Goal: Answer question/provide support: Share knowledge or assist other users

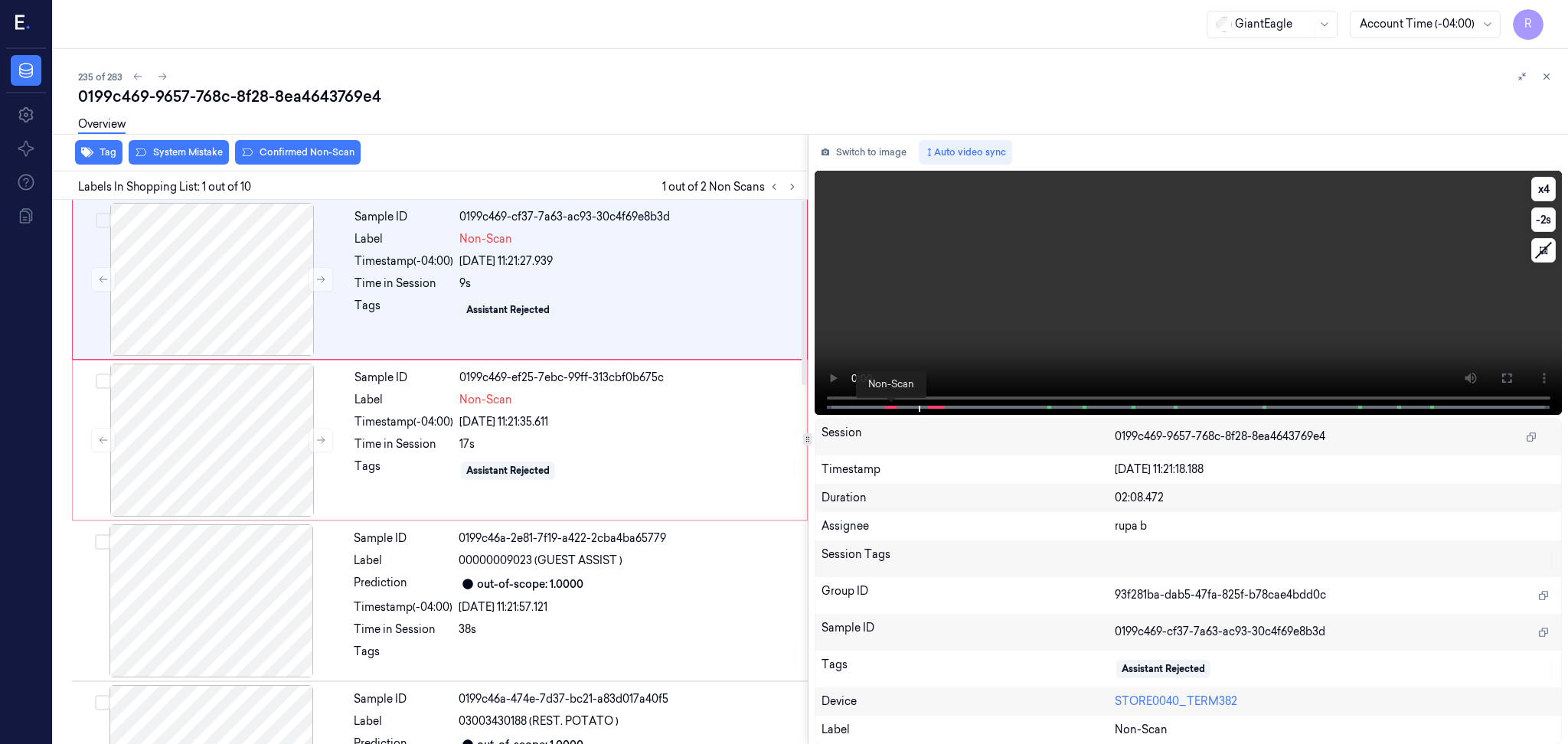
click at [889, 404] on span at bounding box center [890, 407] width 2 height 7
click at [1499, 375] on button at bounding box center [1506, 377] width 24 height 24
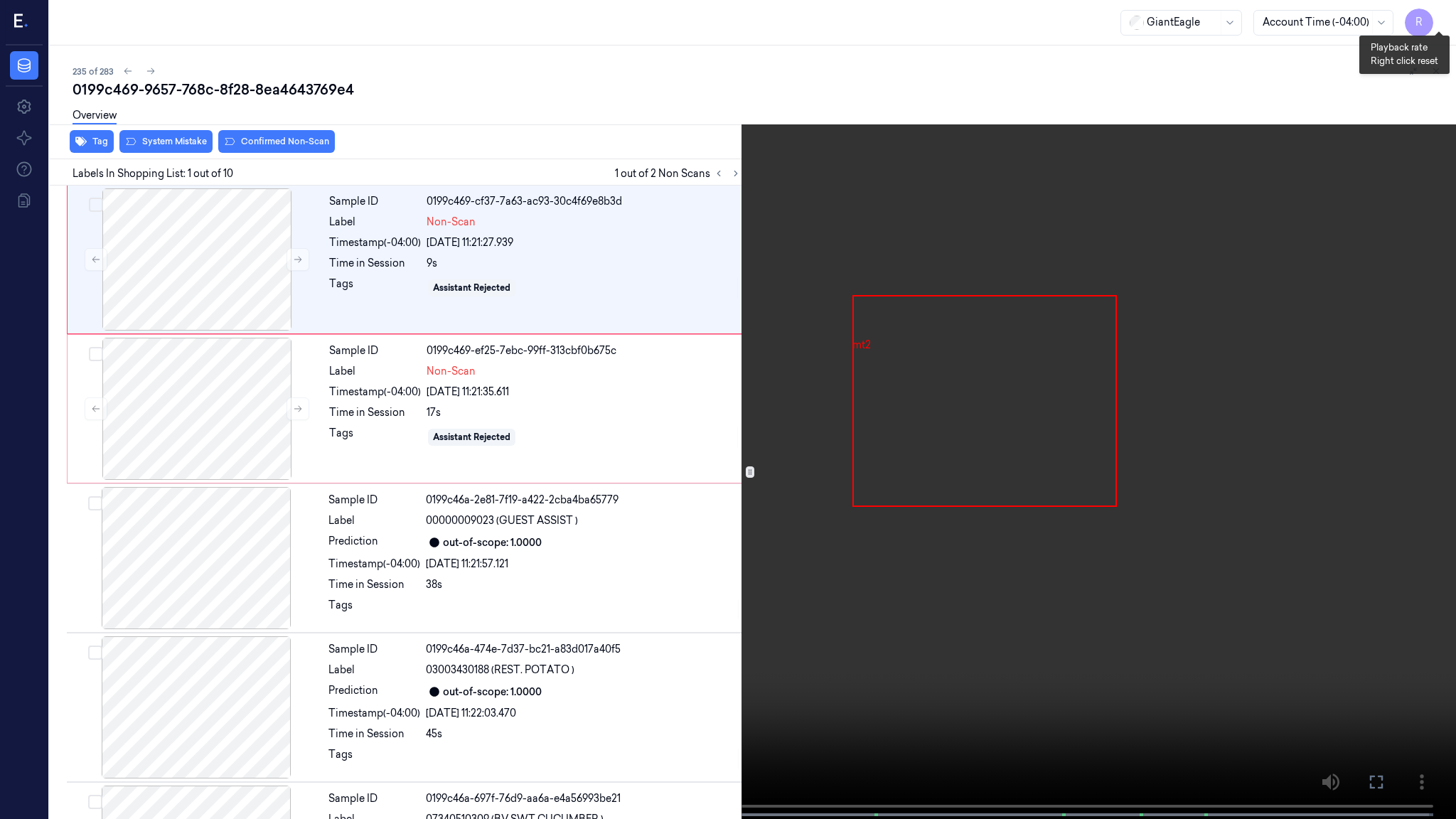
click at [1439, 23] on button "x 4" at bounding box center [1439, 16] width 22 height 22
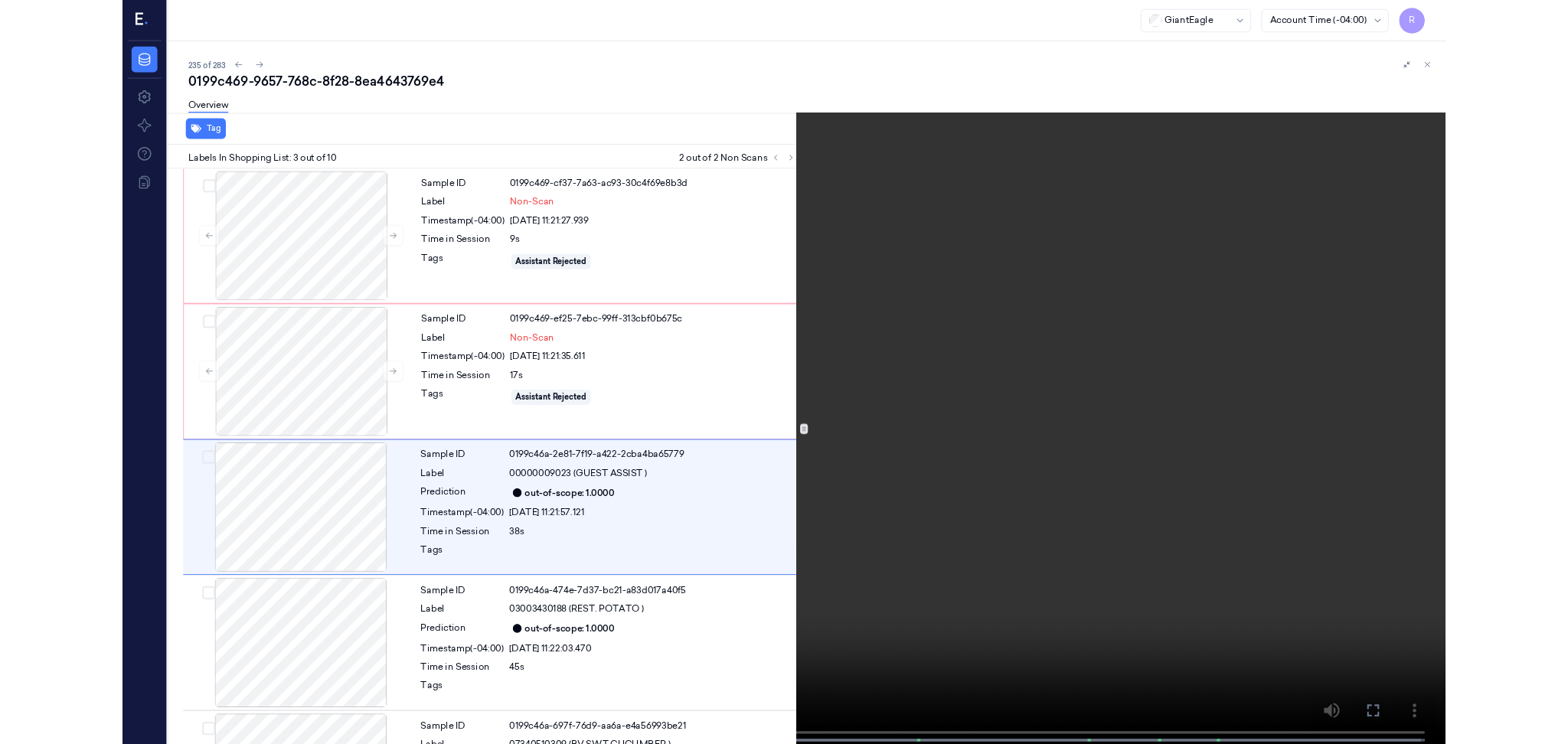
scroll to position [59, 0]
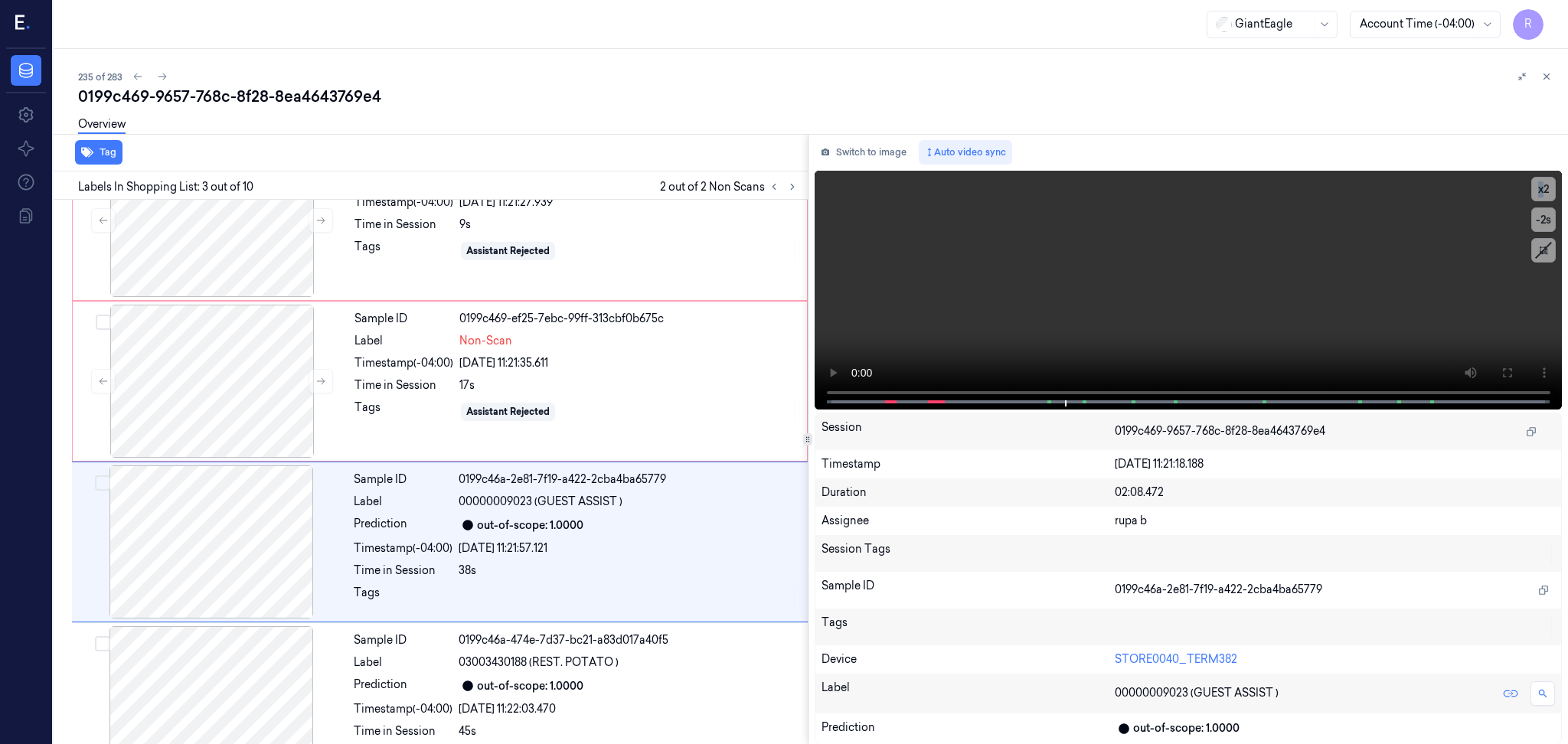
drag, startPoint x: 872, startPoint y: 161, endPoint x: 898, endPoint y: 166, distance: 26.5
click at [873, 161] on button "Switch to image" at bounding box center [864, 152] width 98 height 24
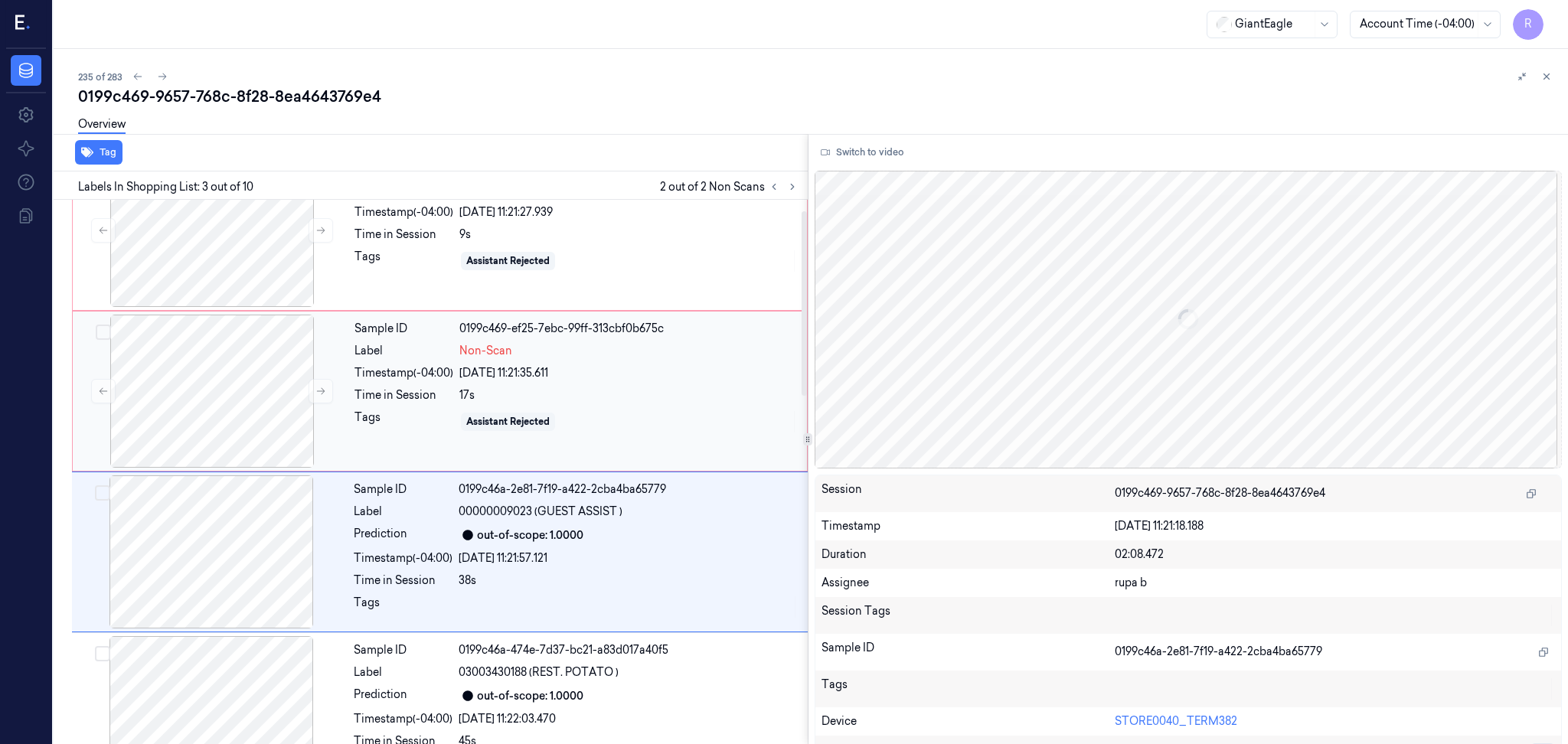
scroll to position [0, 0]
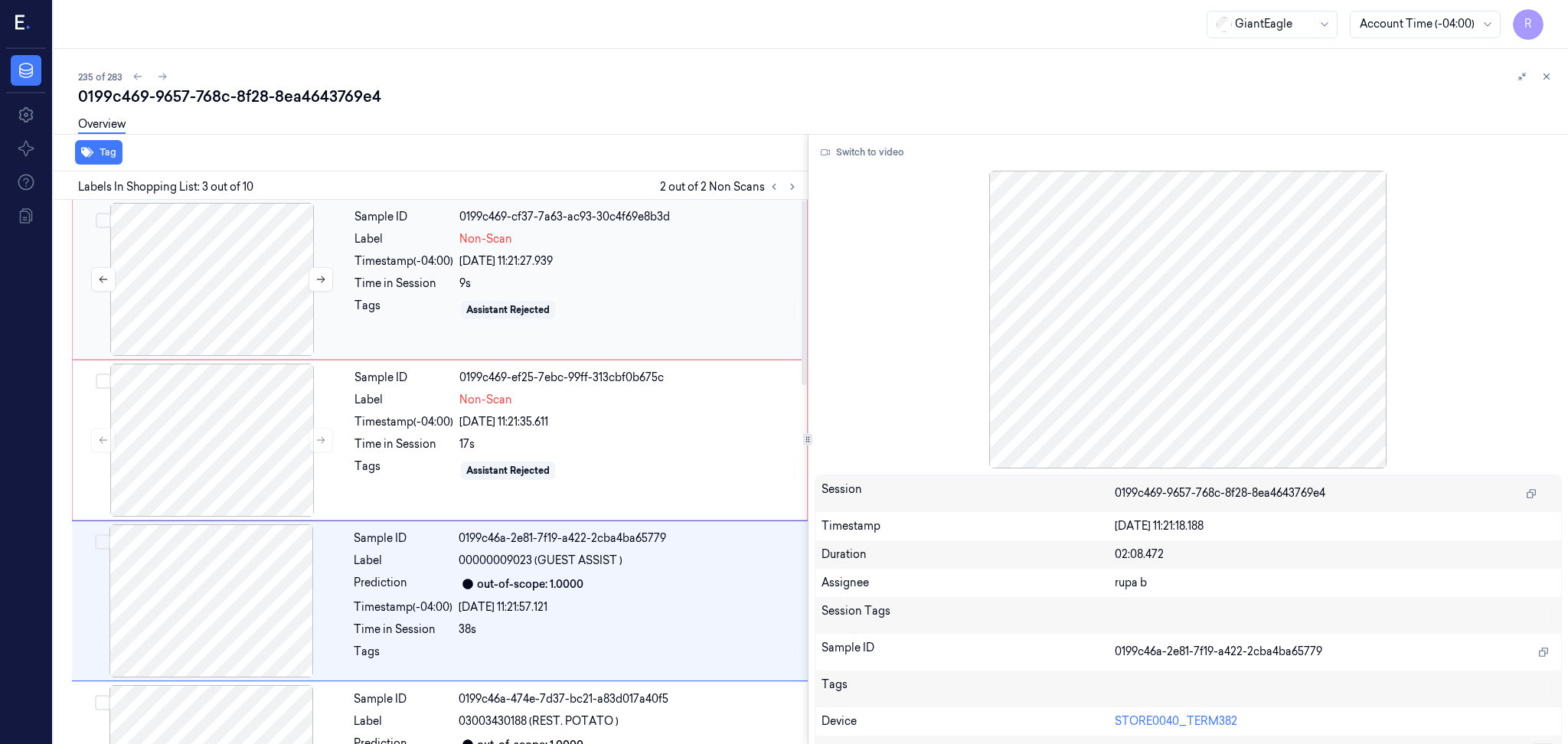
click at [261, 298] on div at bounding box center [212, 280] width 272 height 153
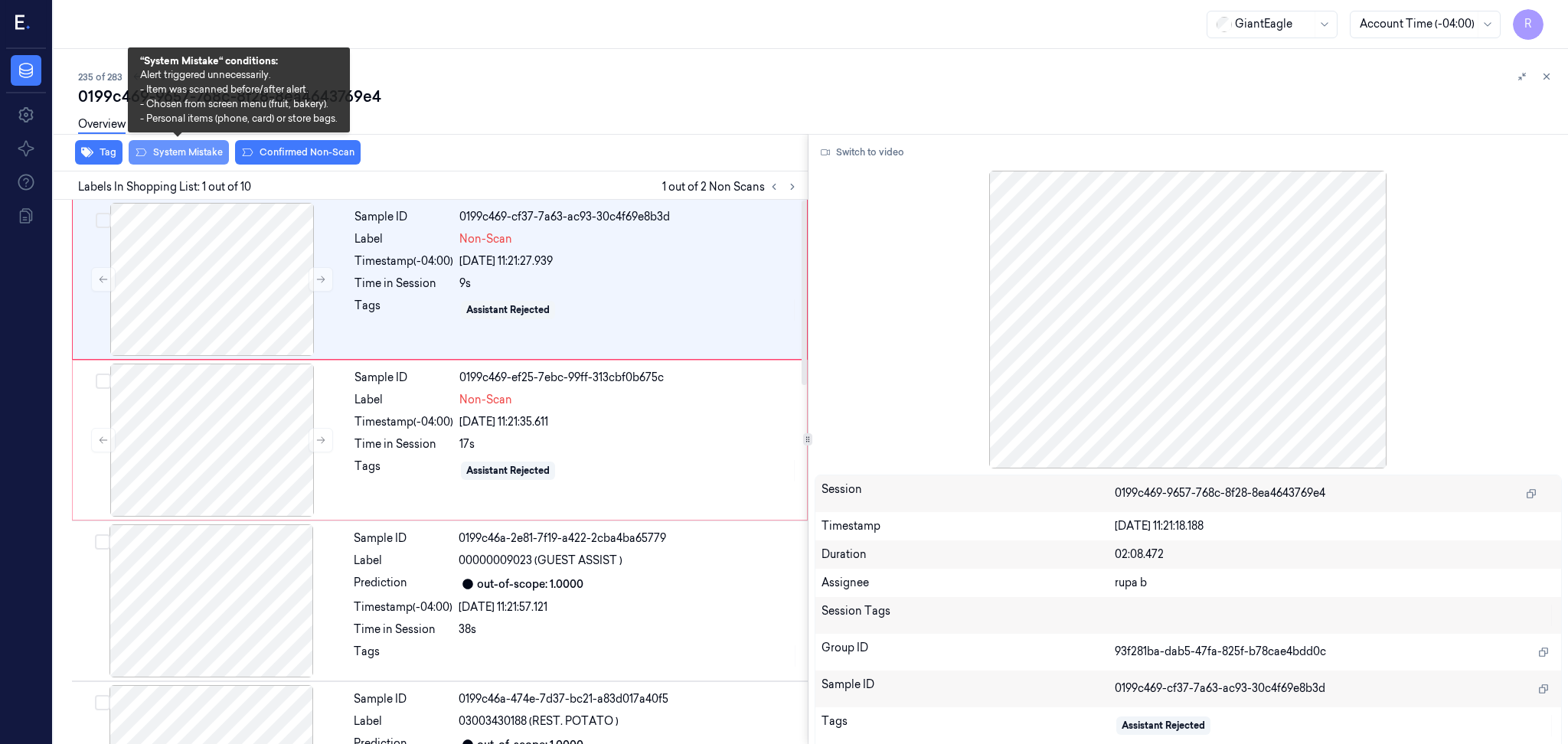
click at [199, 154] on button "System Mistake" at bounding box center [178, 152] width 100 height 24
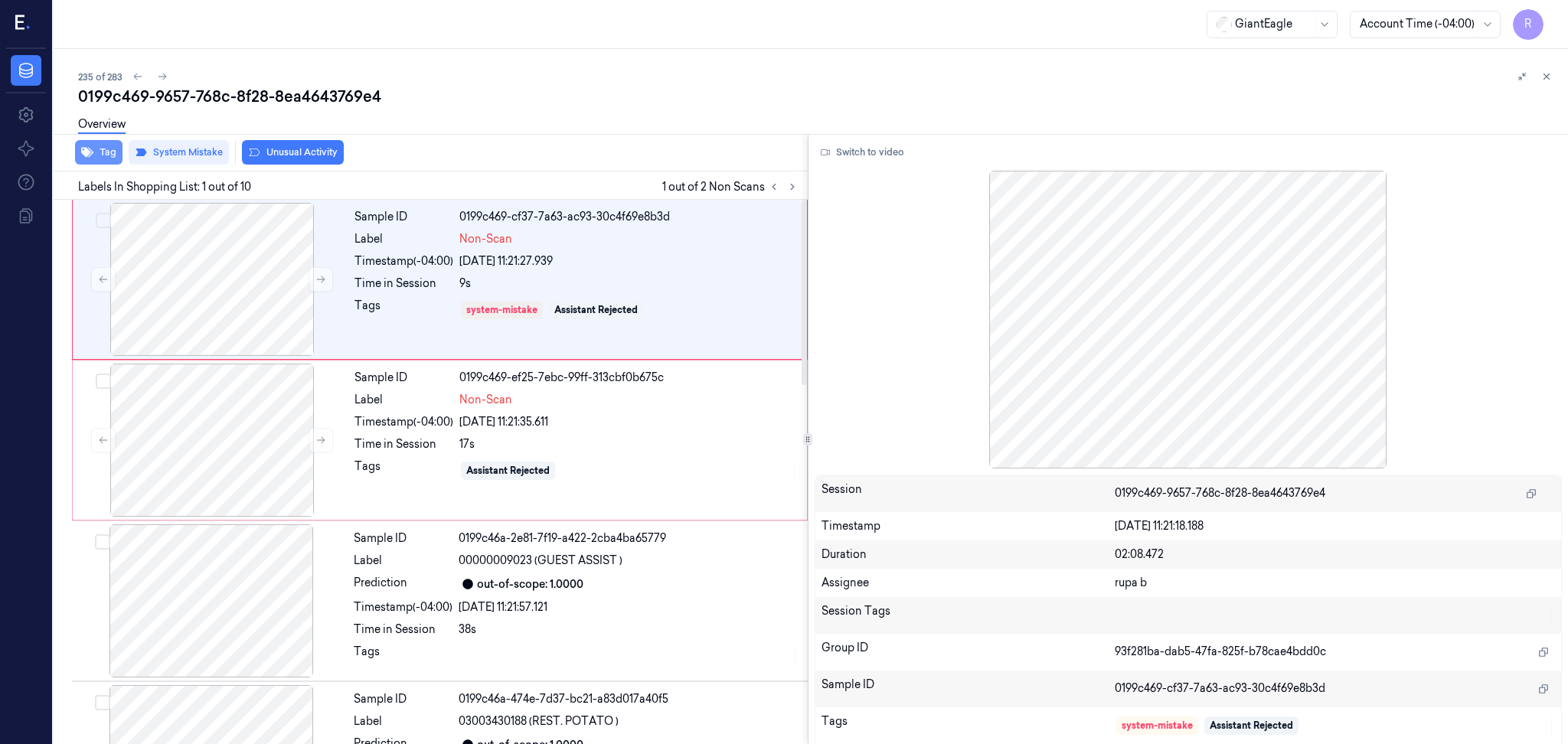
click at [99, 159] on button "Tag" at bounding box center [98, 152] width 47 height 24
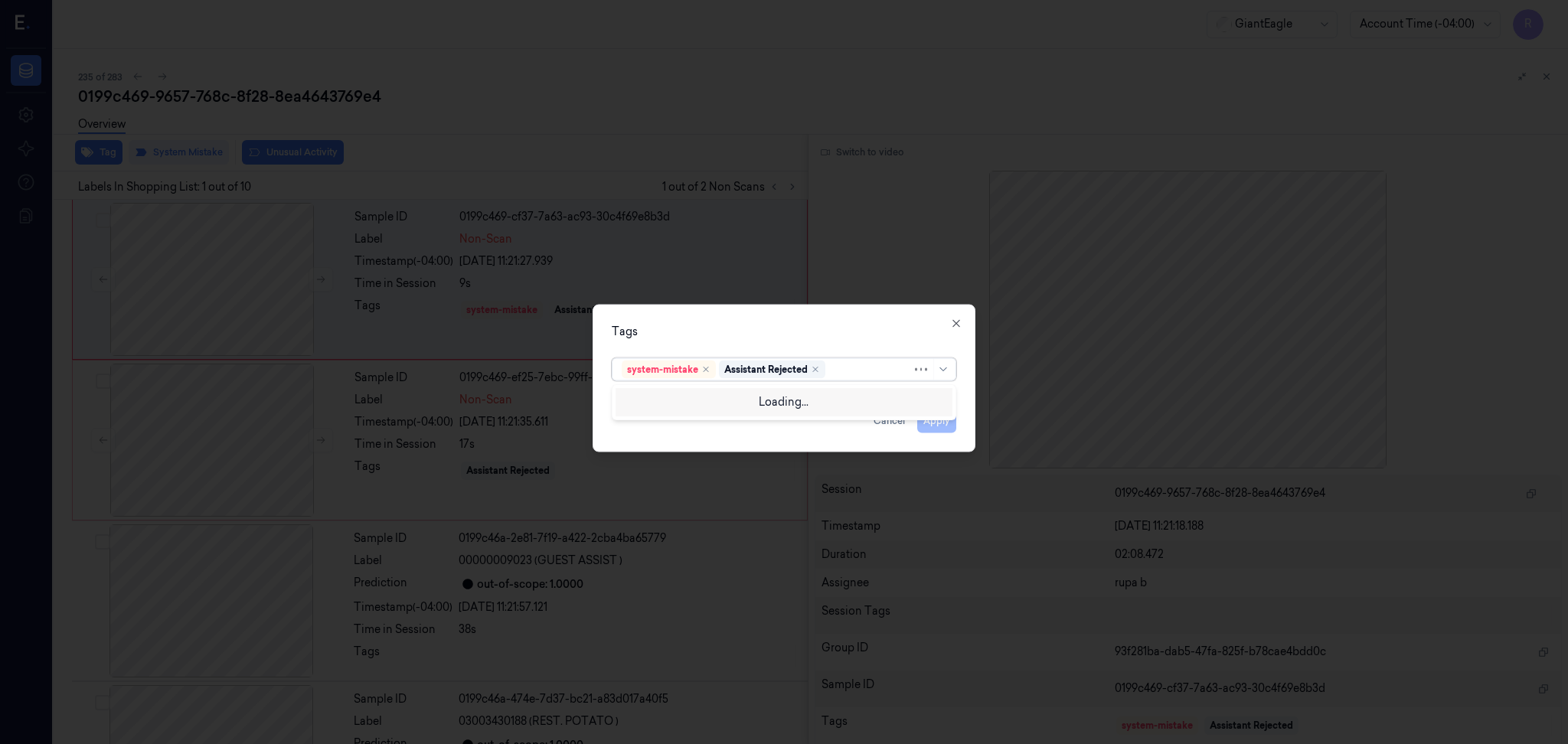
click at [863, 377] on div at bounding box center [870, 369] width 83 height 16
type input "bag"
click at [657, 408] on div "Bag" at bounding box center [784, 400] width 325 height 16
click at [708, 318] on div "Tags system-mistake Assistant Rejected Bag Apply Cancel Close" at bounding box center [784, 378] width 383 height 147
click at [941, 415] on button "Apply" at bounding box center [936, 421] width 39 height 24
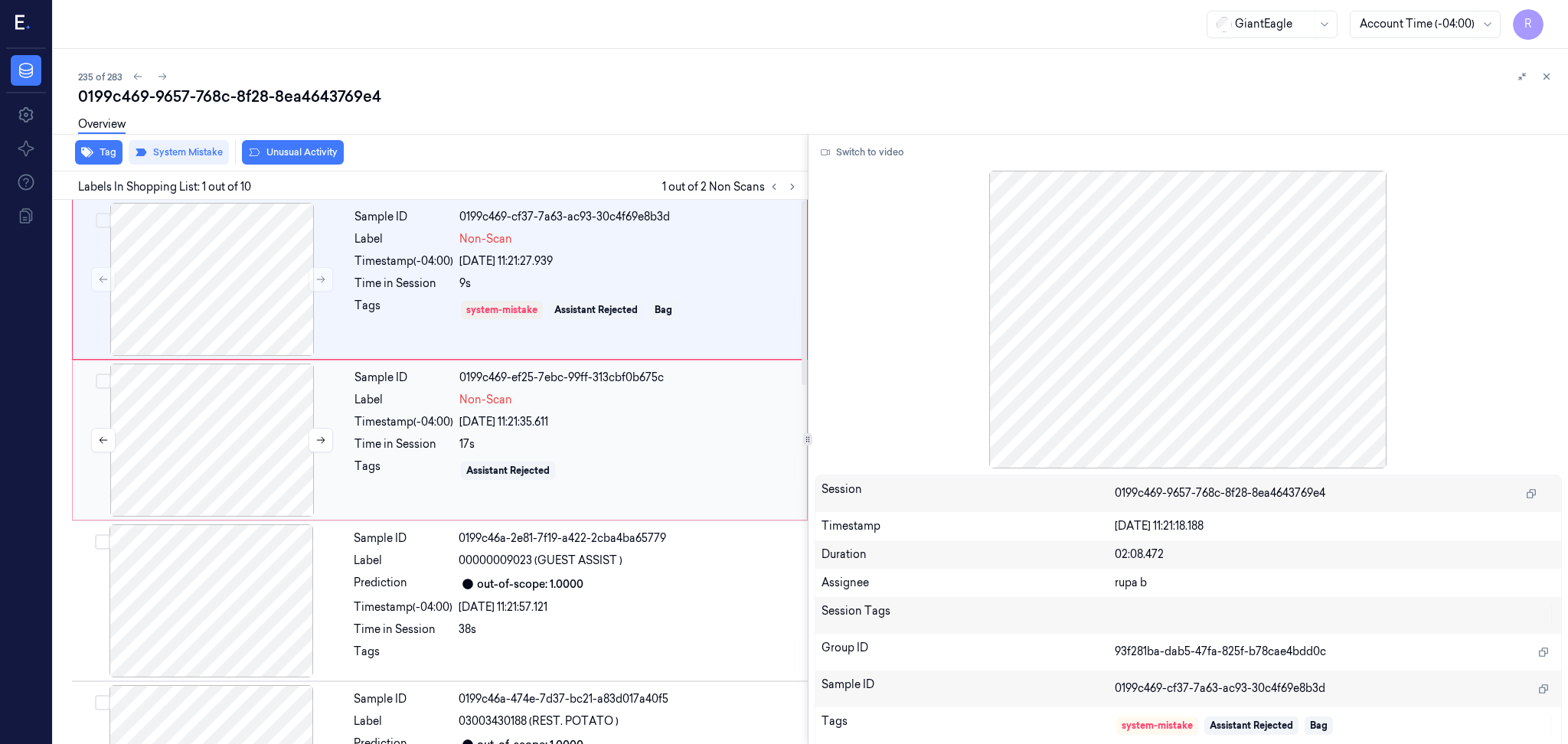
click at [172, 421] on div at bounding box center [212, 441] width 272 height 153
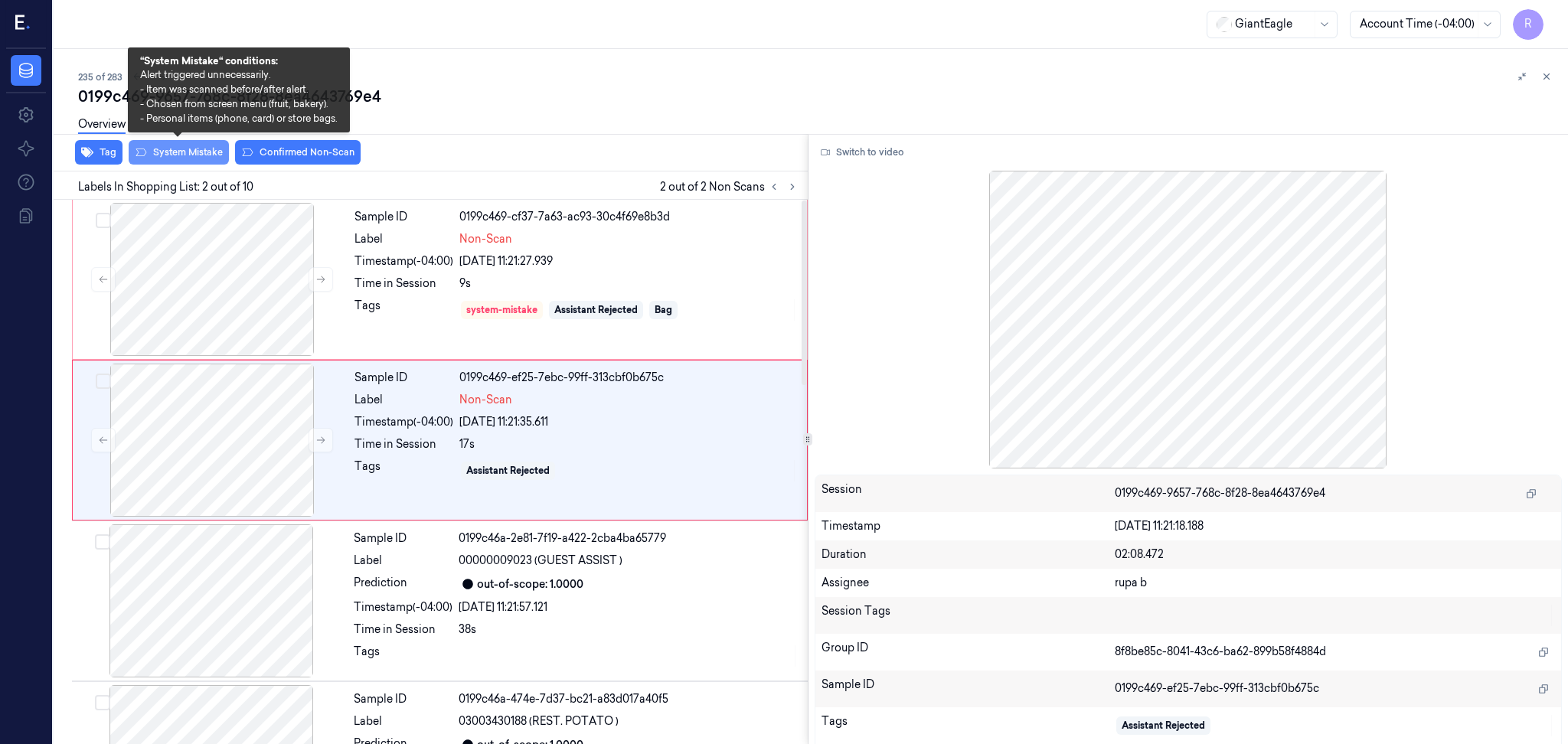
click at [193, 159] on button "System Mistake" at bounding box center [178, 152] width 100 height 24
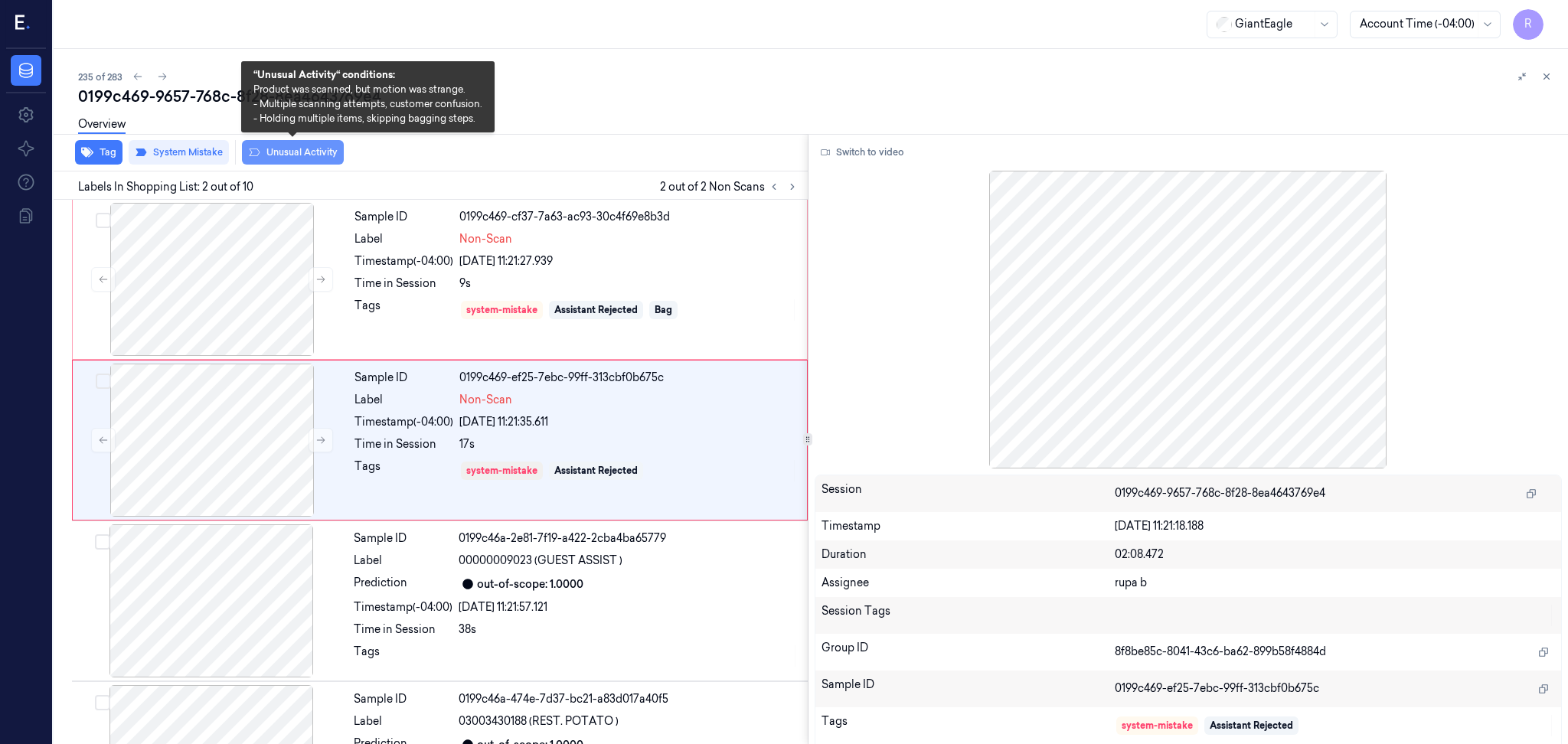
click at [292, 152] on button "Unusual Activity" at bounding box center [292, 152] width 102 height 24
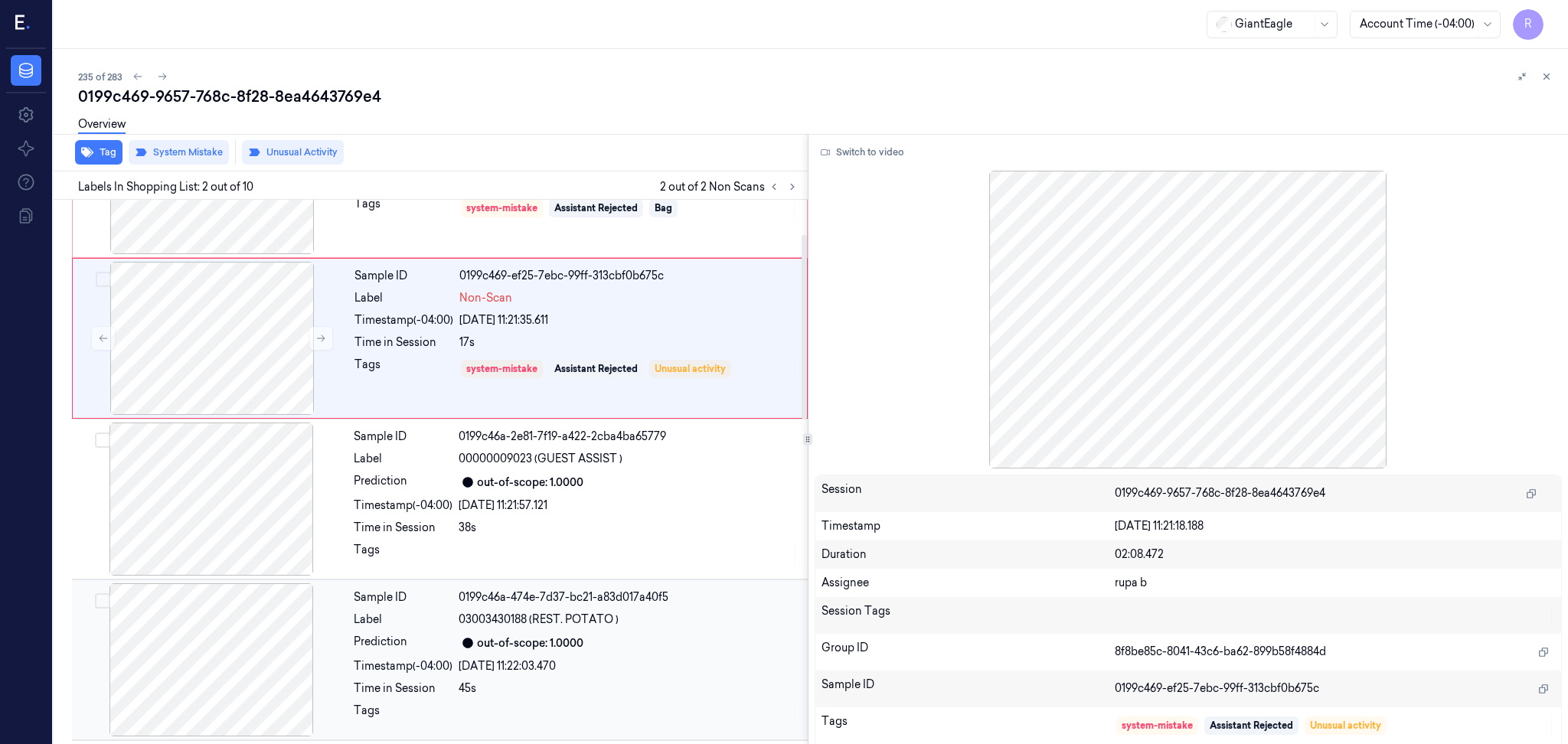
click at [261, 662] on div at bounding box center [211, 660] width 272 height 153
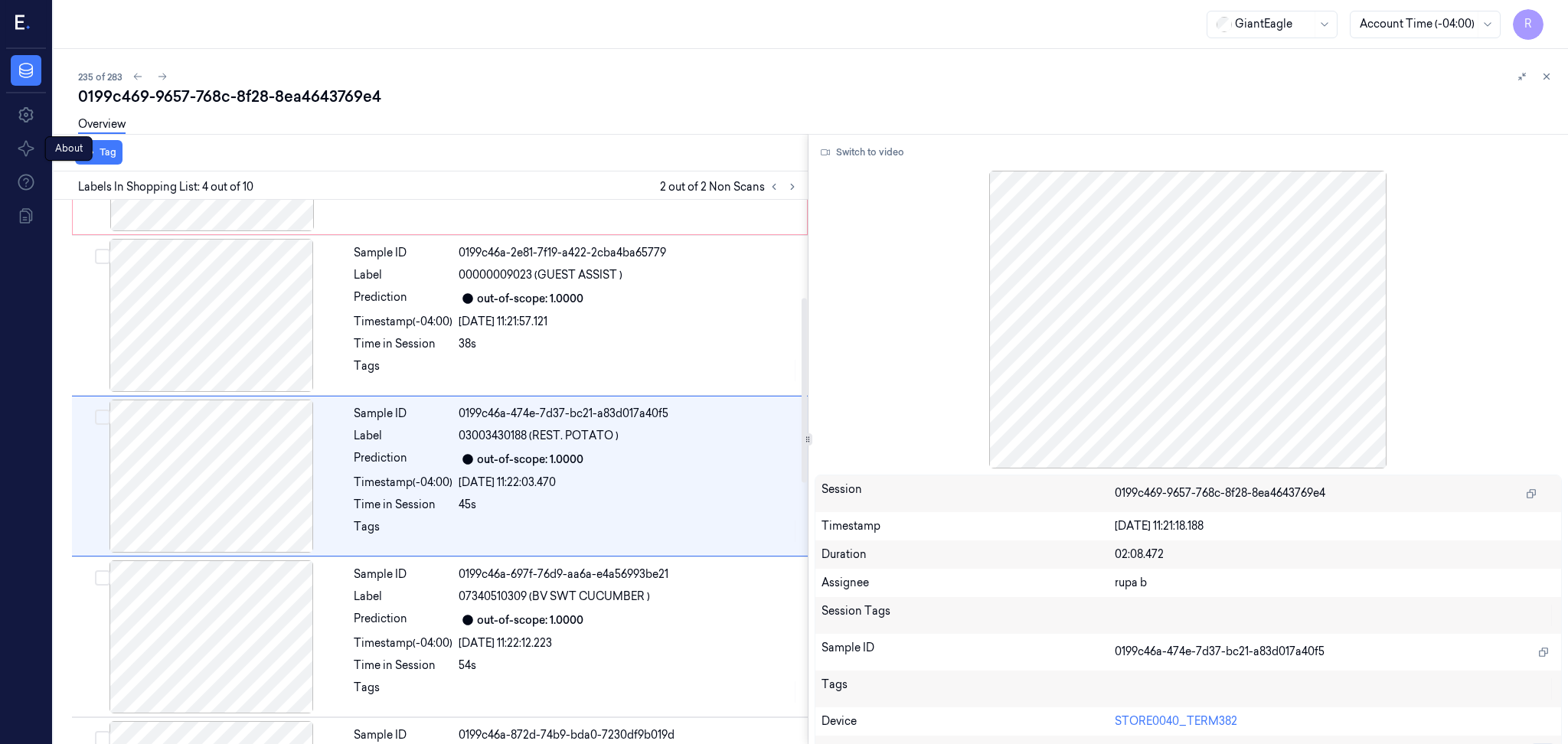
scroll to position [288, 0]
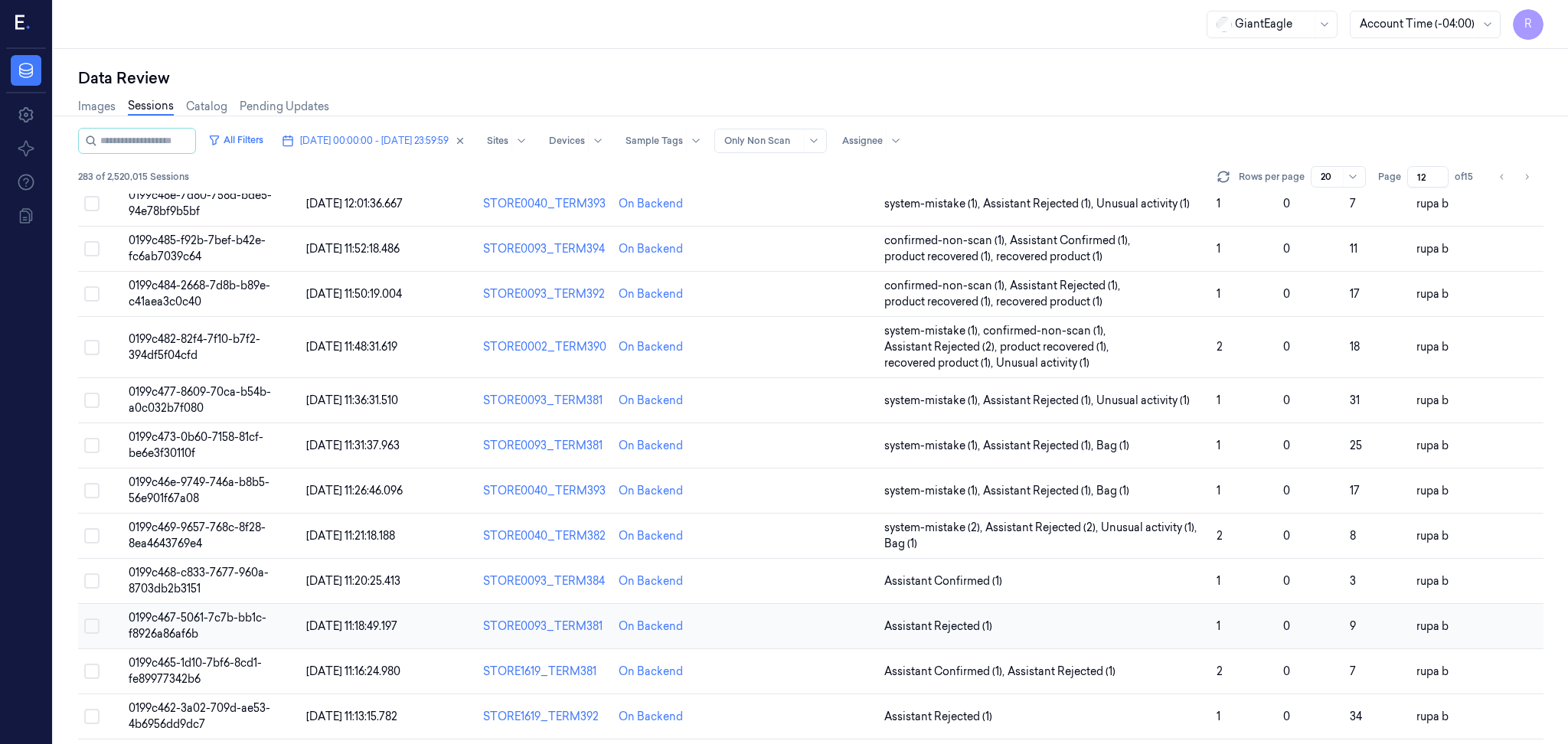
scroll to position [430, 0]
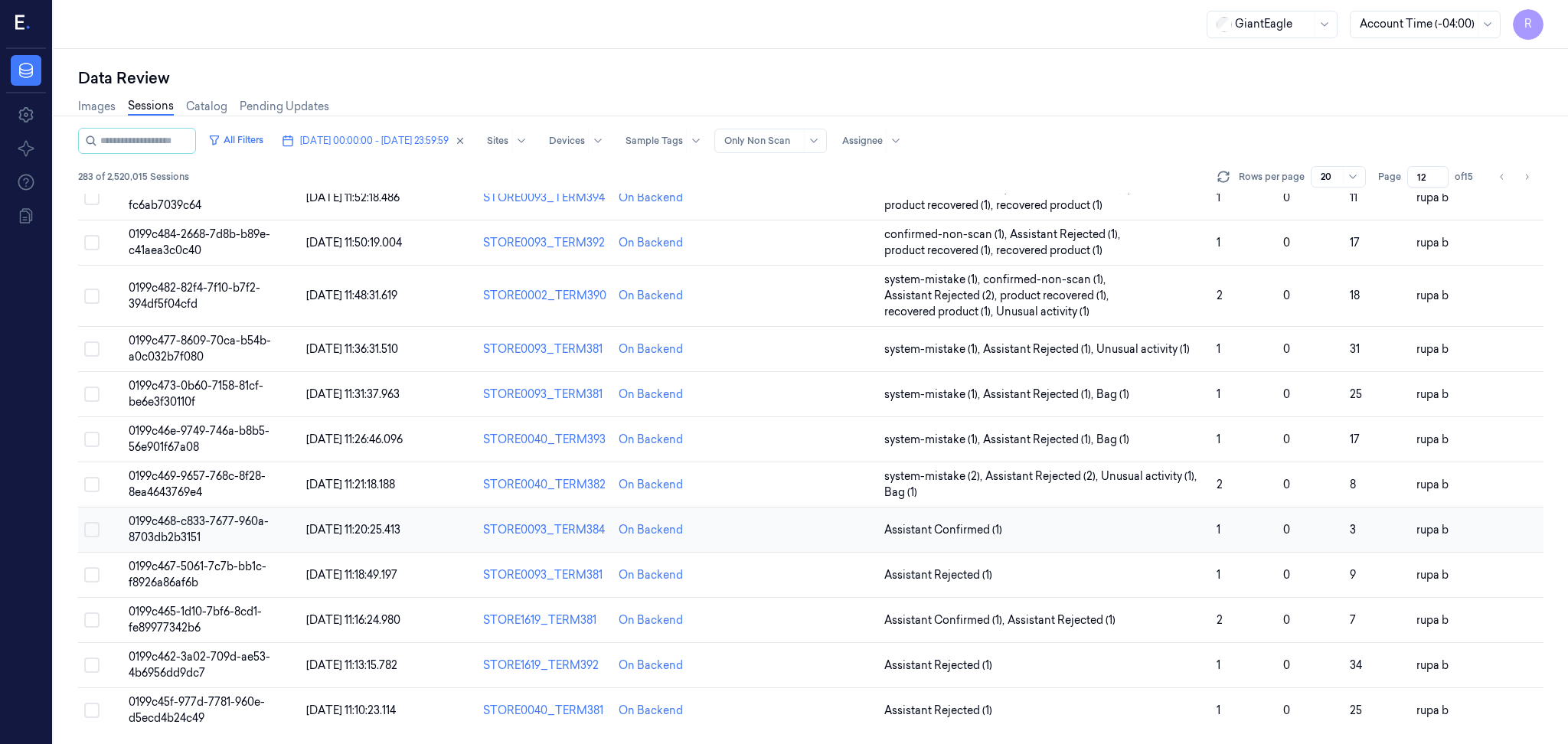
click at [210, 521] on span "0199c468-c833-7677-960a-8703db2b3151" at bounding box center [198, 530] width 140 height 30
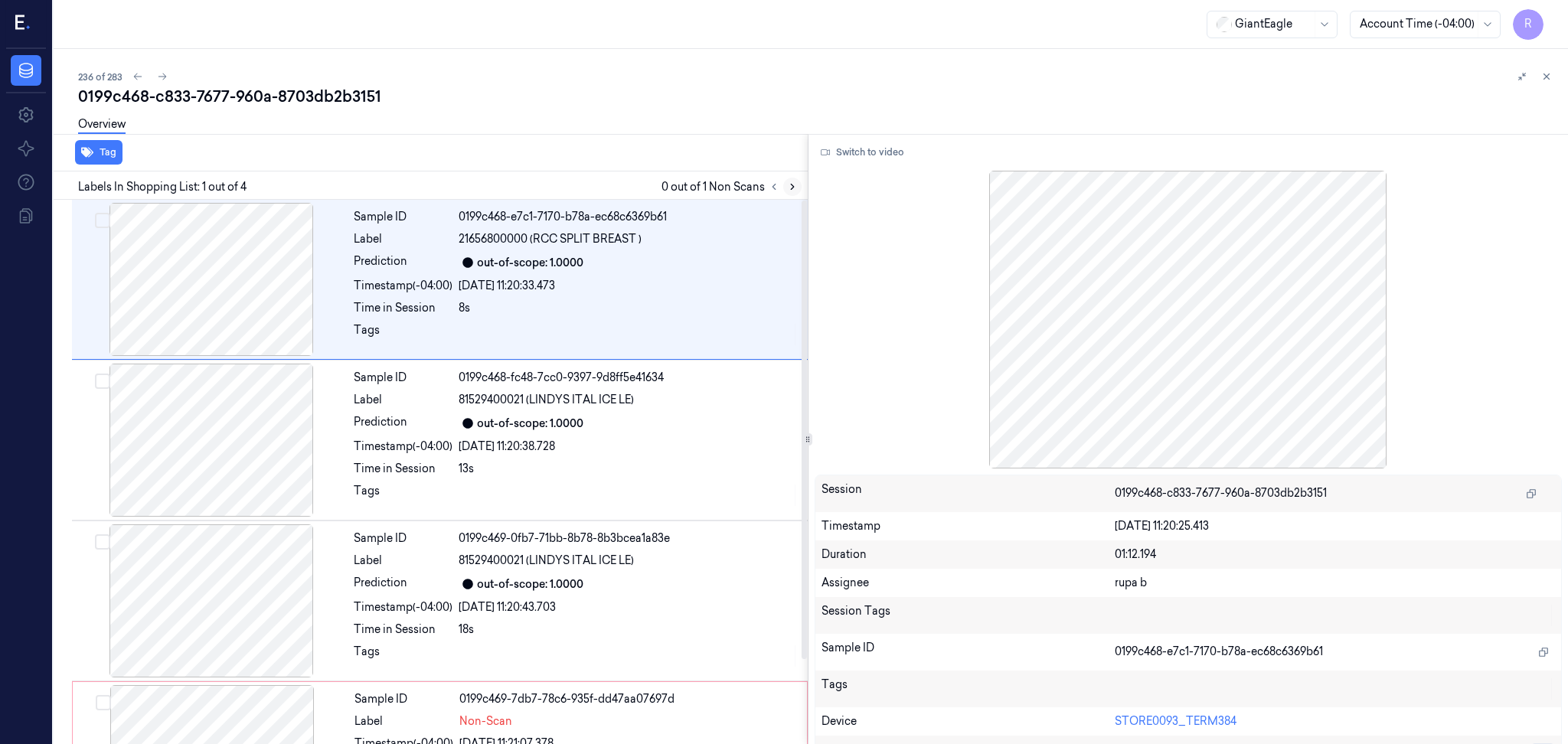
click at [792, 189] on icon at bounding box center [792, 187] width 11 height 11
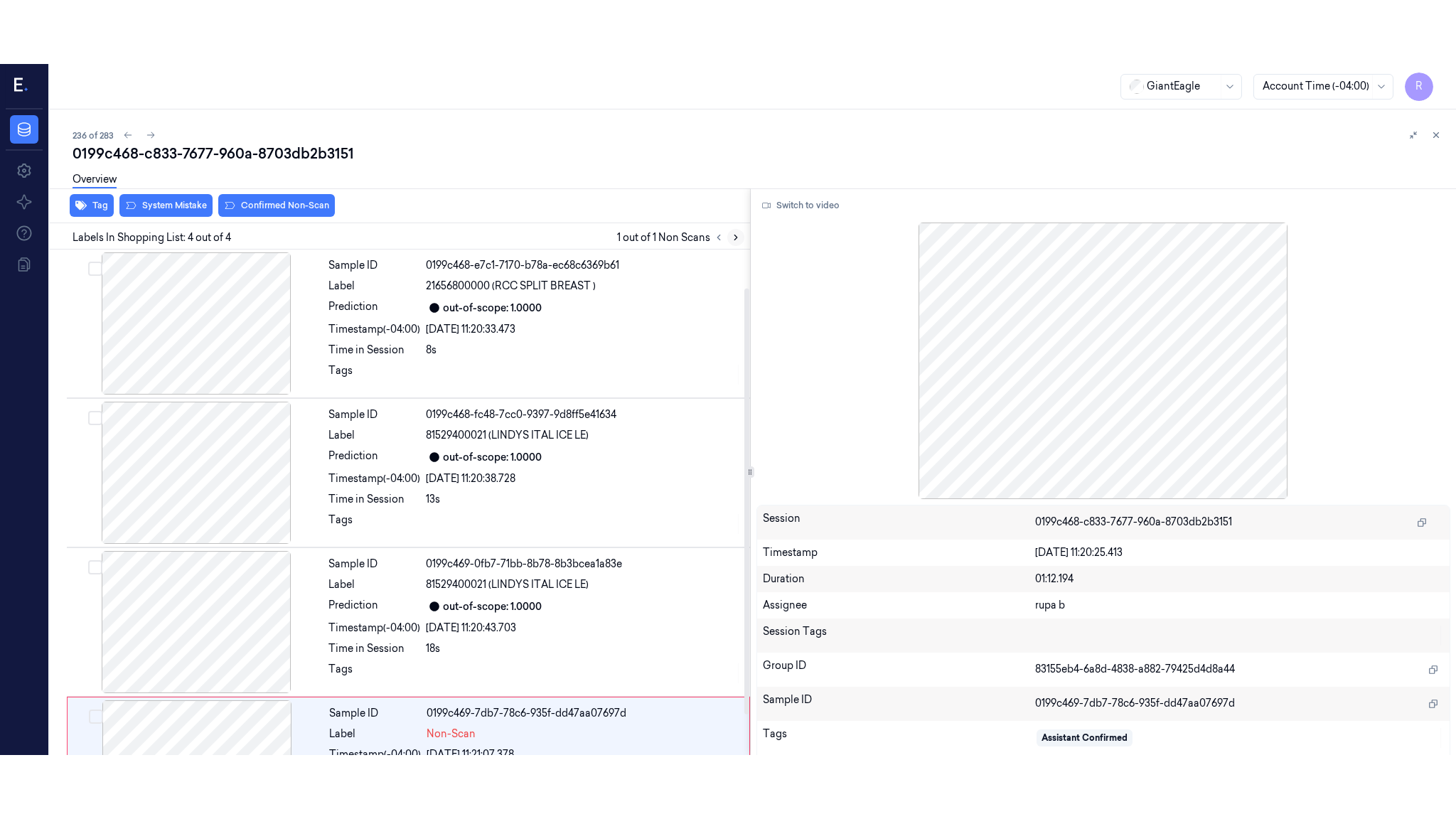
scroll to position [95, 0]
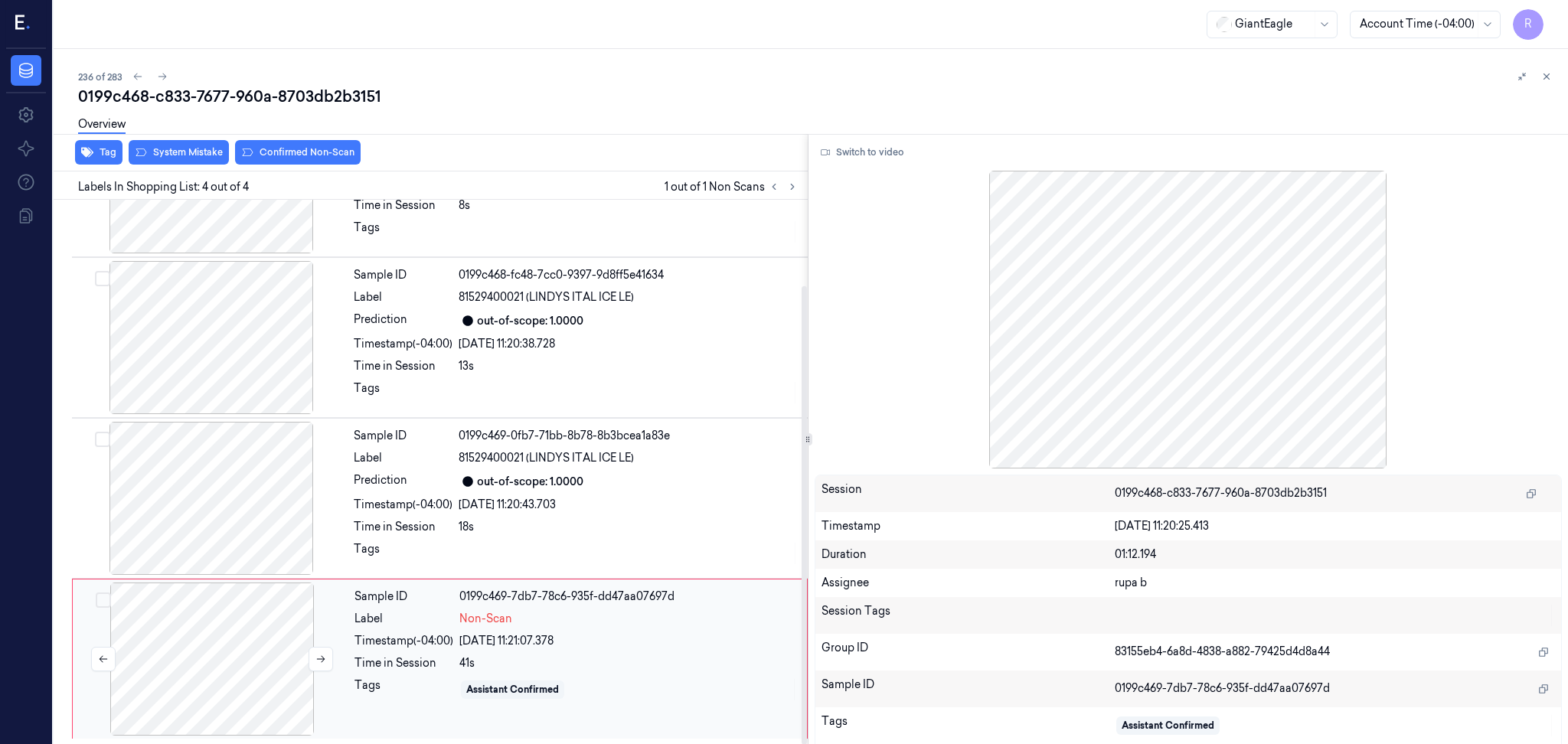
click at [227, 642] on div at bounding box center [212, 659] width 272 height 153
click at [889, 157] on button "Switch to video" at bounding box center [862, 152] width 96 height 24
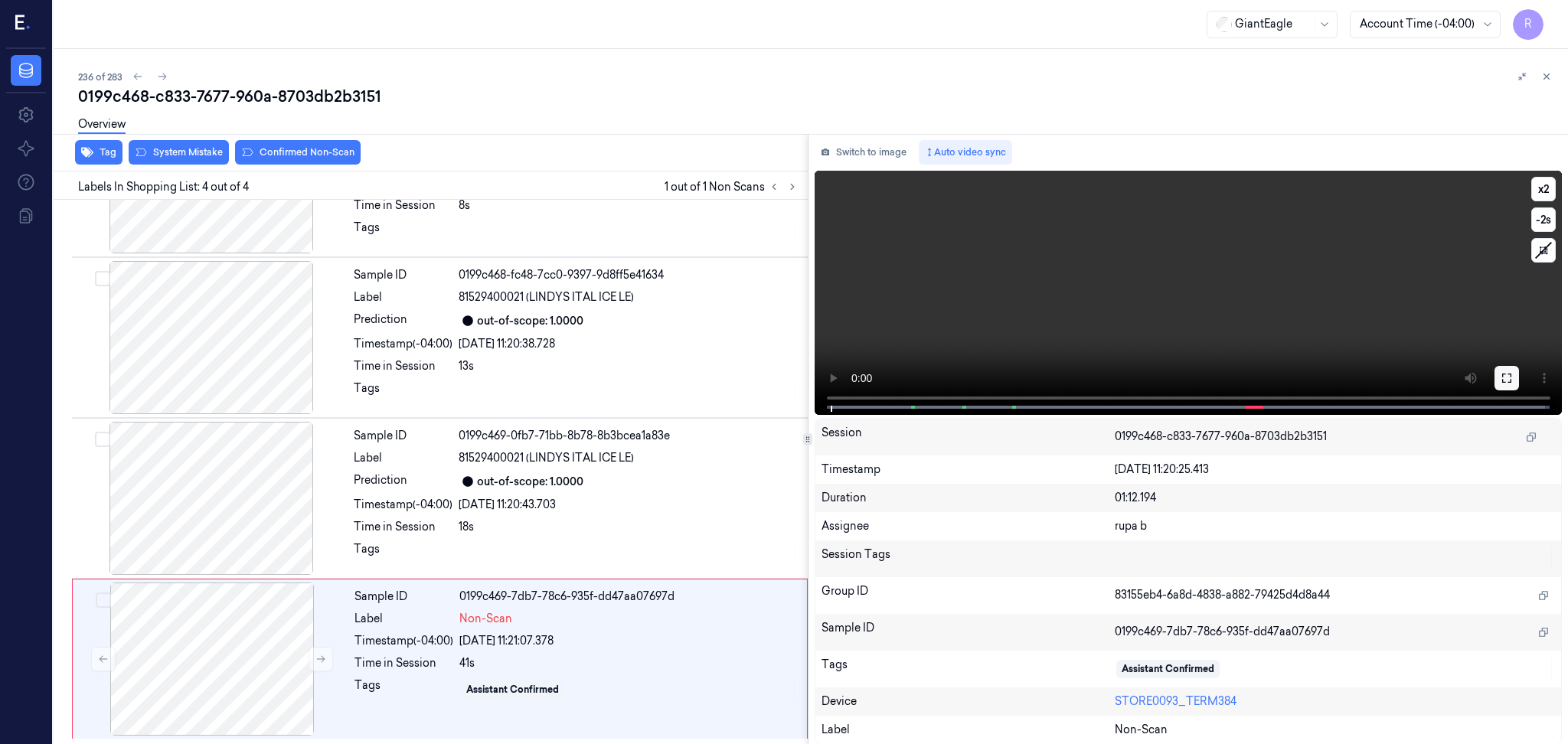
click at [1498, 384] on button at bounding box center [1506, 377] width 24 height 24
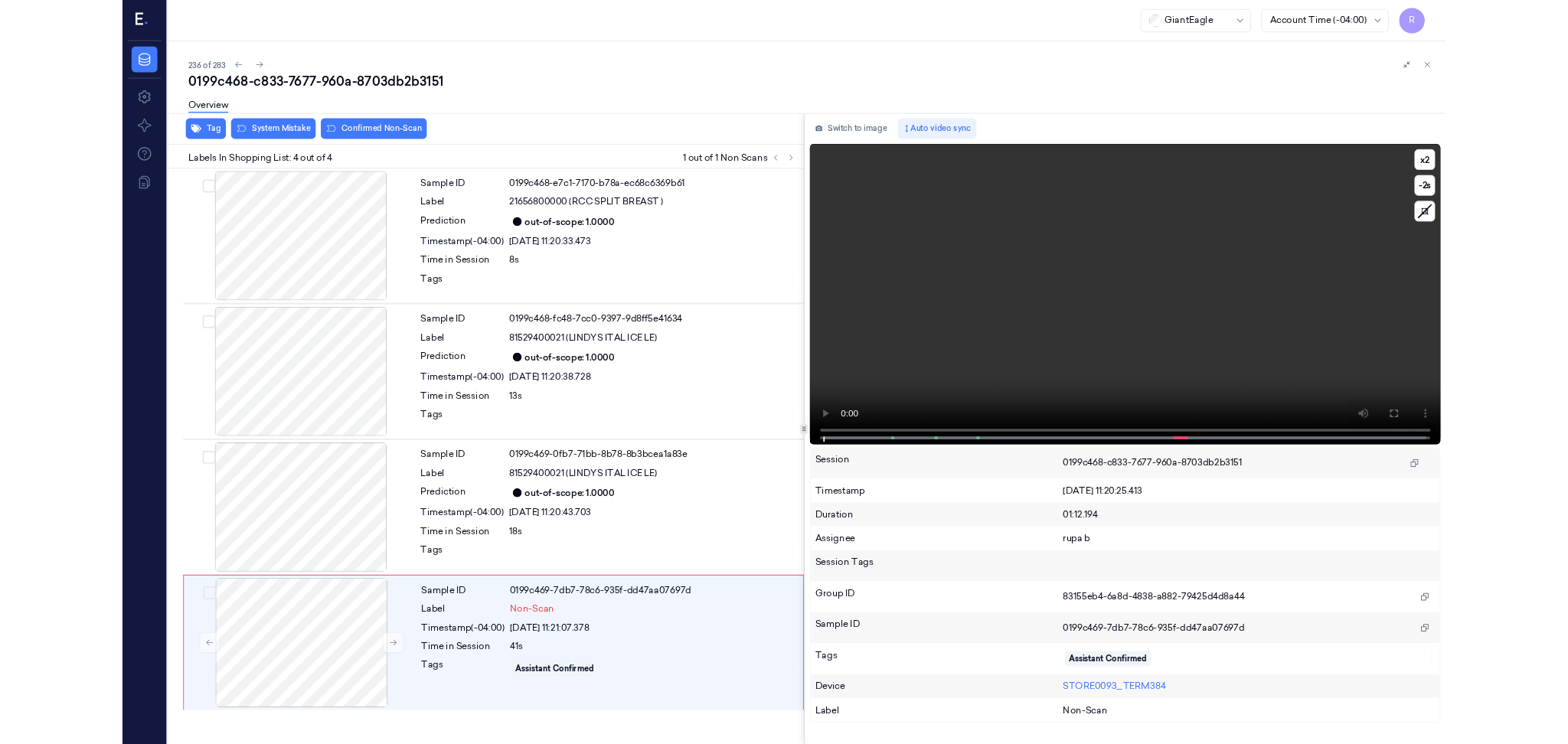
scroll to position [0, 0]
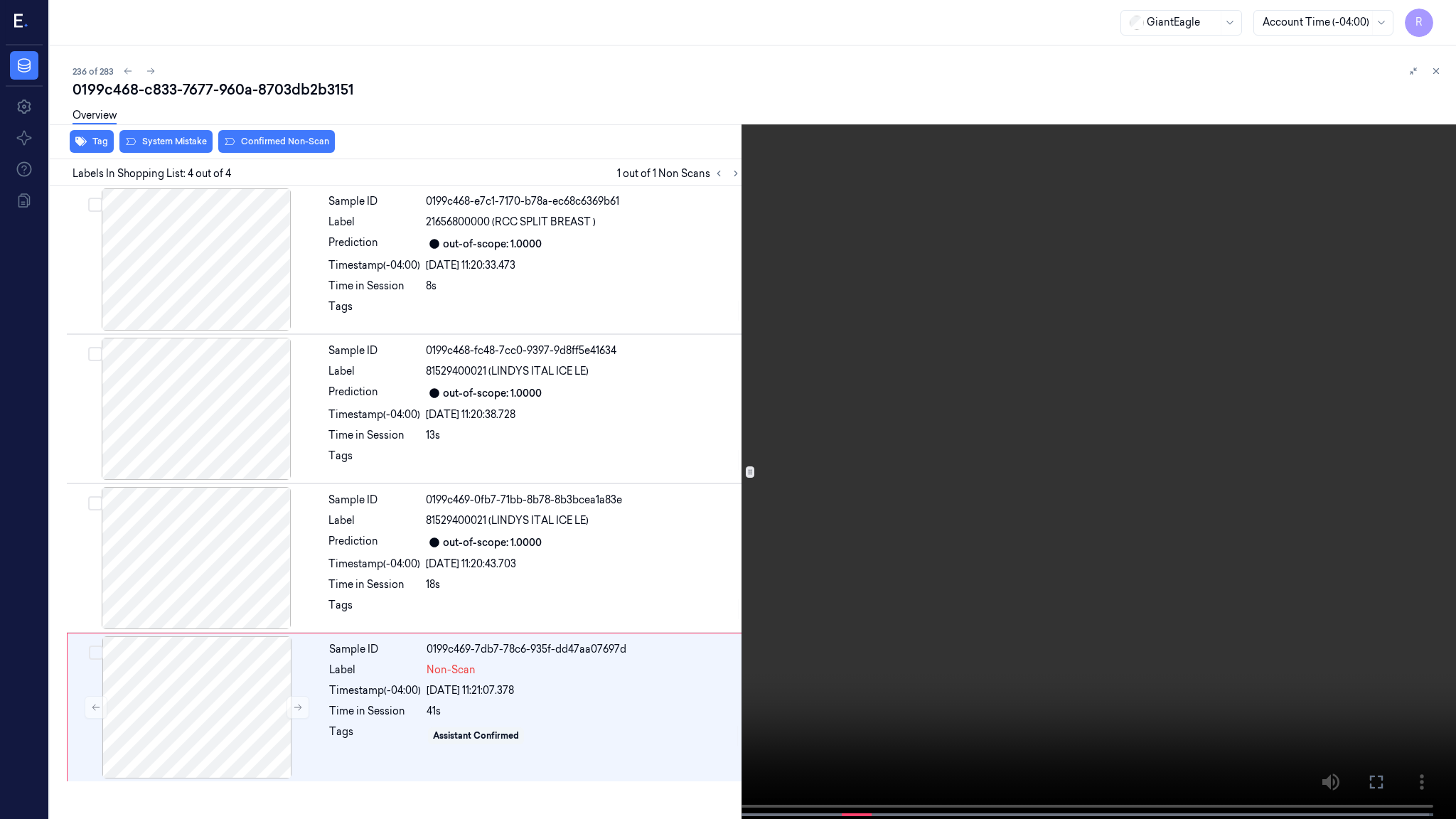
click at [1389, 432] on video at bounding box center [728, 411] width 1456 height 821
click at [816, 521] on video at bounding box center [728, 411] width 1456 height 821
click at [382, 690] on span at bounding box center [383, 814] width 2 height 7
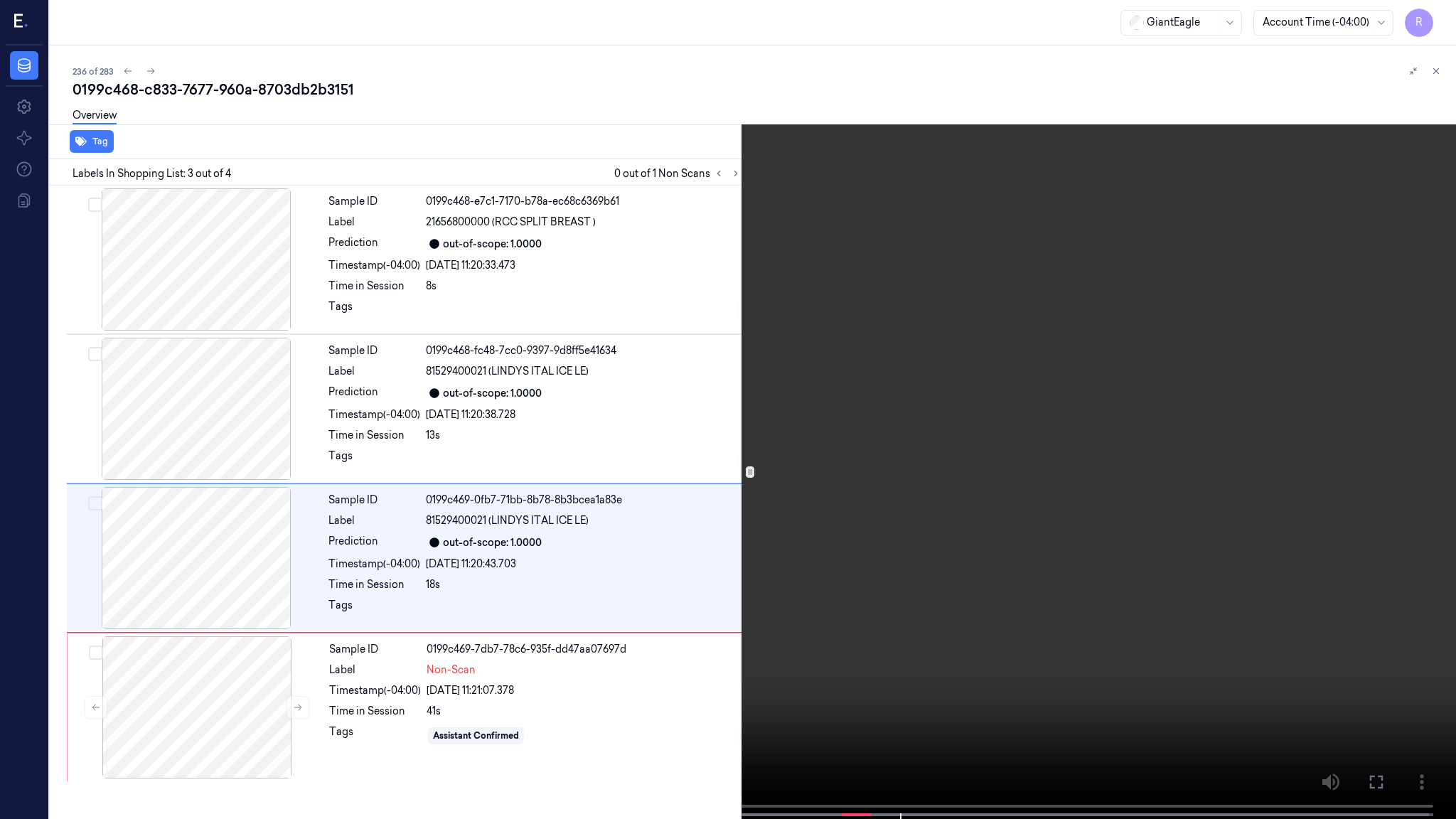
click at [359, 619] on video at bounding box center [728, 411] width 1456 height 821
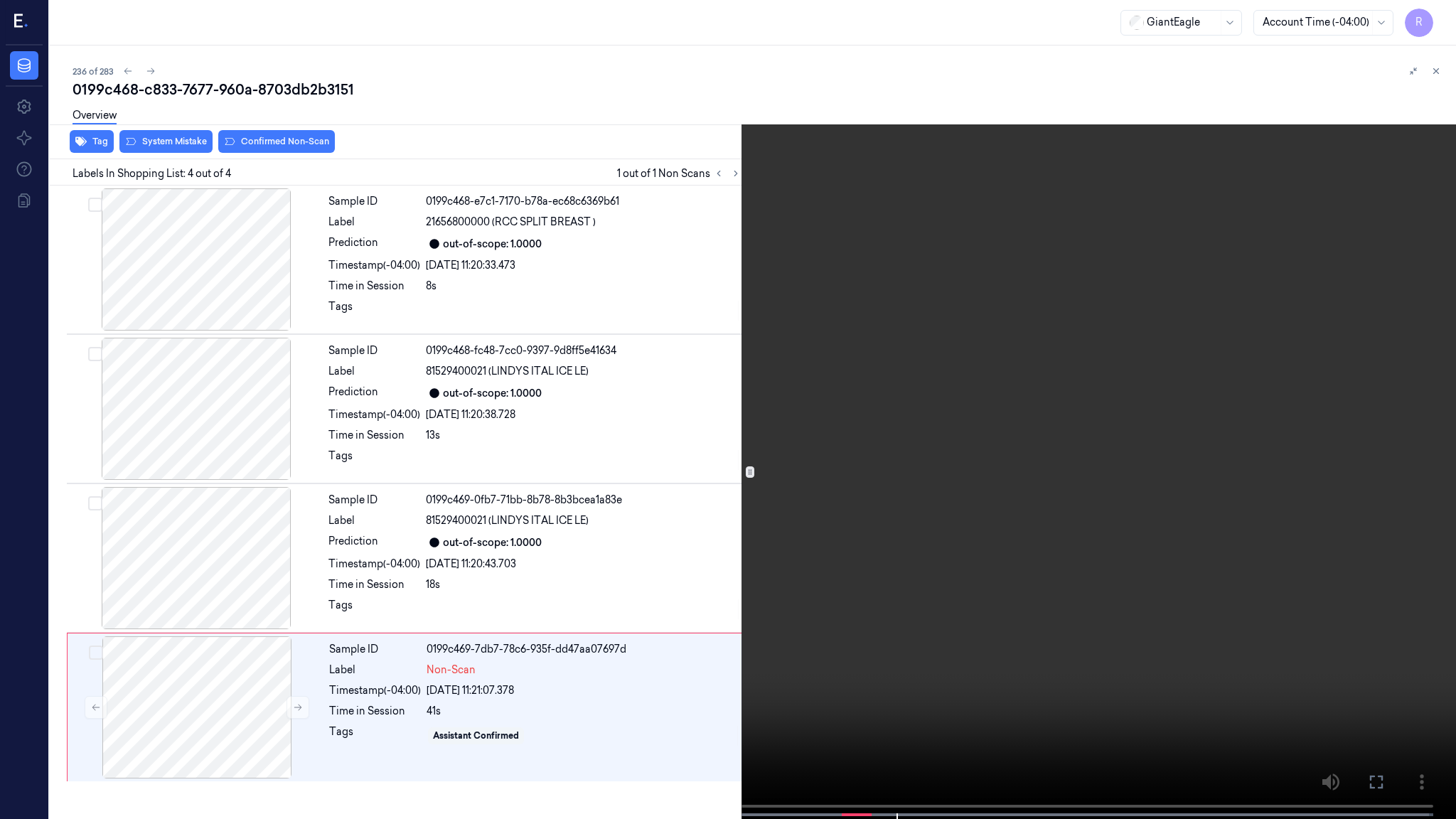
click at [794, 531] on video at bounding box center [728, 411] width 1456 height 821
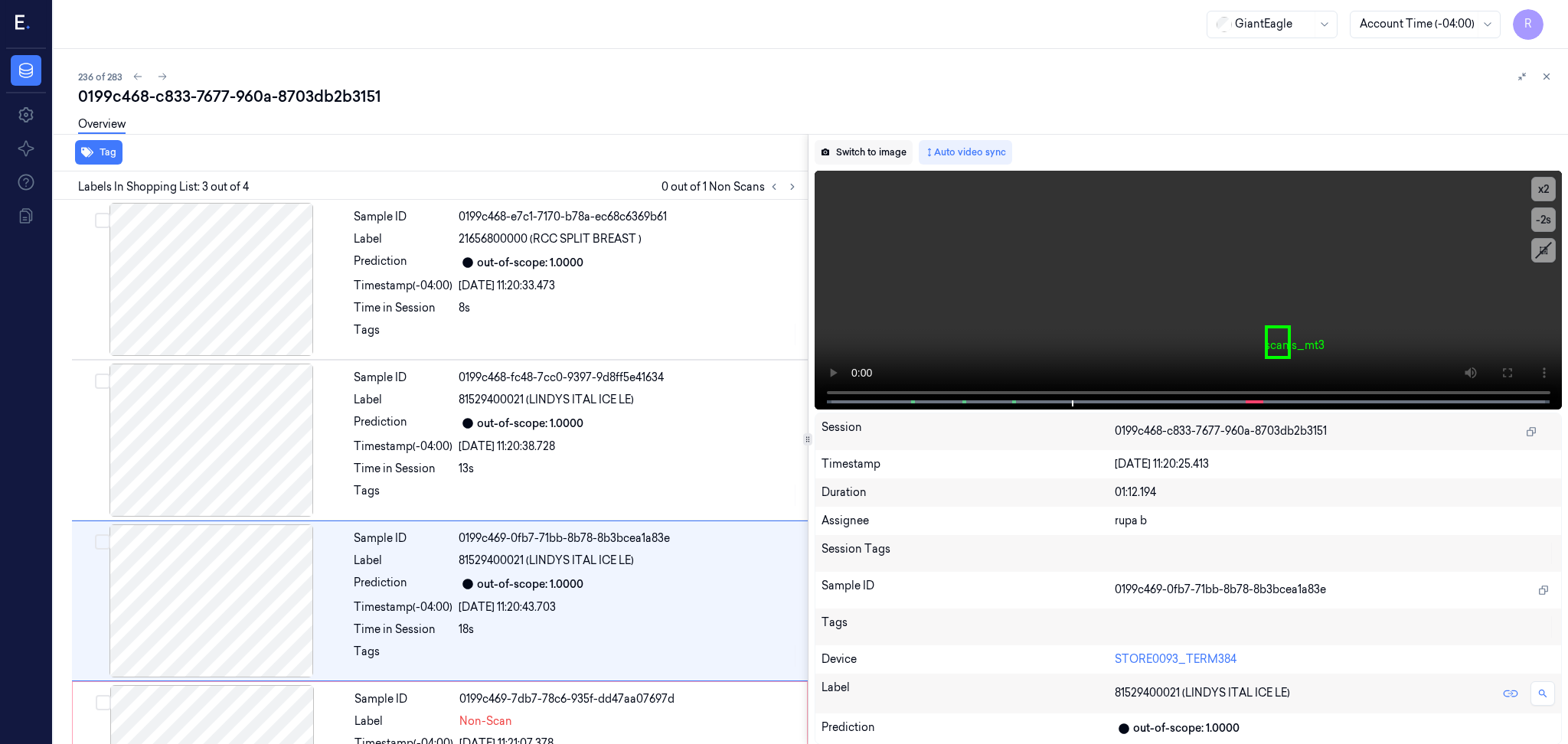
click at [866, 142] on button "Switch to image" at bounding box center [864, 152] width 98 height 24
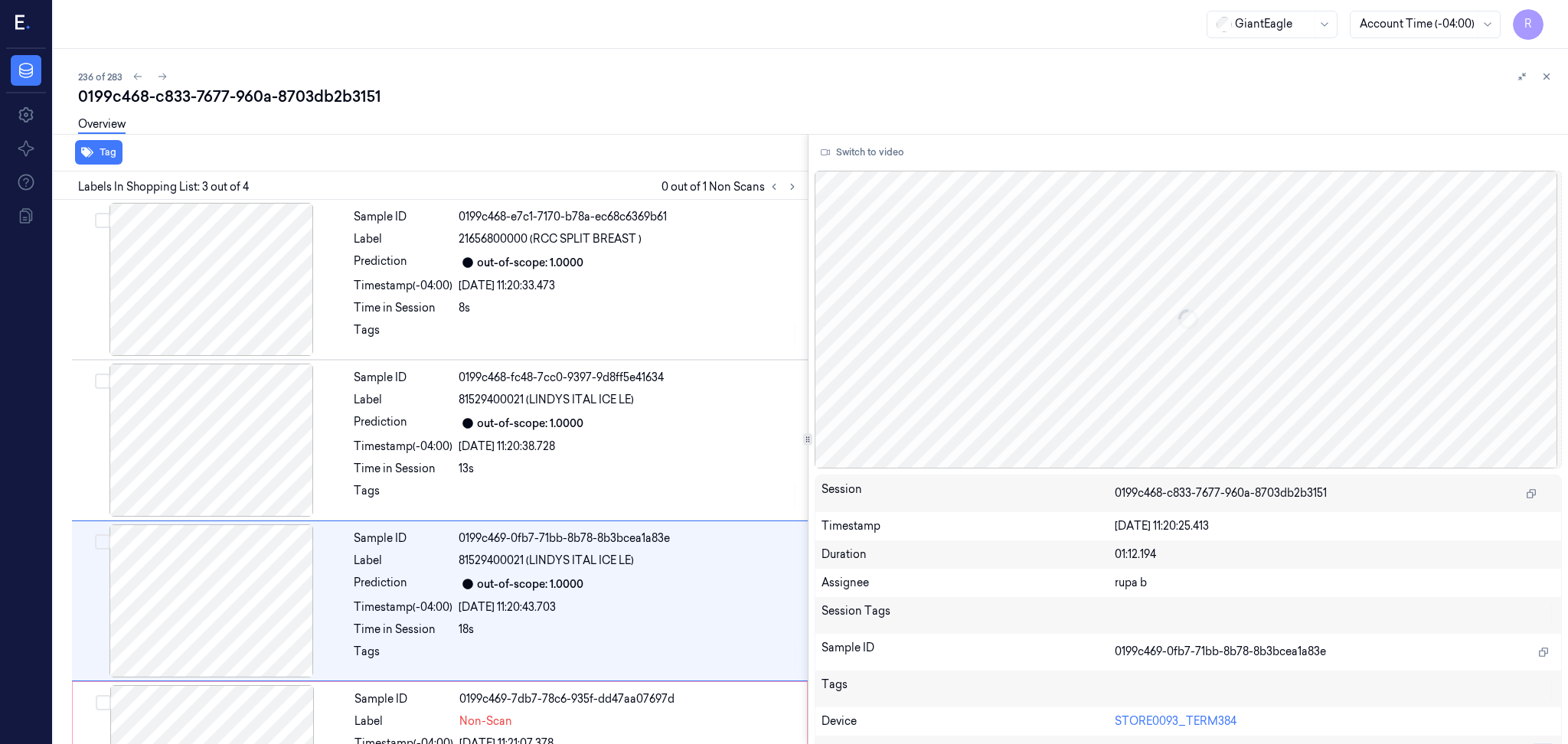
scroll to position [102, 0]
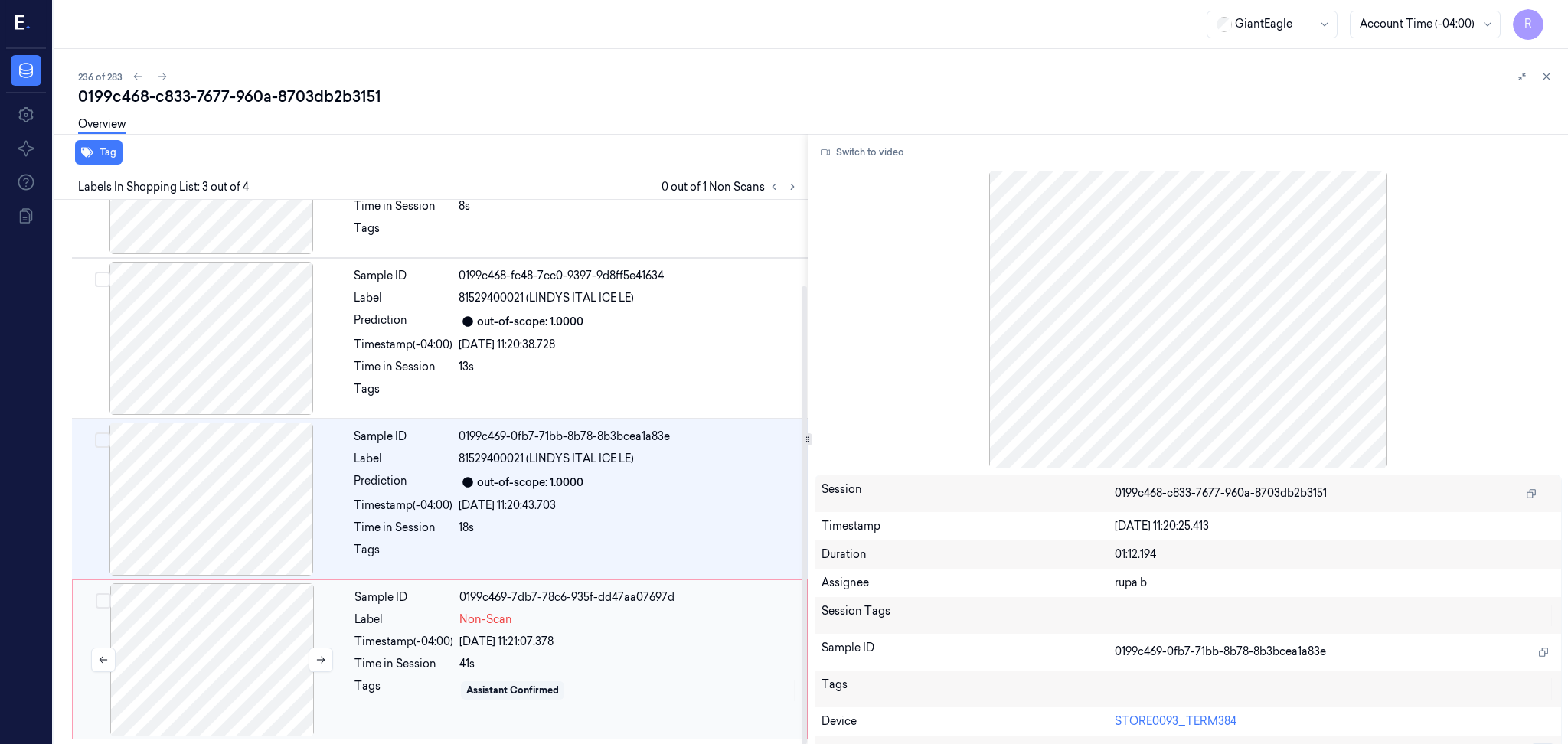
click at [172, 697] on div at bounding box center [212, 660] width 272 height 153
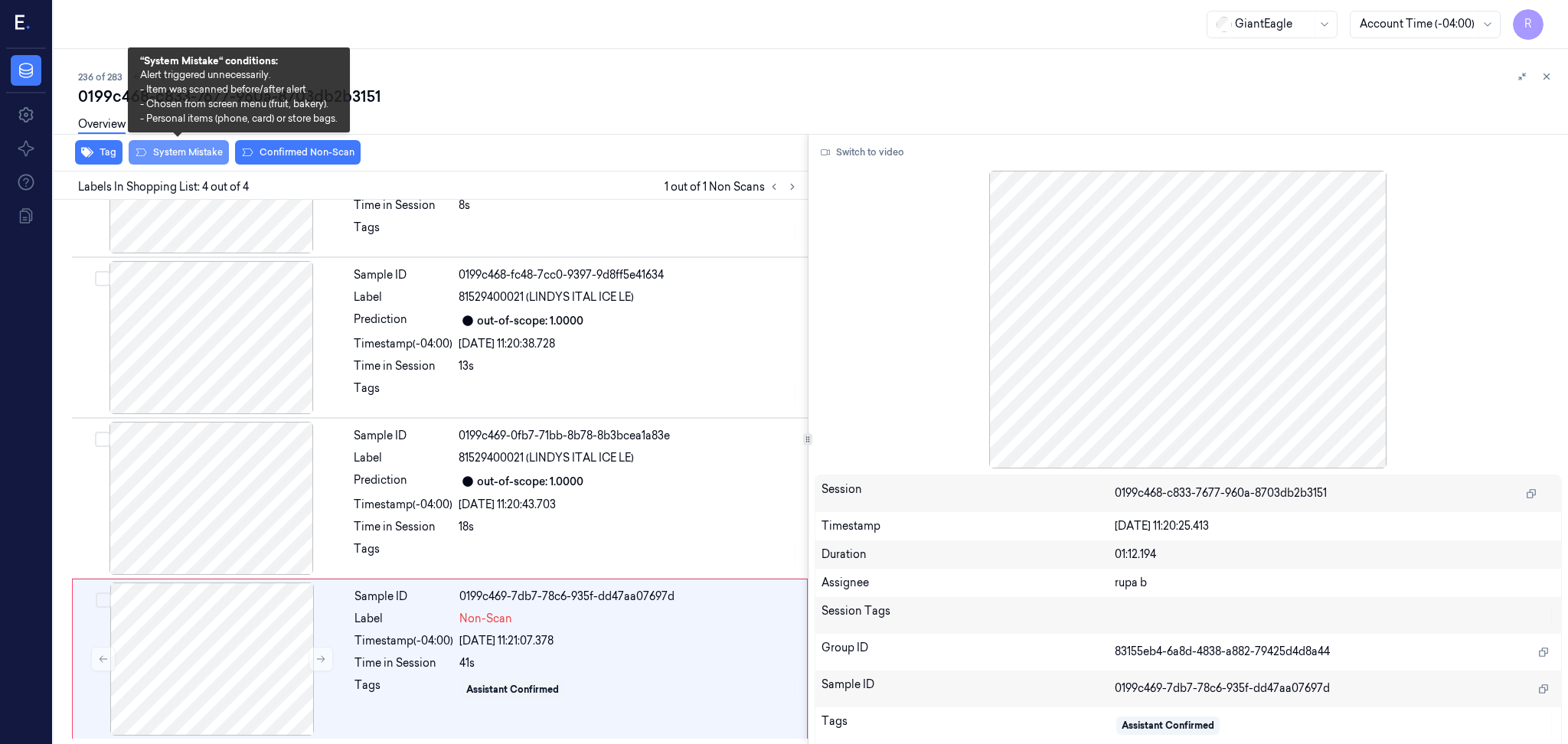
click at [192, 157] on button "System Mistake" at bounding box center [178, 152] width 100 height 24
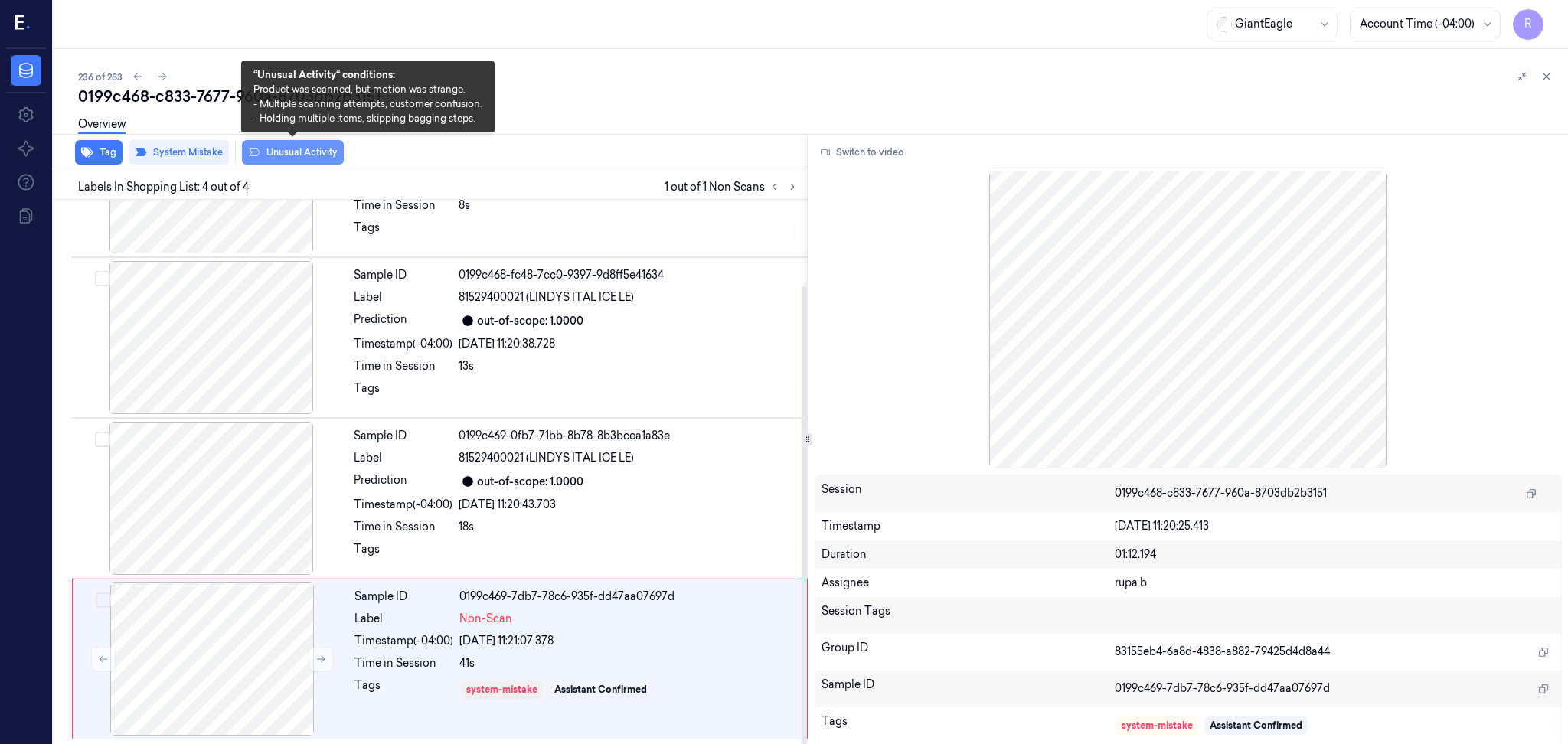
click at [280, 155] on button "Unusual Activity" at bounding box center [292, 152] width 102 height 24
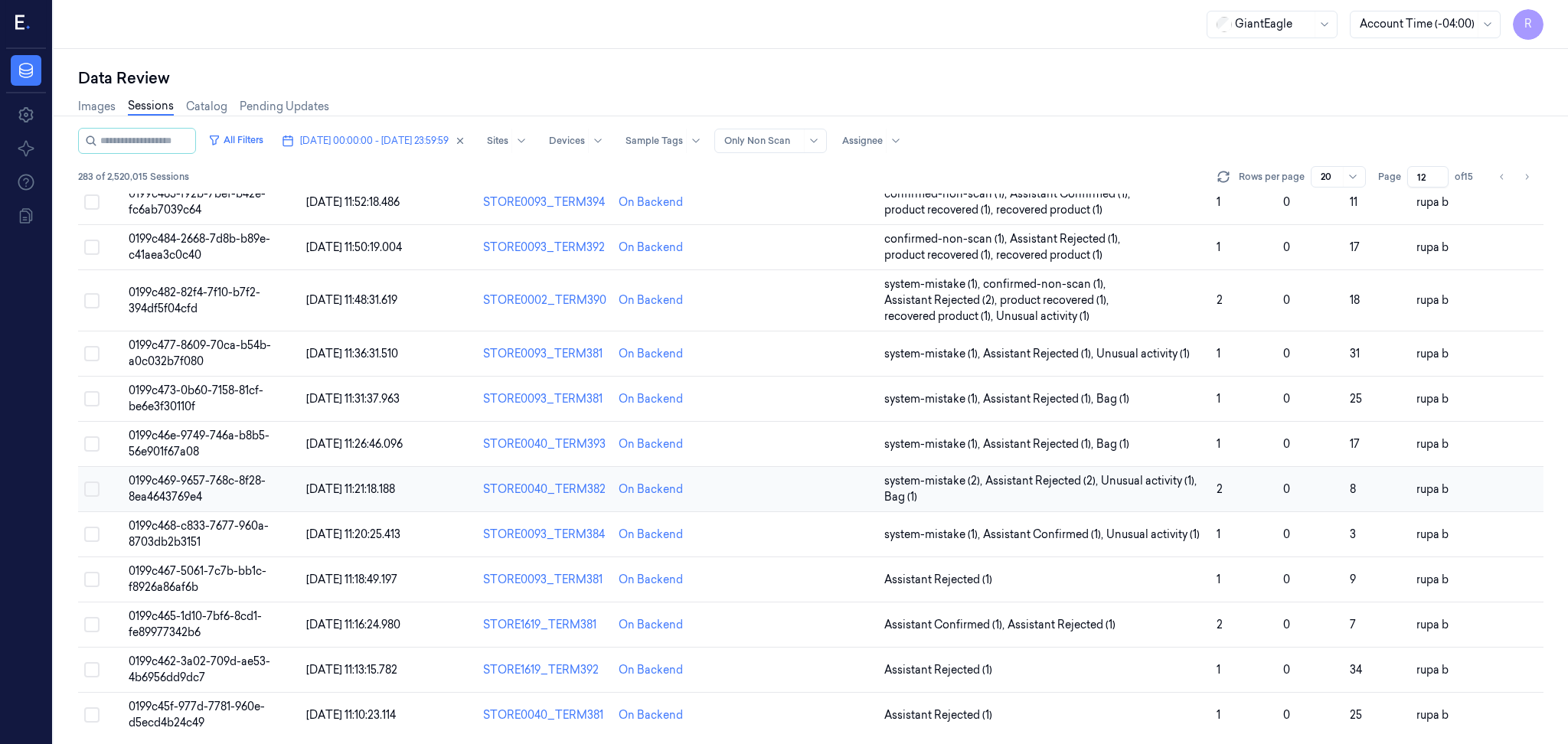
scroll to position [430, 0]
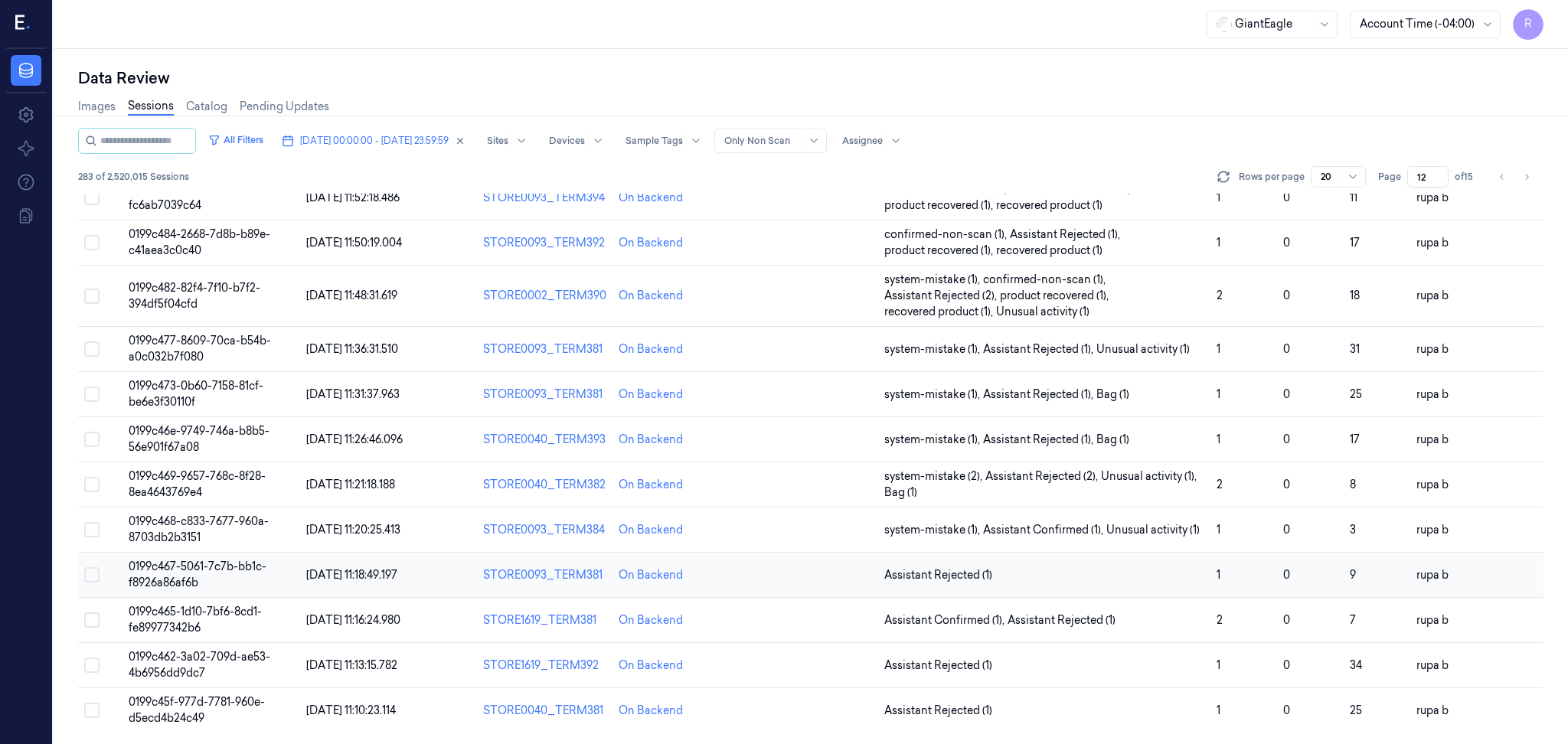
click at [272, 571] on td "0199c467-5061-7c7b-bb1c-f8926a86af6b" at bounding box center [211, 576] width 177 height 45
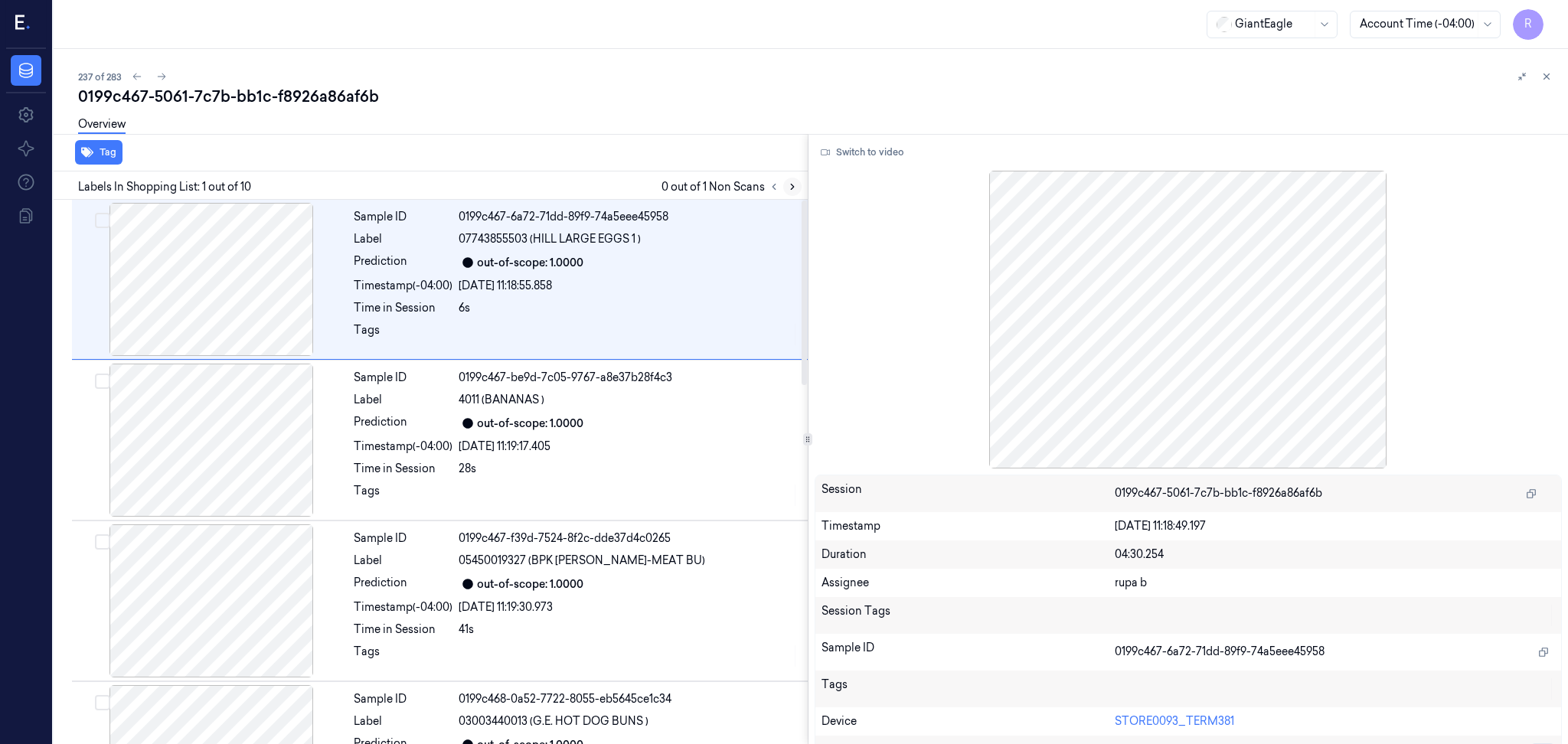
click at [789, 178] on button at bounding box center [792, 187] width 18 height 18
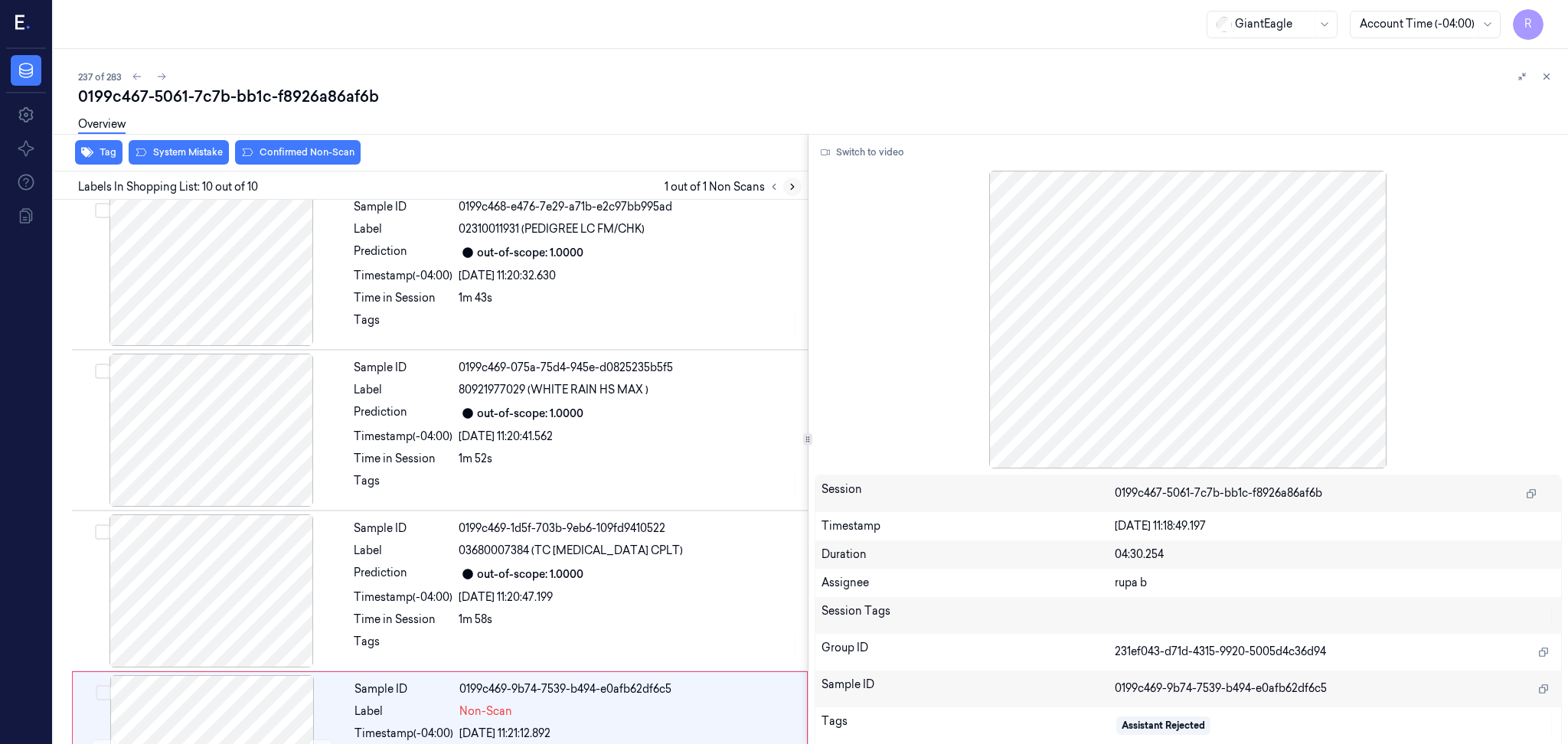
scroll to position [1068, 0]
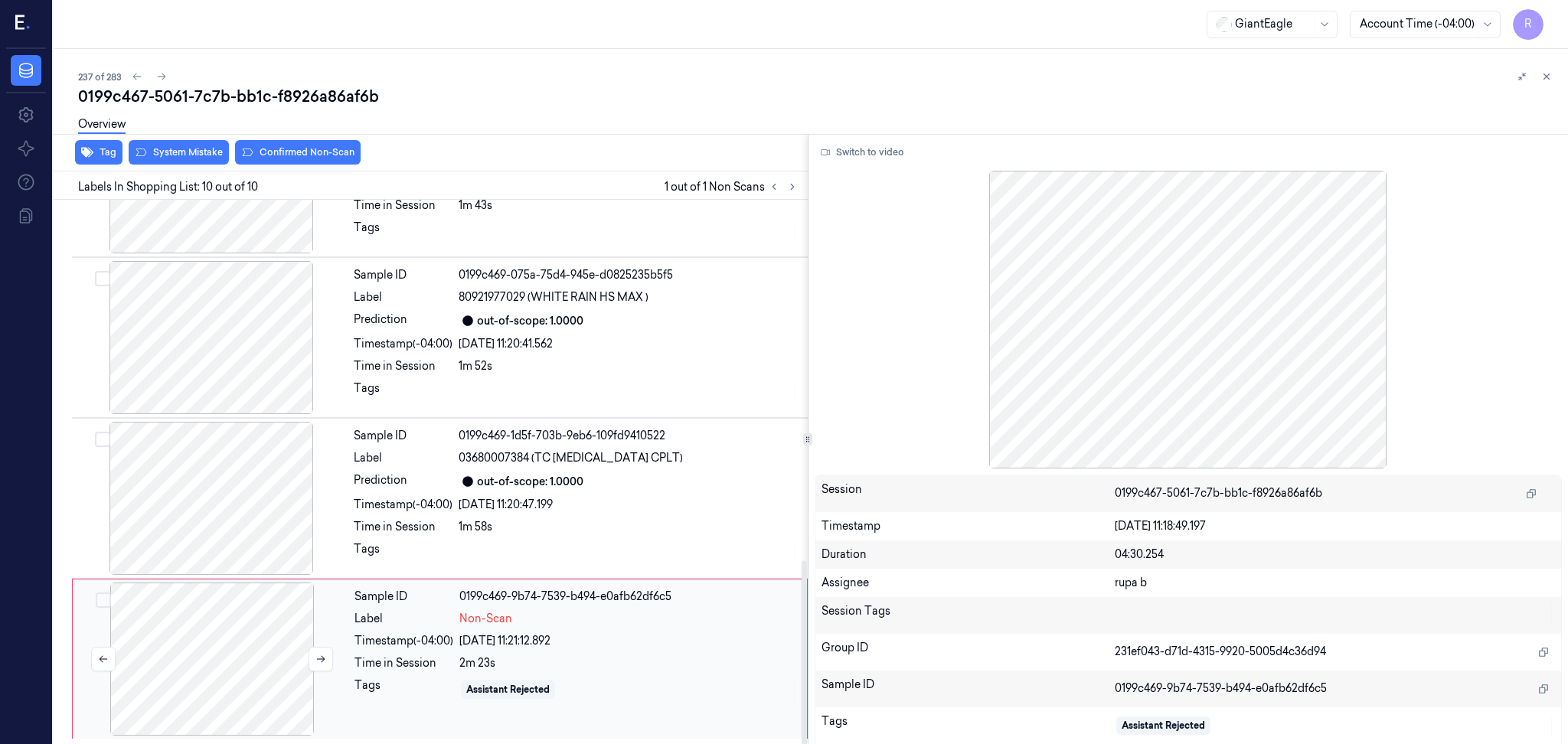
click at [252, 656] on div at bounding box center [212, 659] width 272 height 153
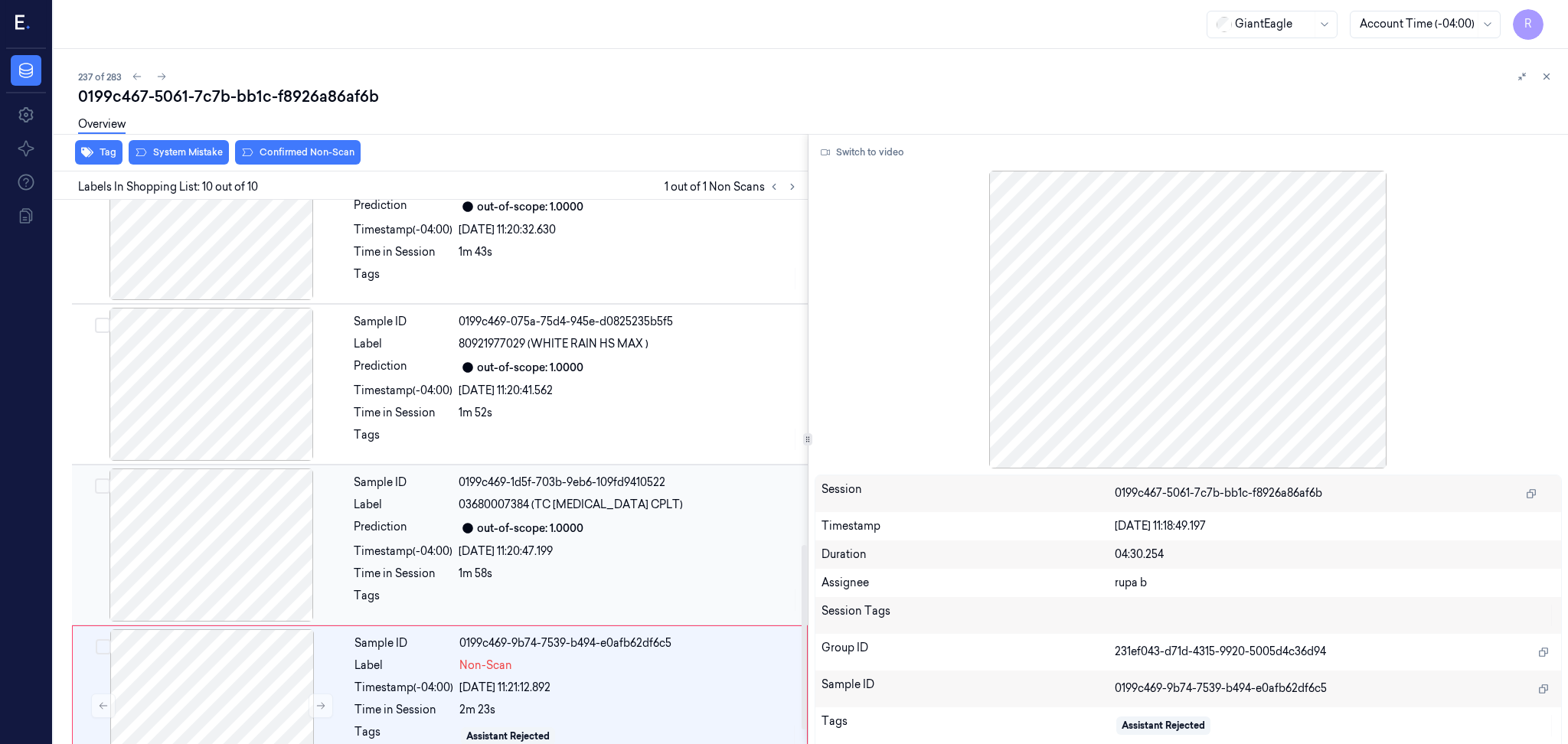
scroll to position [1067, 0]
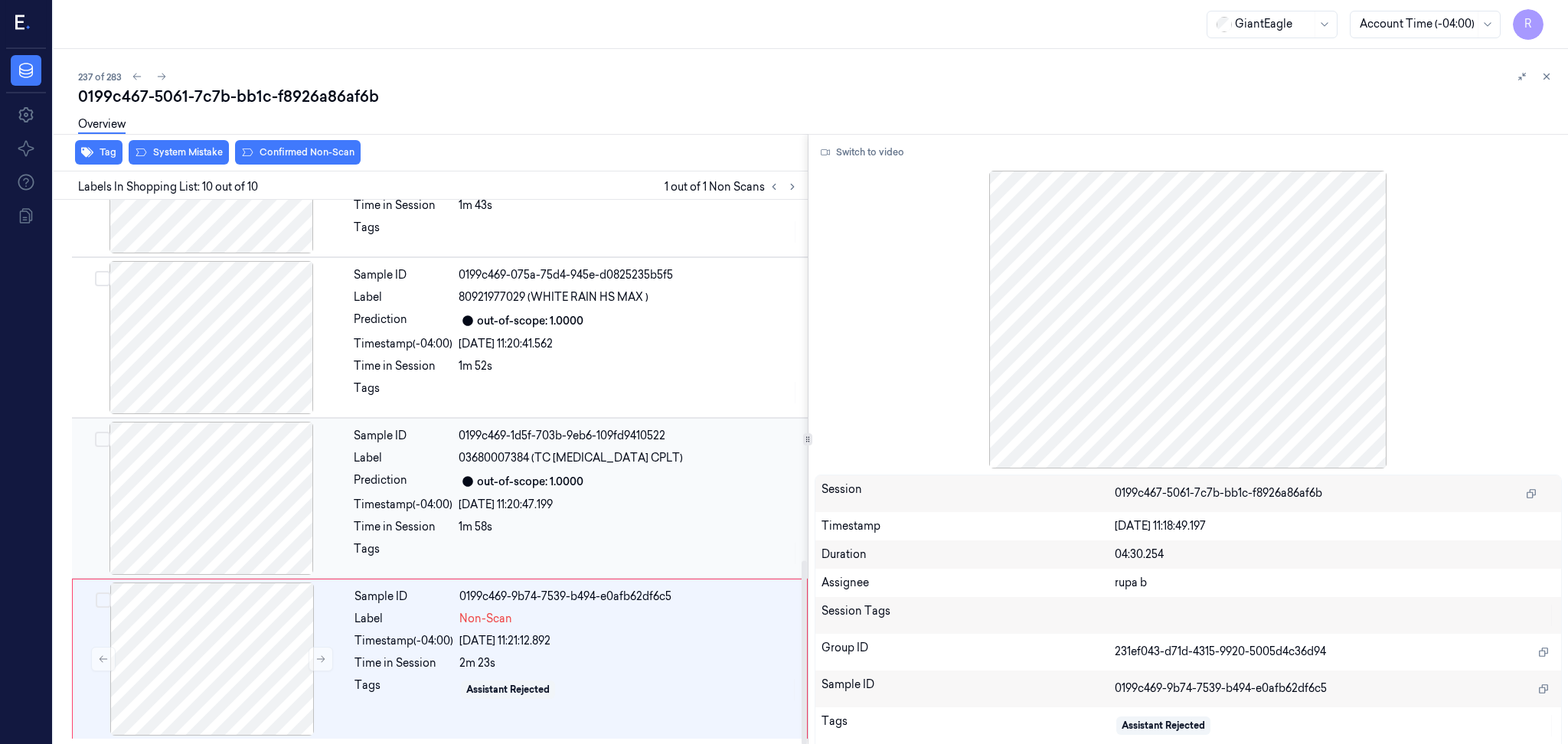
click at [291, 482] on div at bounding box center [211, 498] width 272 height 153
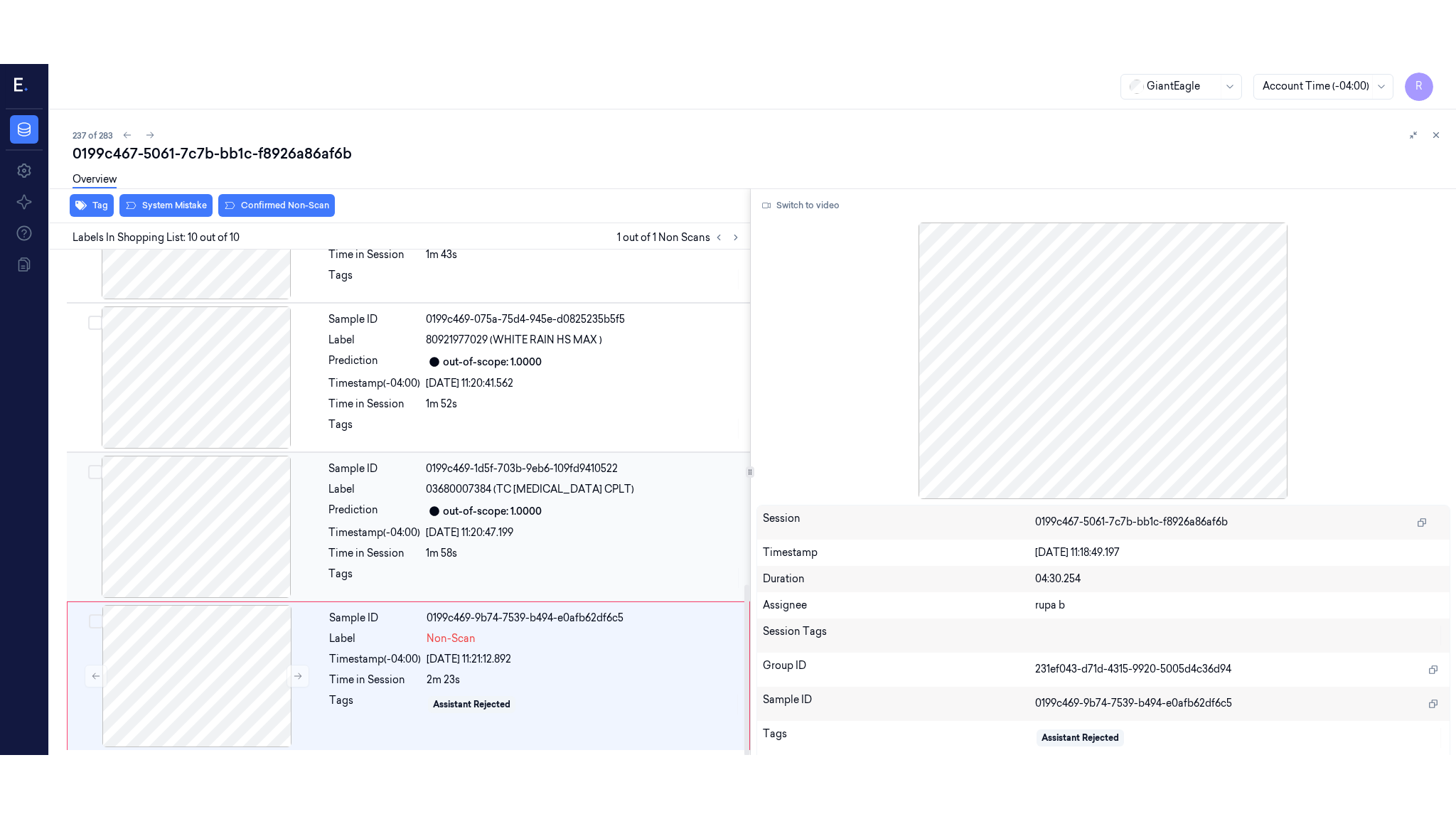
scroll to position [991, 0]
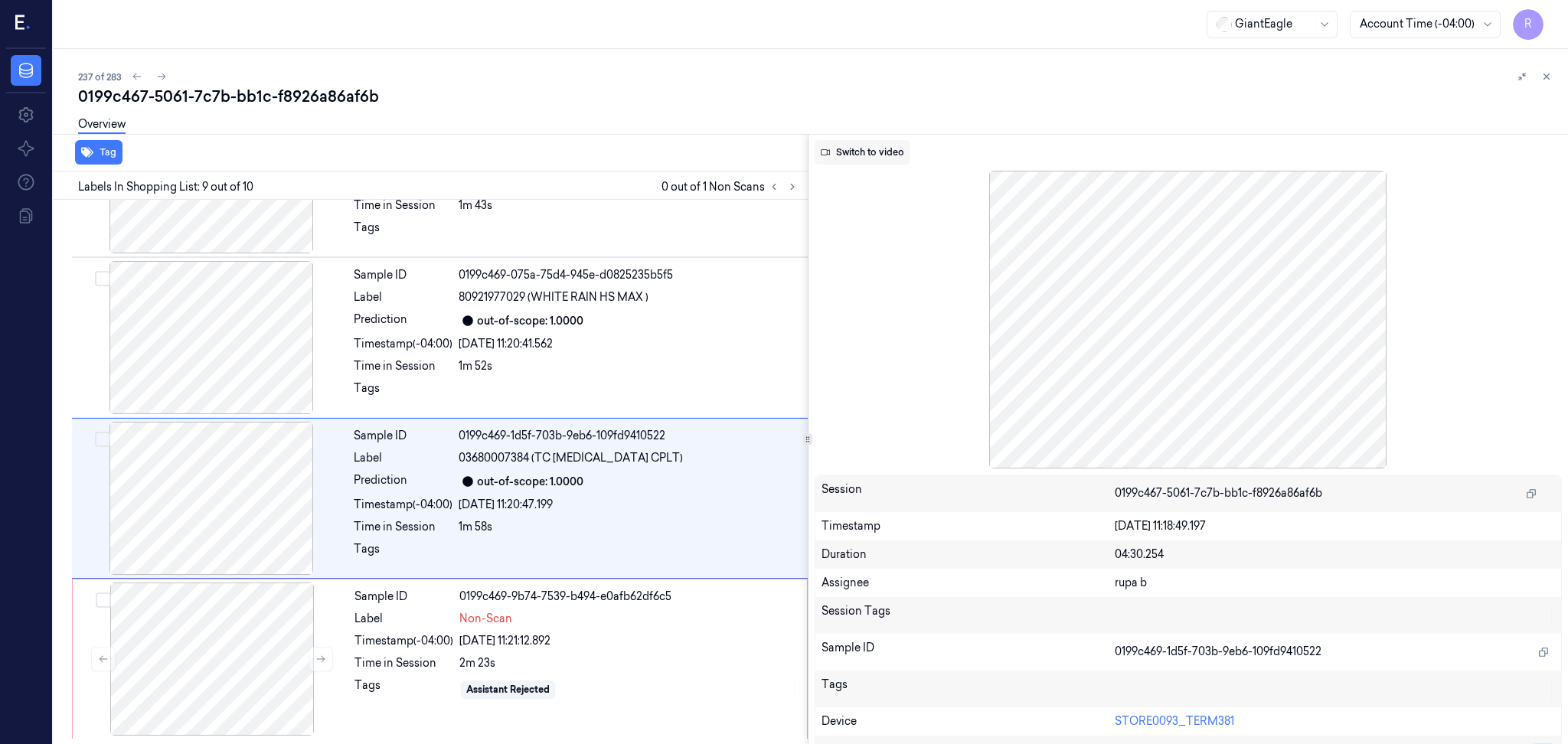
click at [836, 151] on button "Switch to video" at bounding box center [862, 152] width 96 height 24
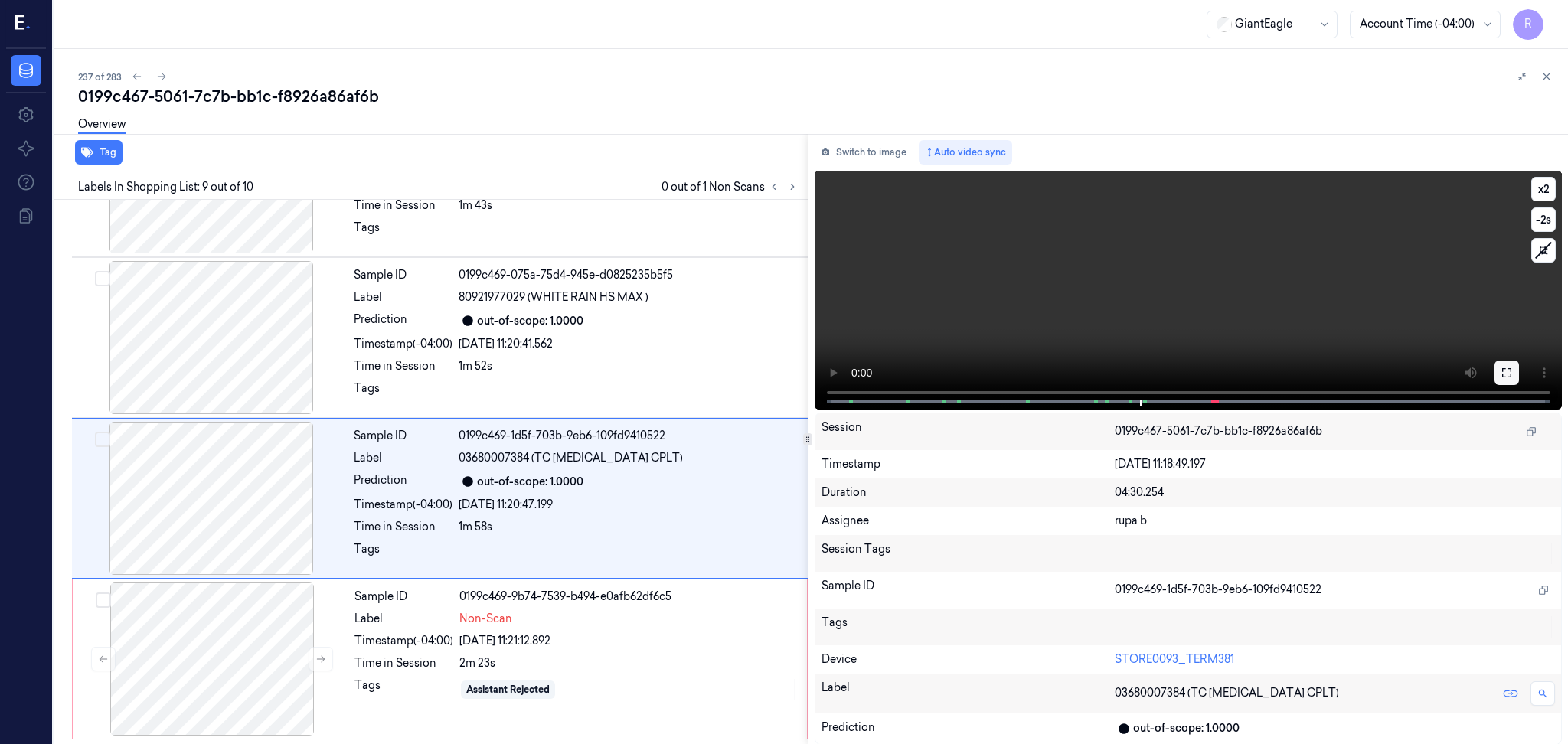
click at [1505, 367] on icon at bounding box center [1506, 372] width 12 height 12
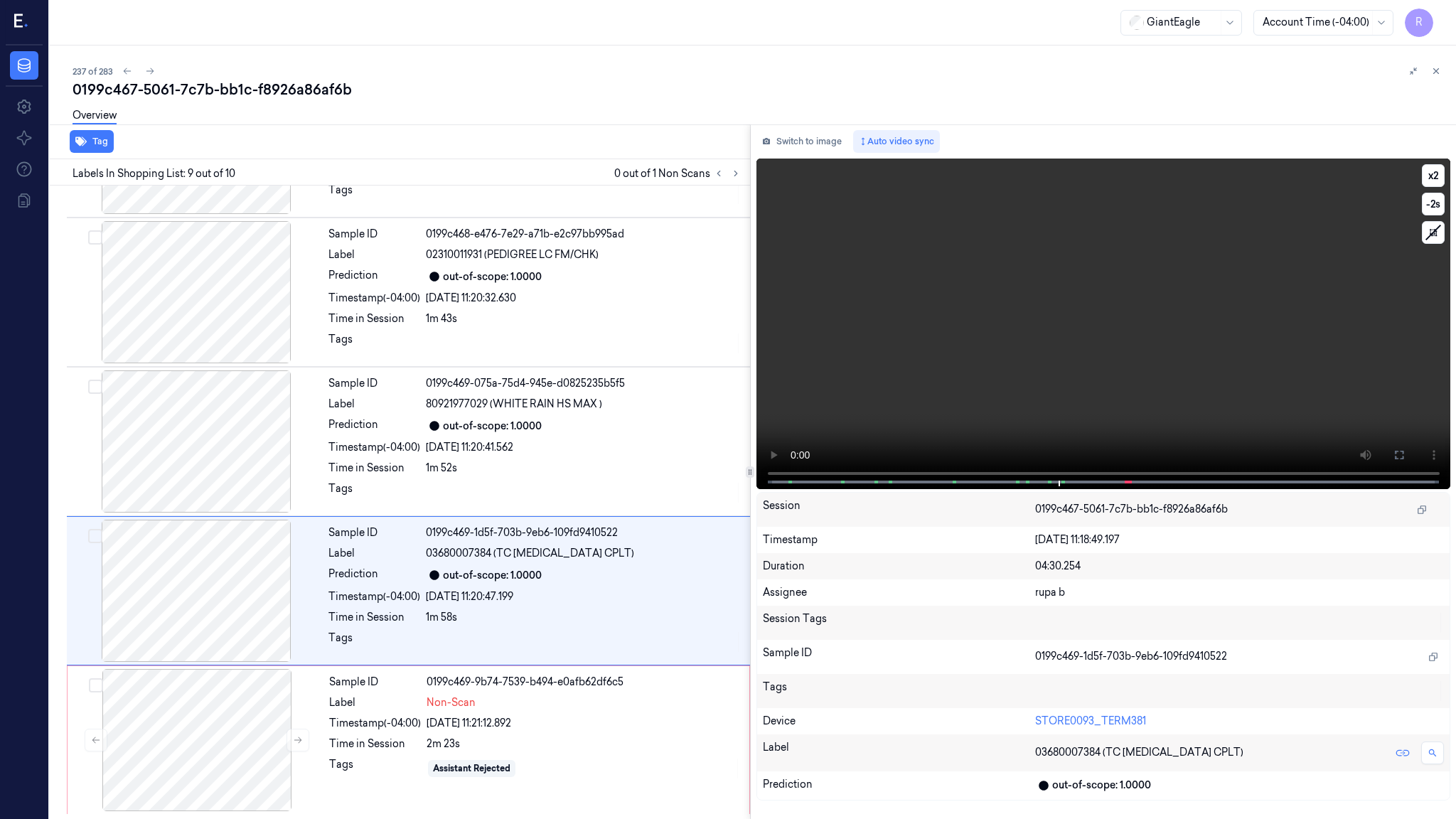
scroll to position [865, 0]
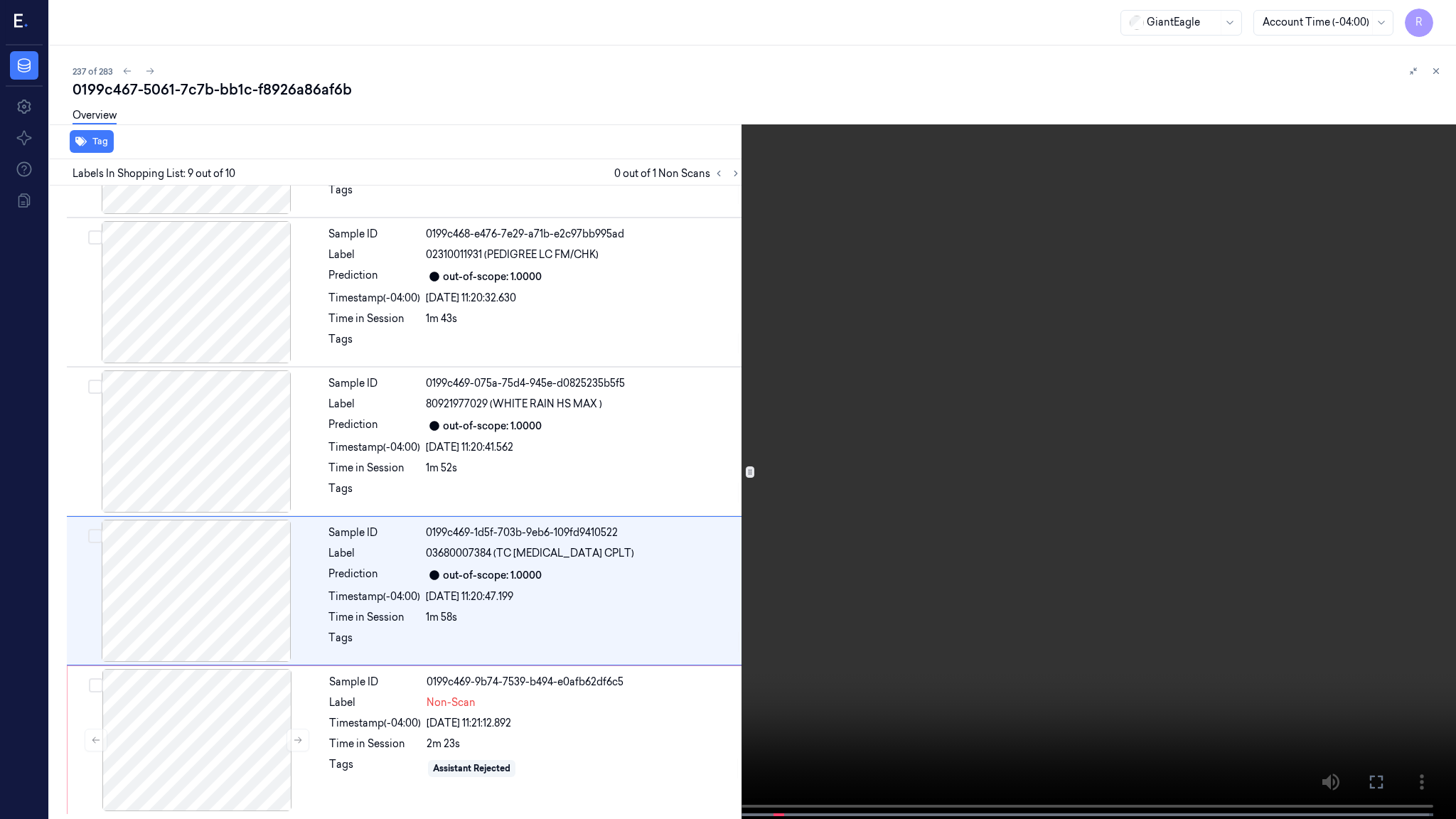
click at [1388, 421] on video at bounding box center [728, 411] width 1456 height 821
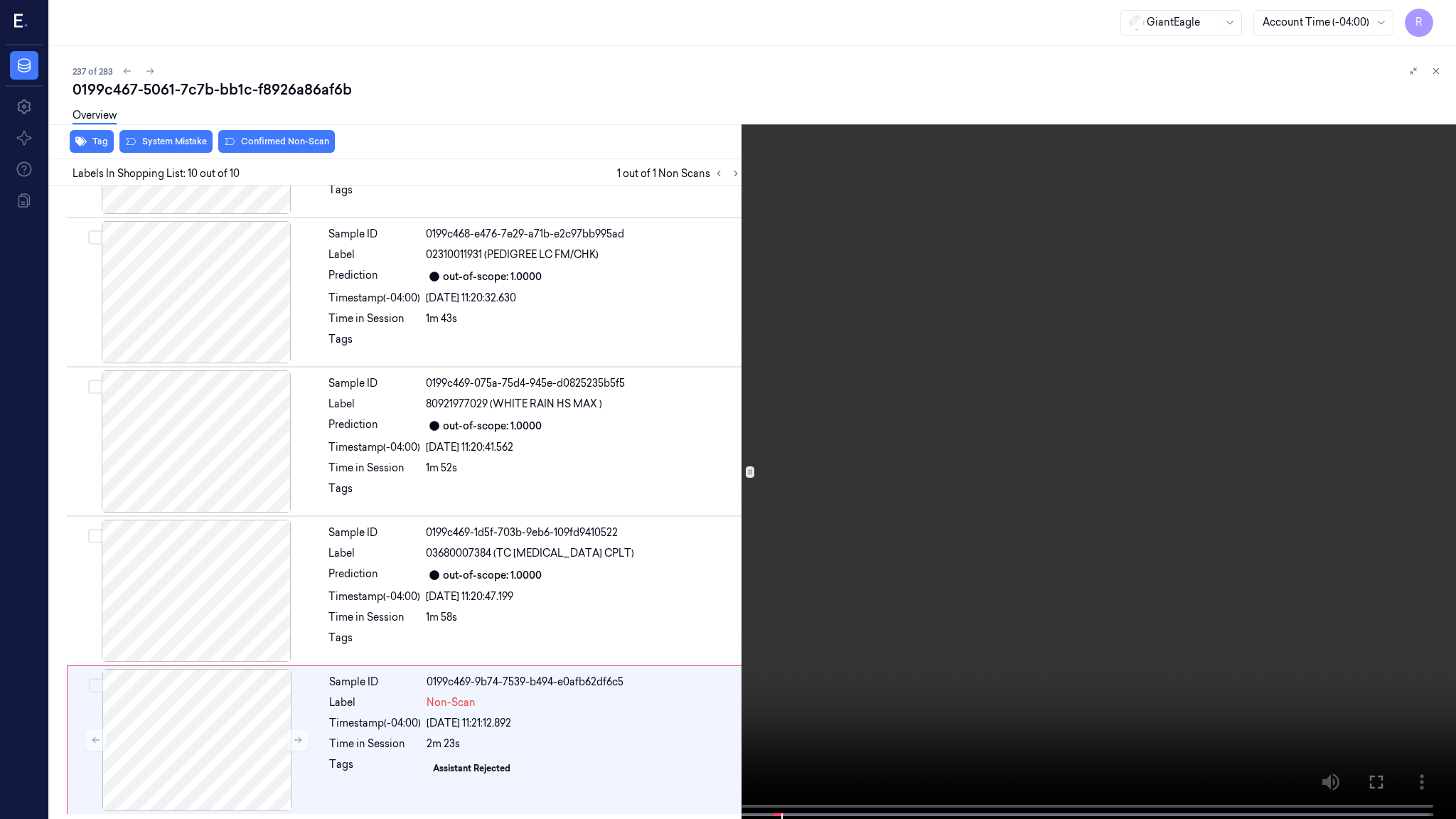
click at [934, 343] on video at bounding box center [728, 411] width 1456 height 821
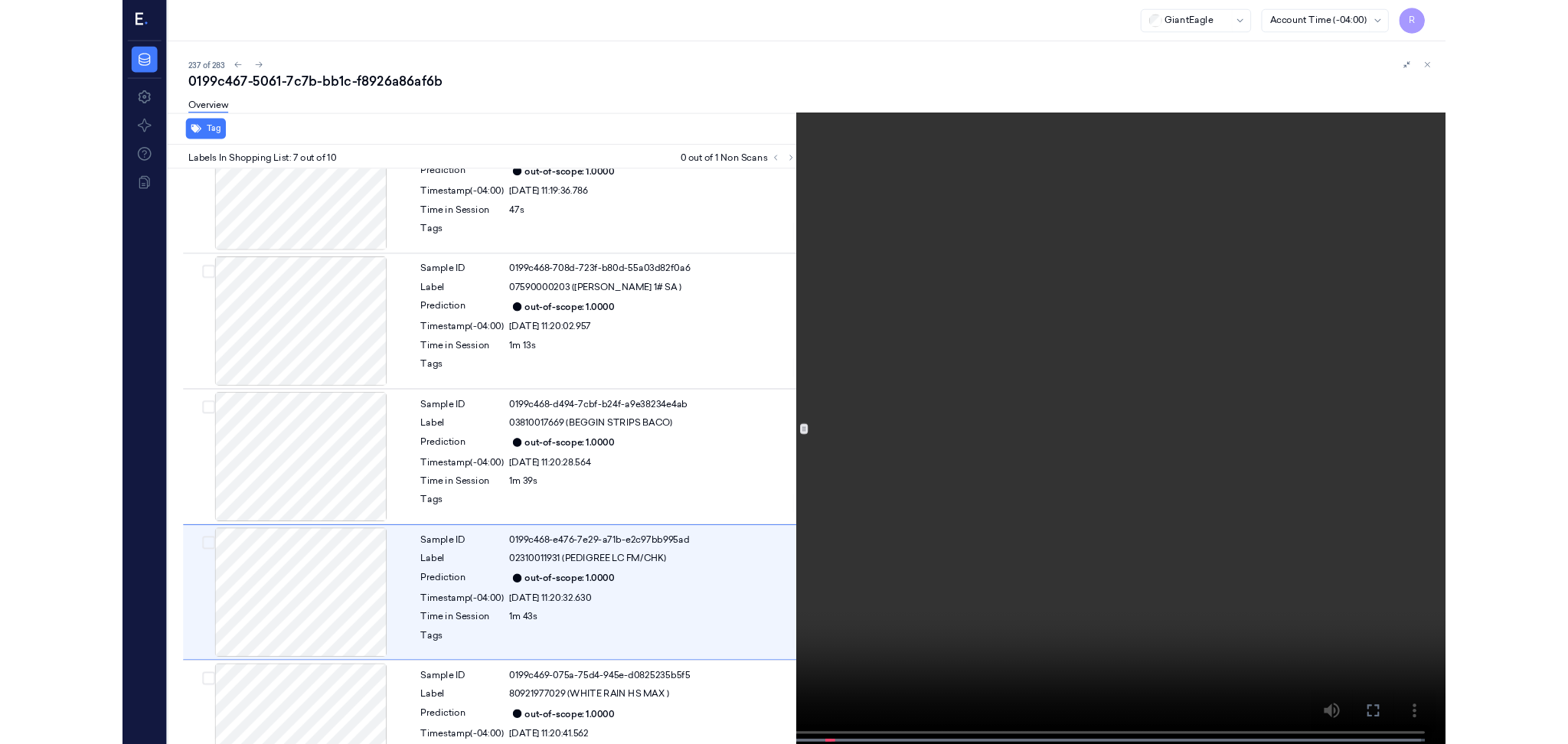
scroll to position [703, 0]
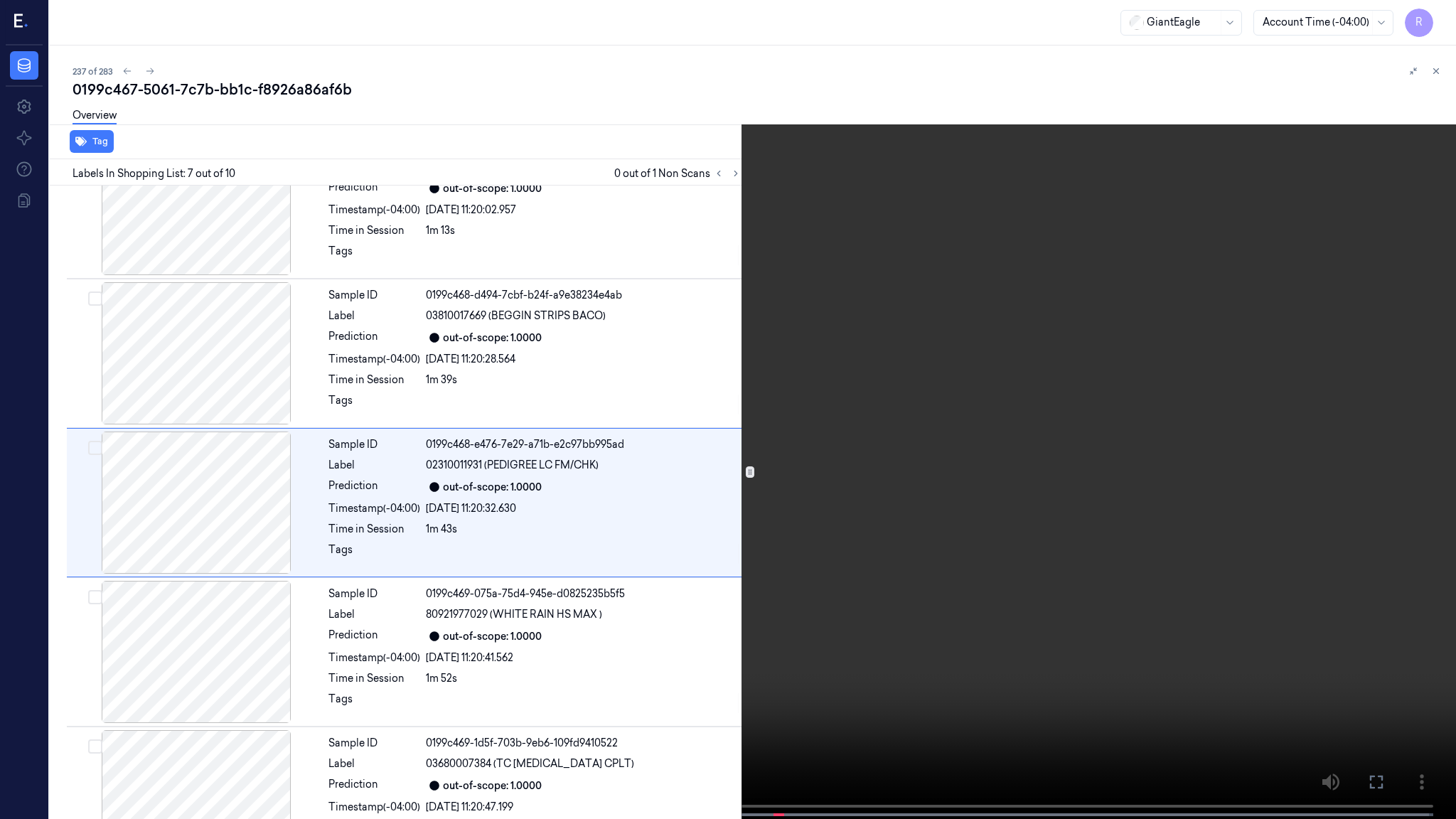
click at [835, 578] on video at bounding box center [728, 411] width 1456 height 821
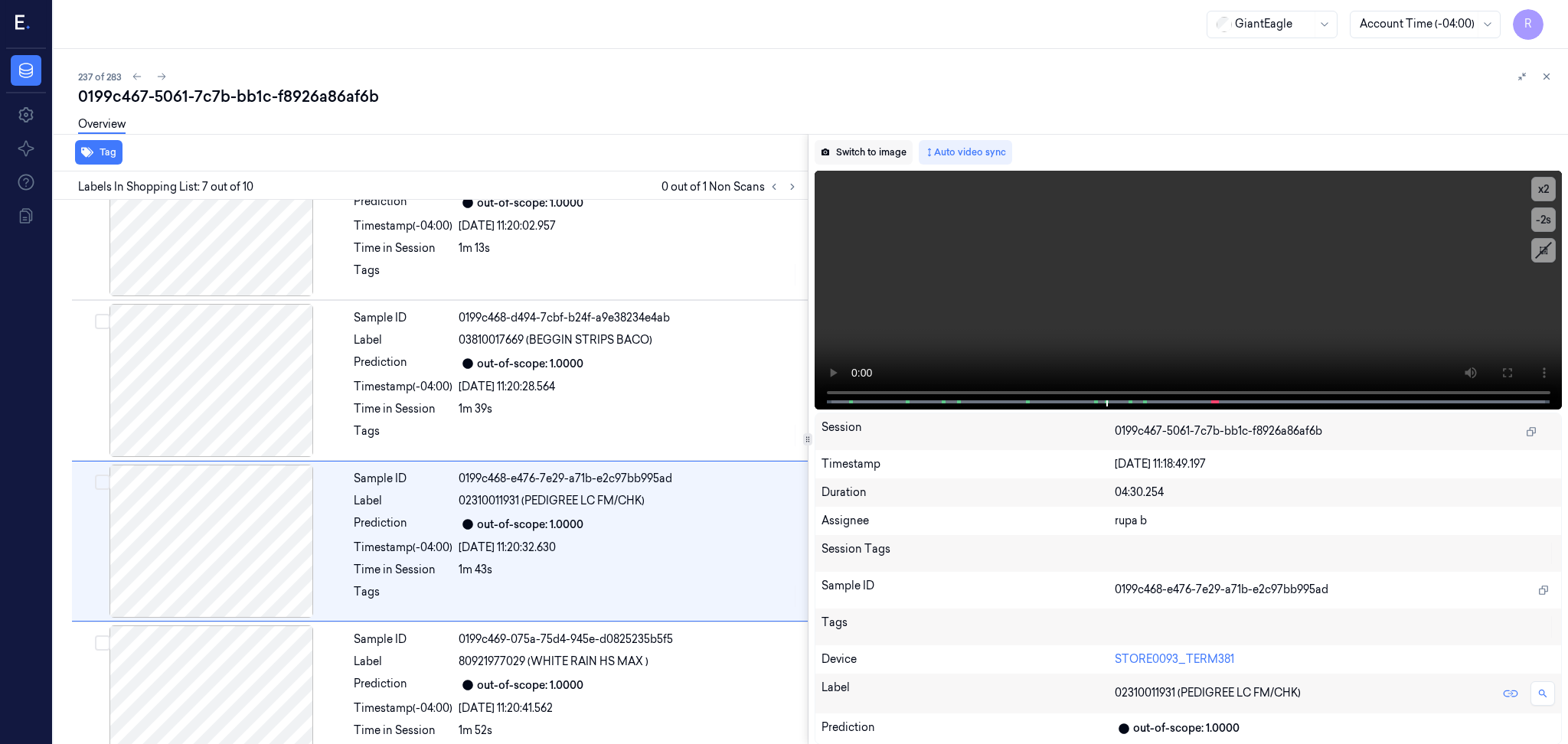
click at [856, 145] on button "Switch to image" at bounding box center [864, 152] width 98 height 24
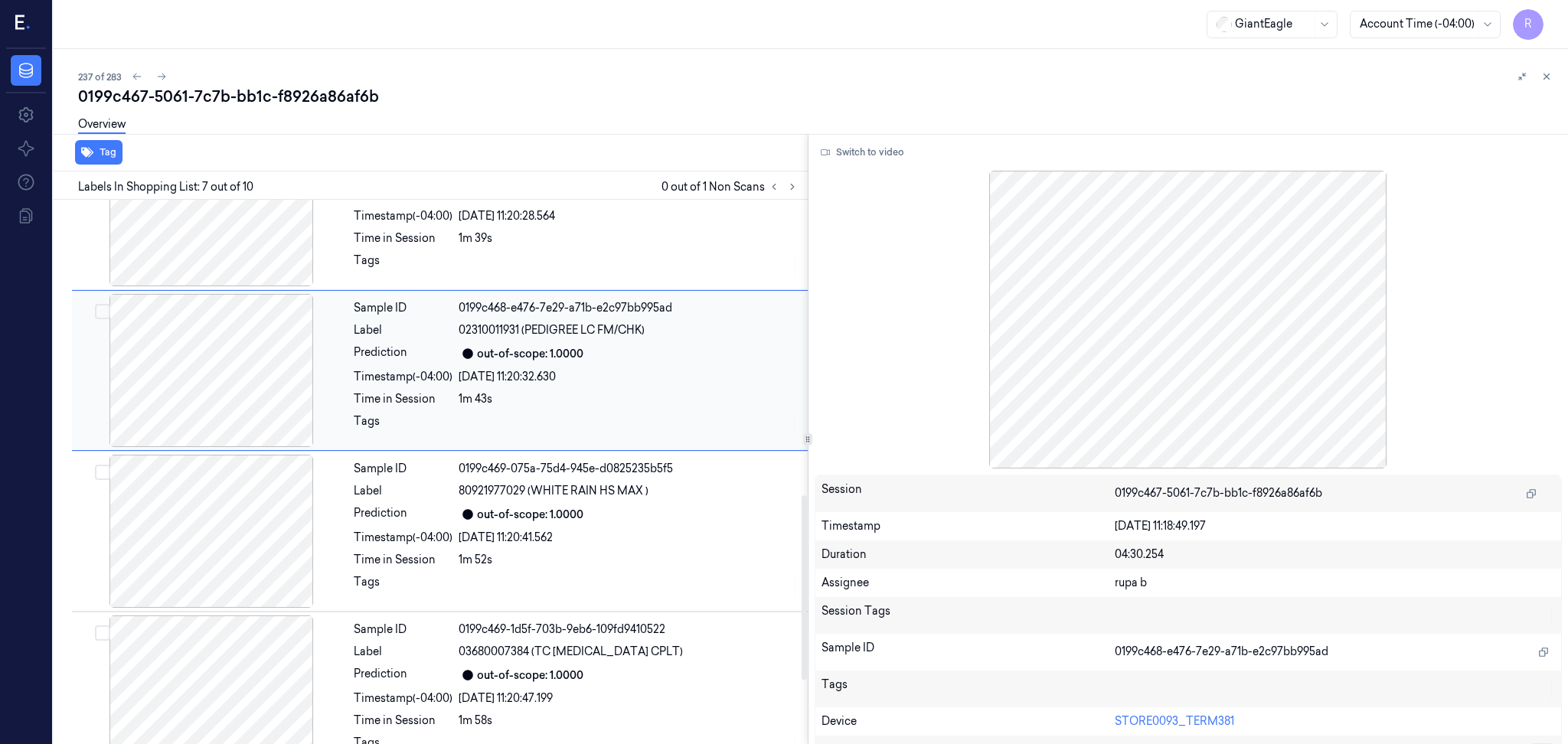
click at [200, 380] on div at bounding box center [211, 371] width 272 height 153
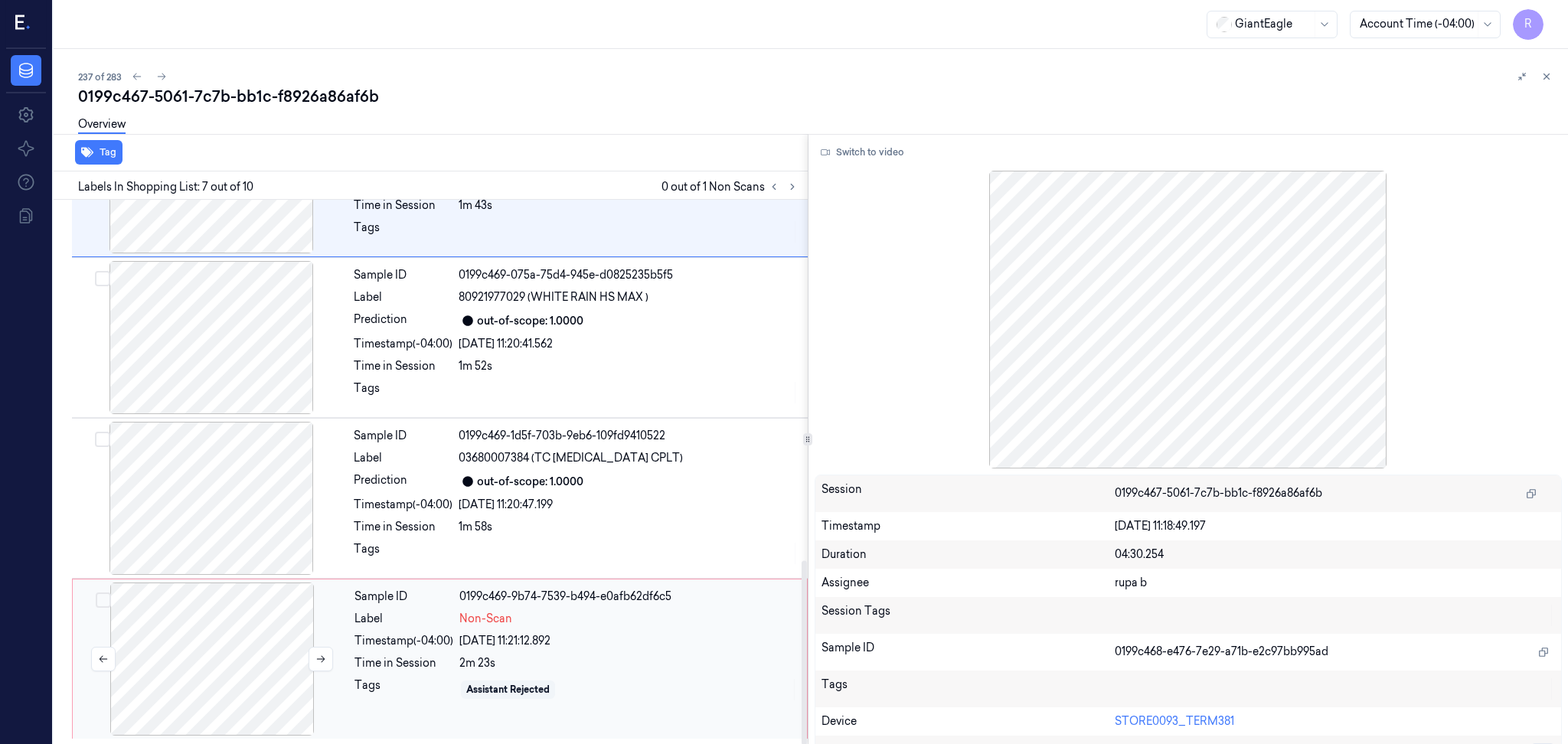
click at [192, 620] on div at bounding box center [212, 659] width 272 height 153
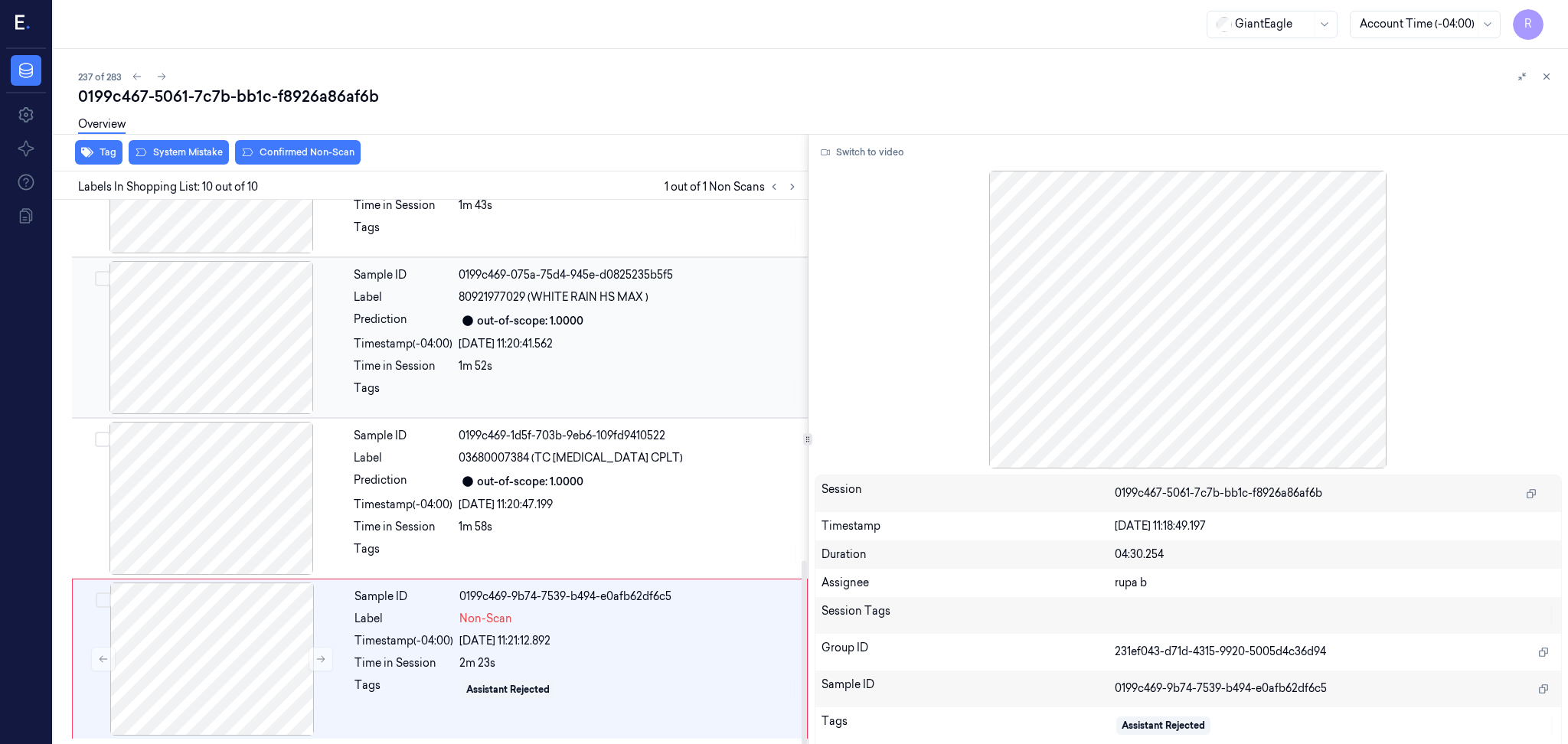
scroll to position [1068, 0]
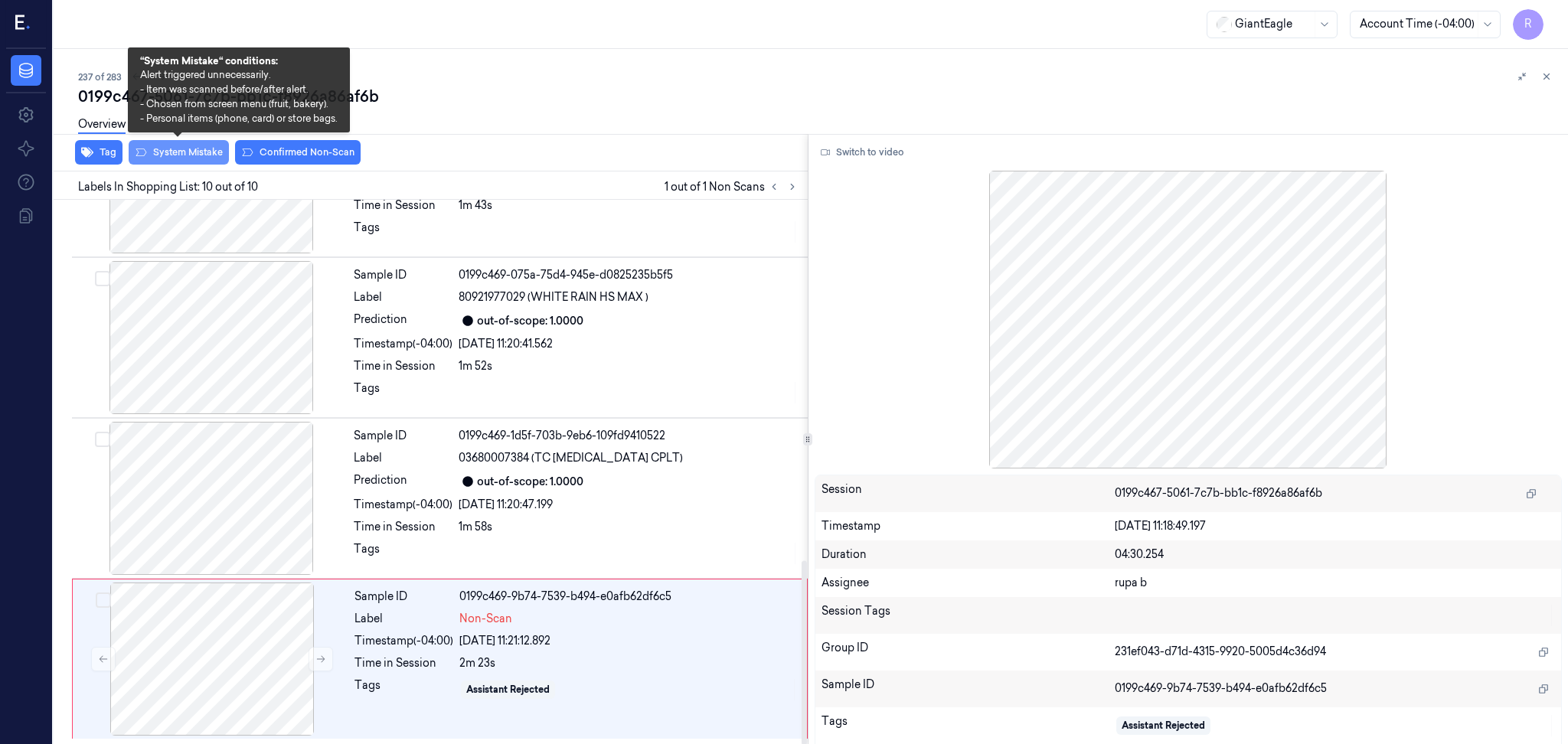
click at [197, 156] on button "System Mistake" at bounding box center [178, 152] width 100 height 24
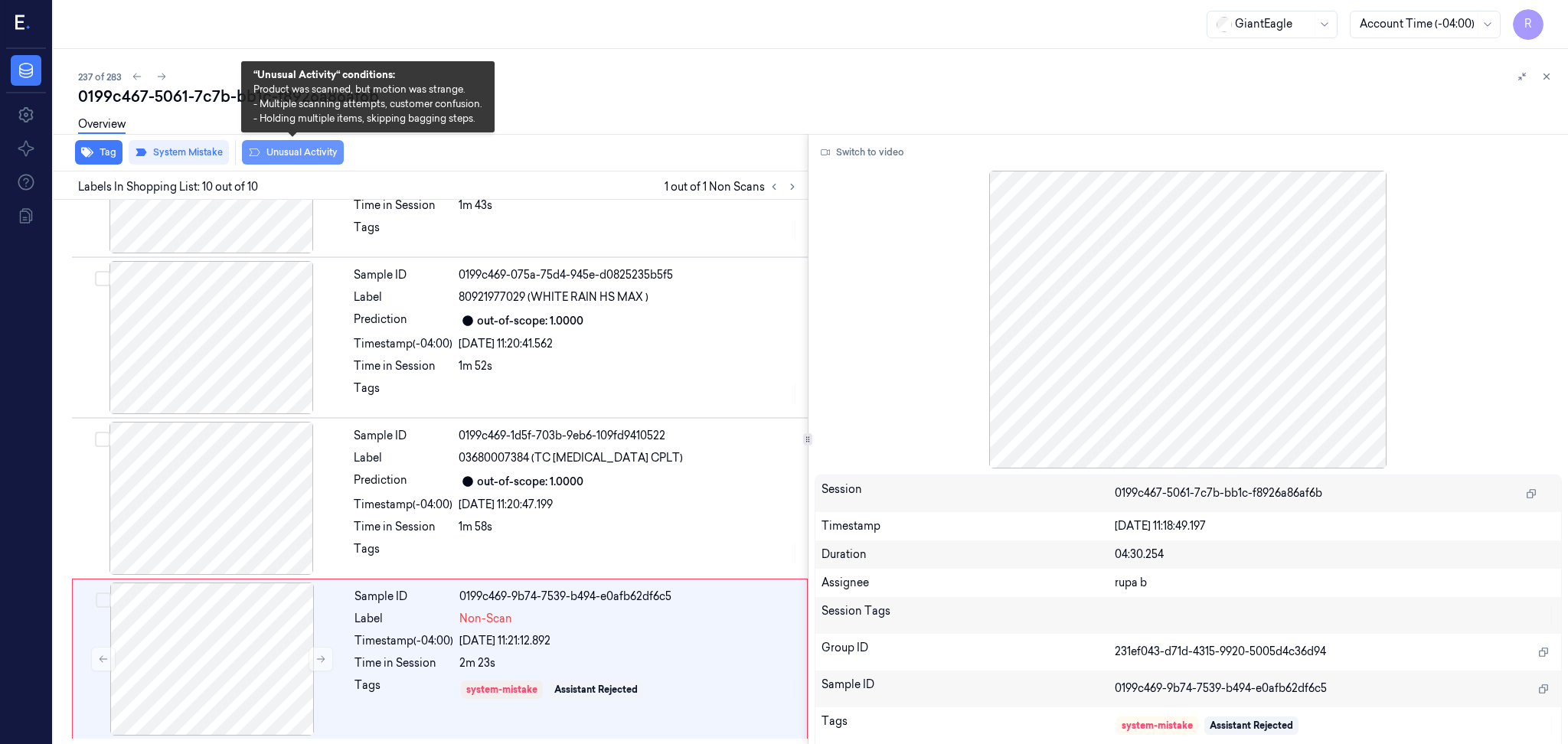
click at [288, 152] on button "Unusual Activity" at bounding box center [292, 152] width 102 height 24
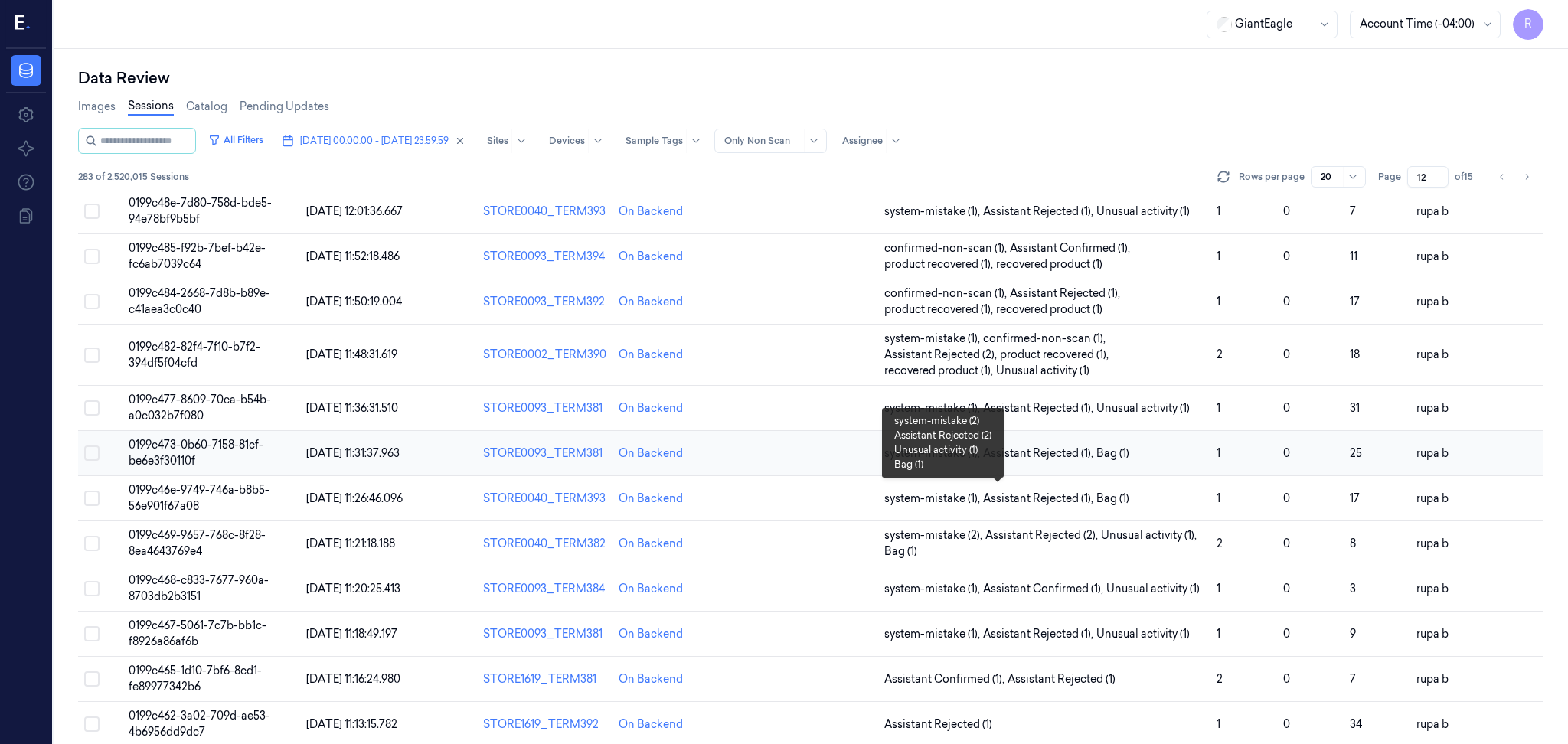
scroll to position [430, 0]
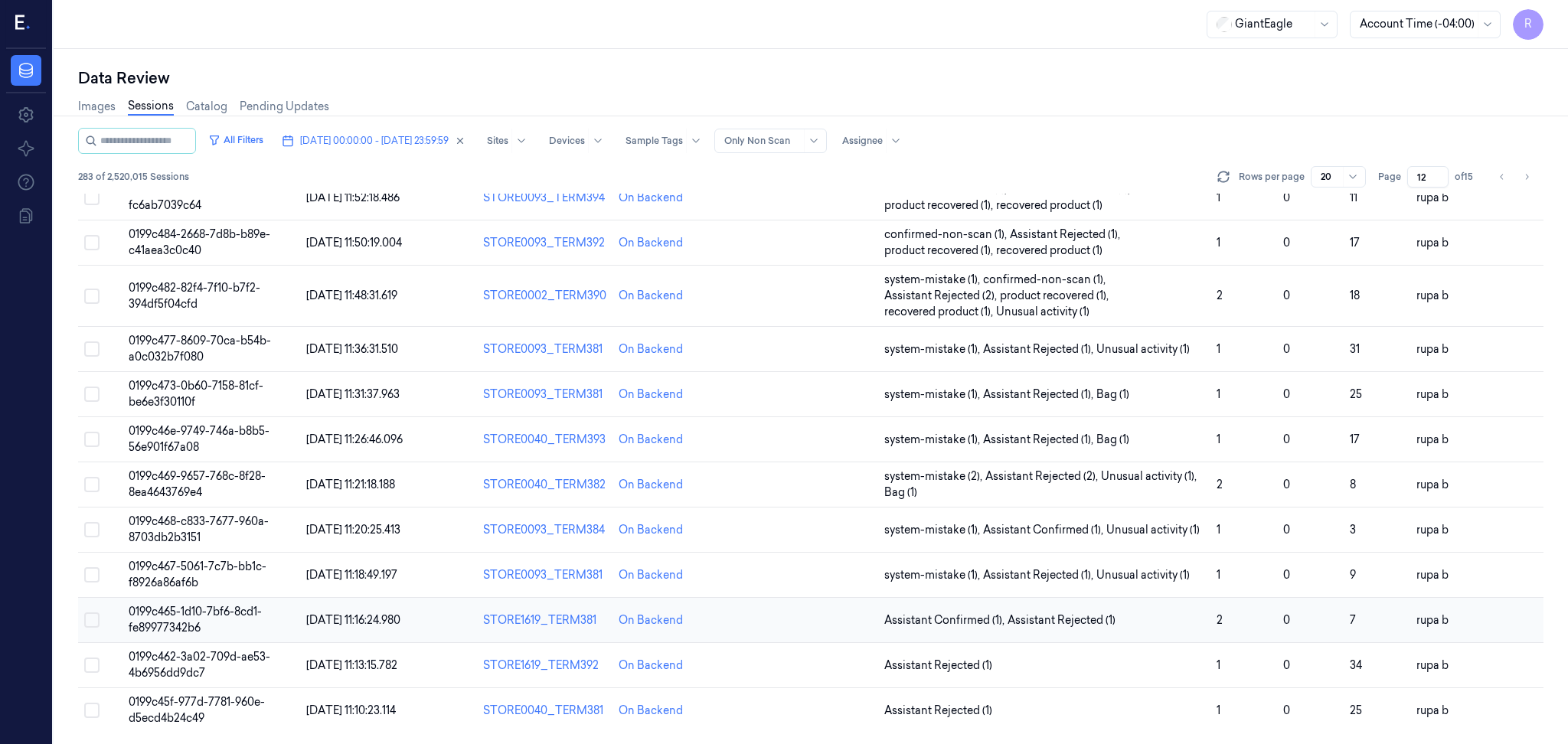
click at [248, 616] on span "0199c465-1d10-7bf6-8cd1-fe89977342b6" at bounding box center [195, 620] width 133 height 30
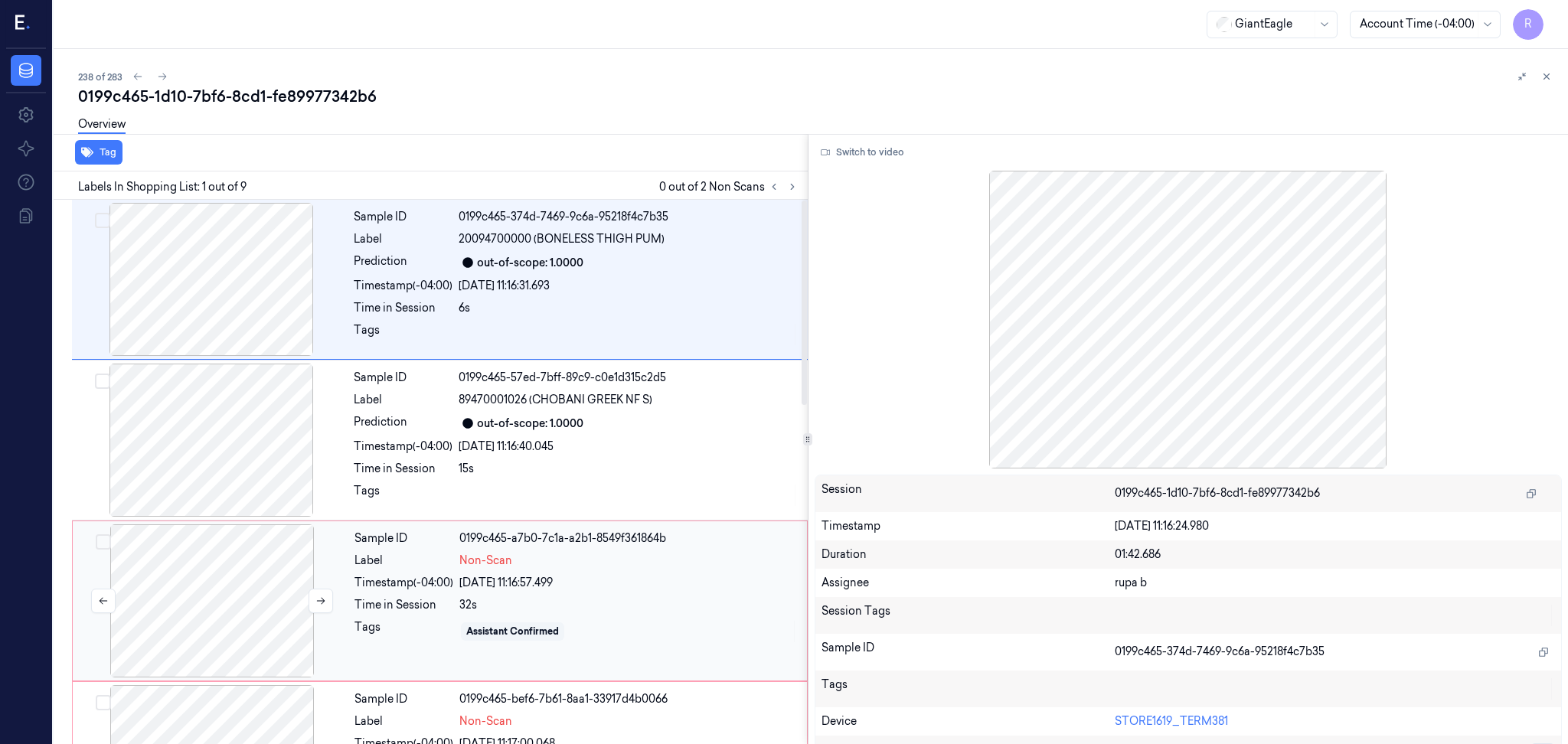
click at [299, 586] on div at bounding box center [212, 602] width 272 height 153
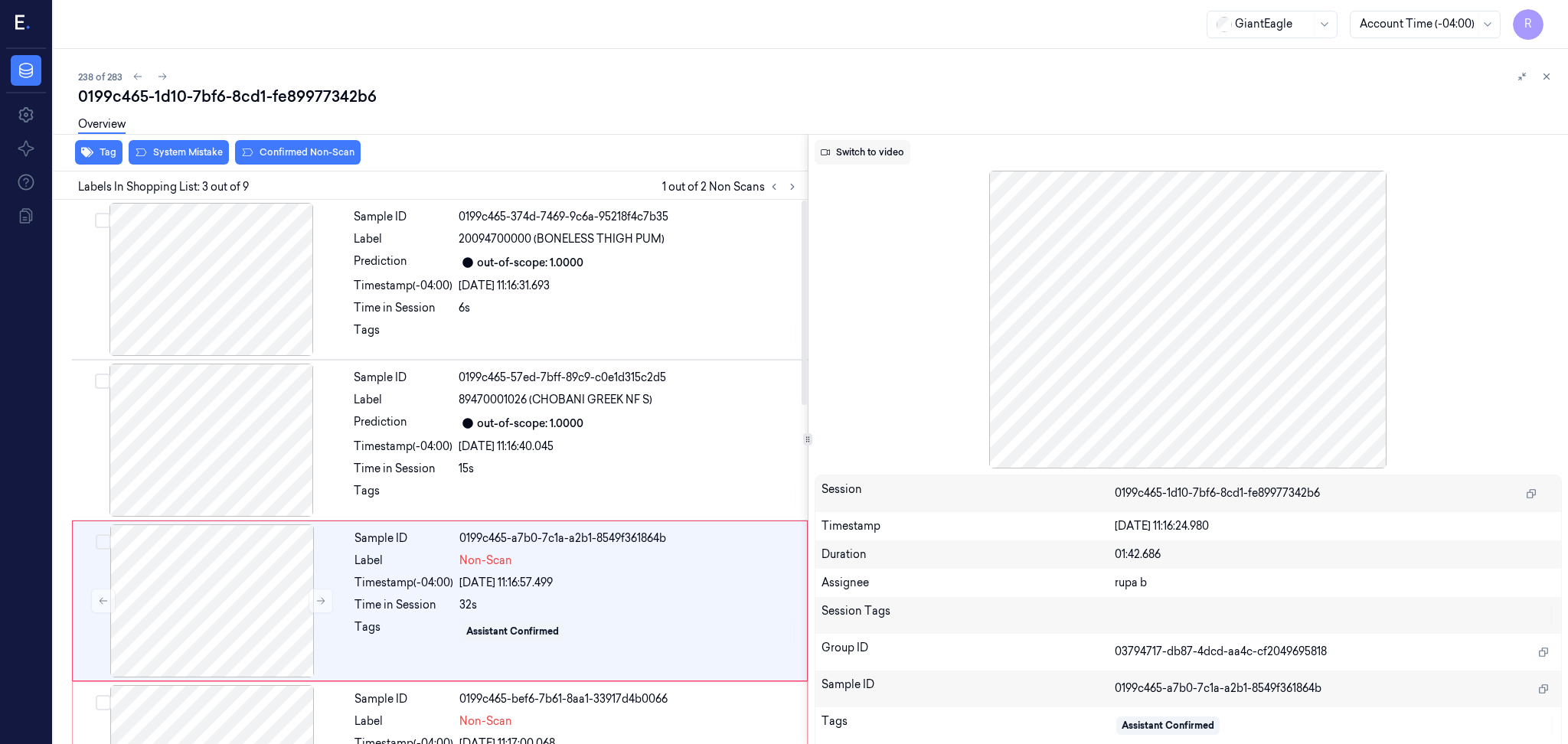
click at [868, 154] on button "Switch to video" at bounding box center [862, 152] width 96 height 24
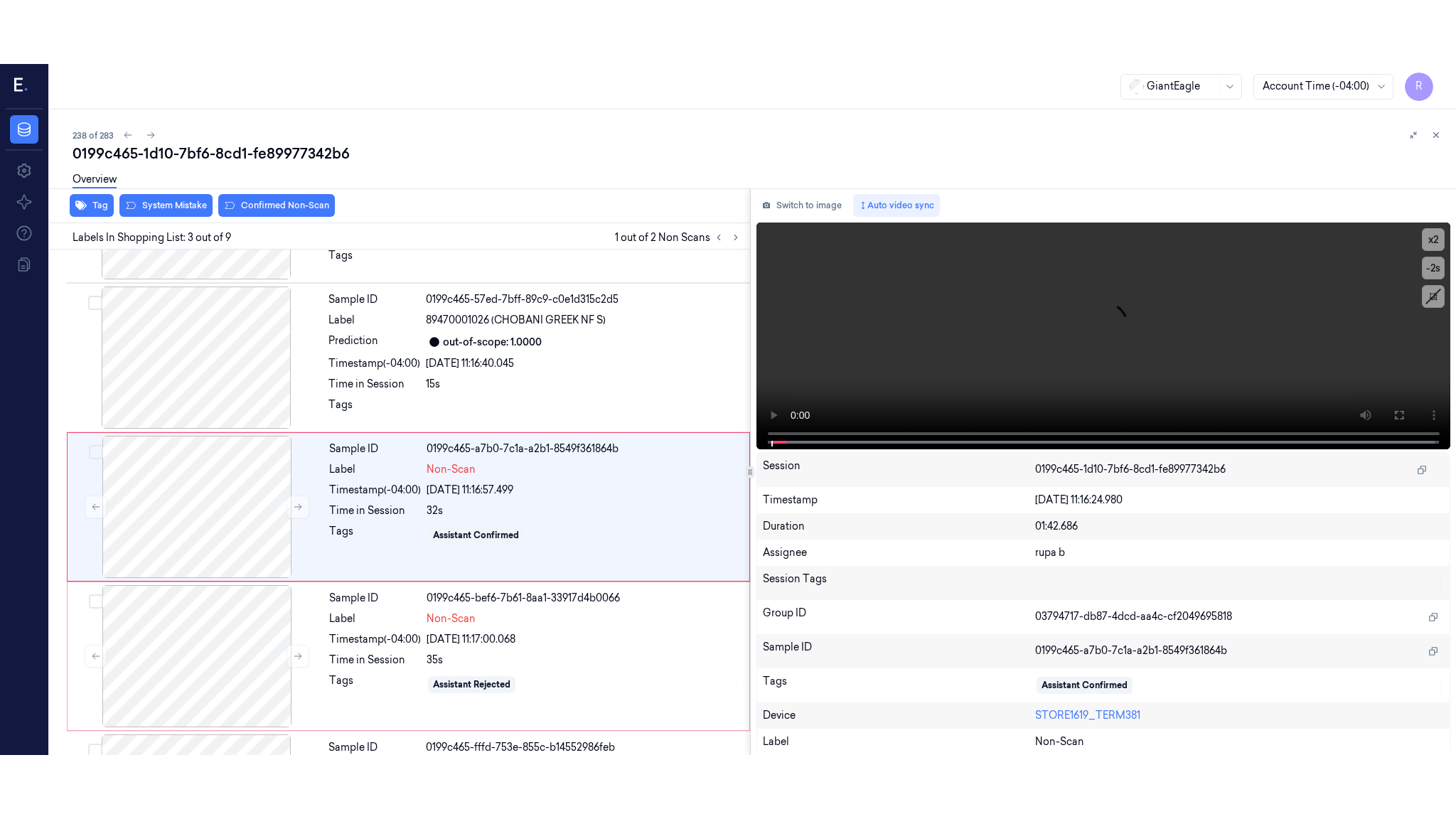
scroll to position [118, 0]
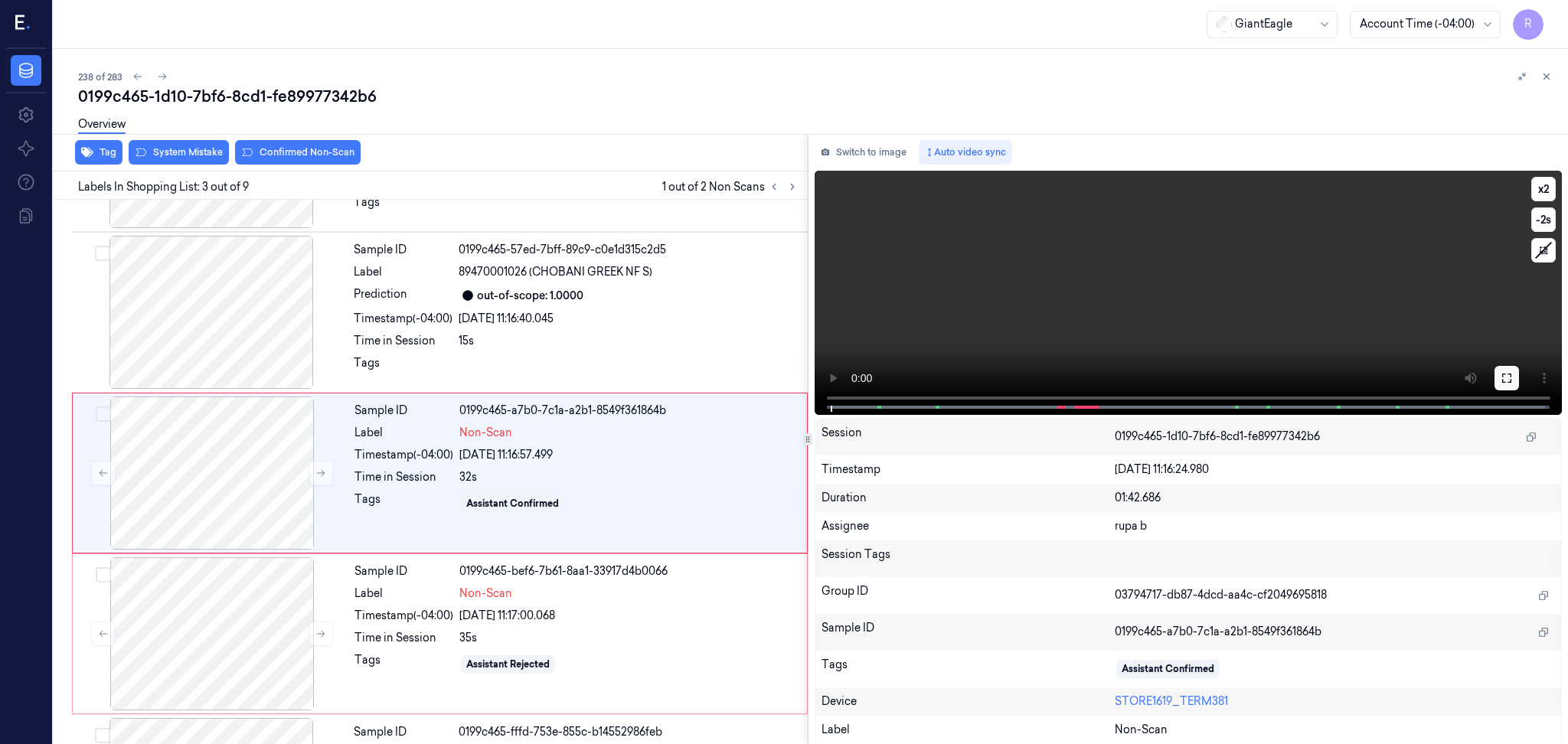
click at [1507, 386] on button at bounding box center [1506, 377] width 24 height 24
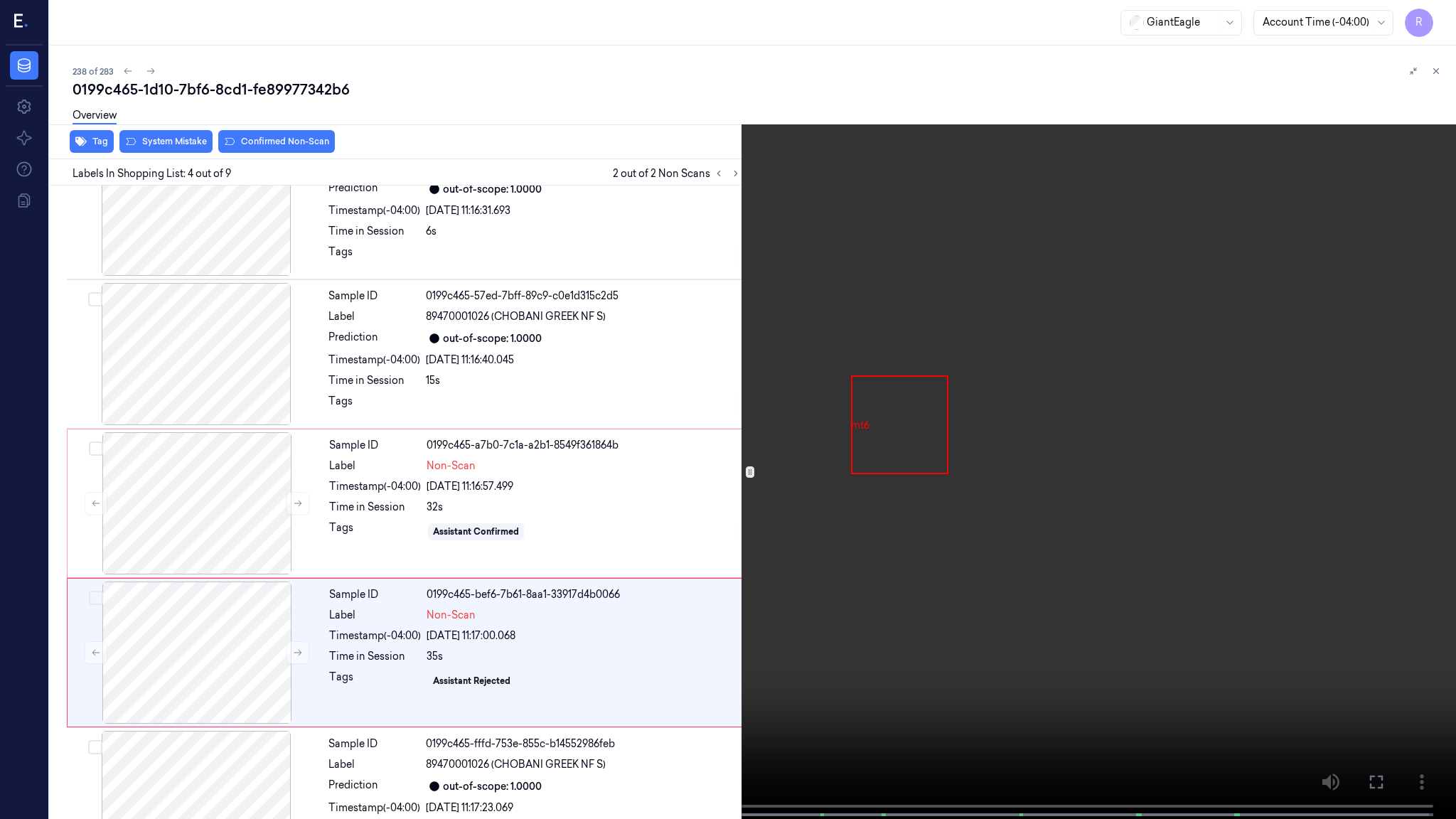
scroll to position [205, 0]
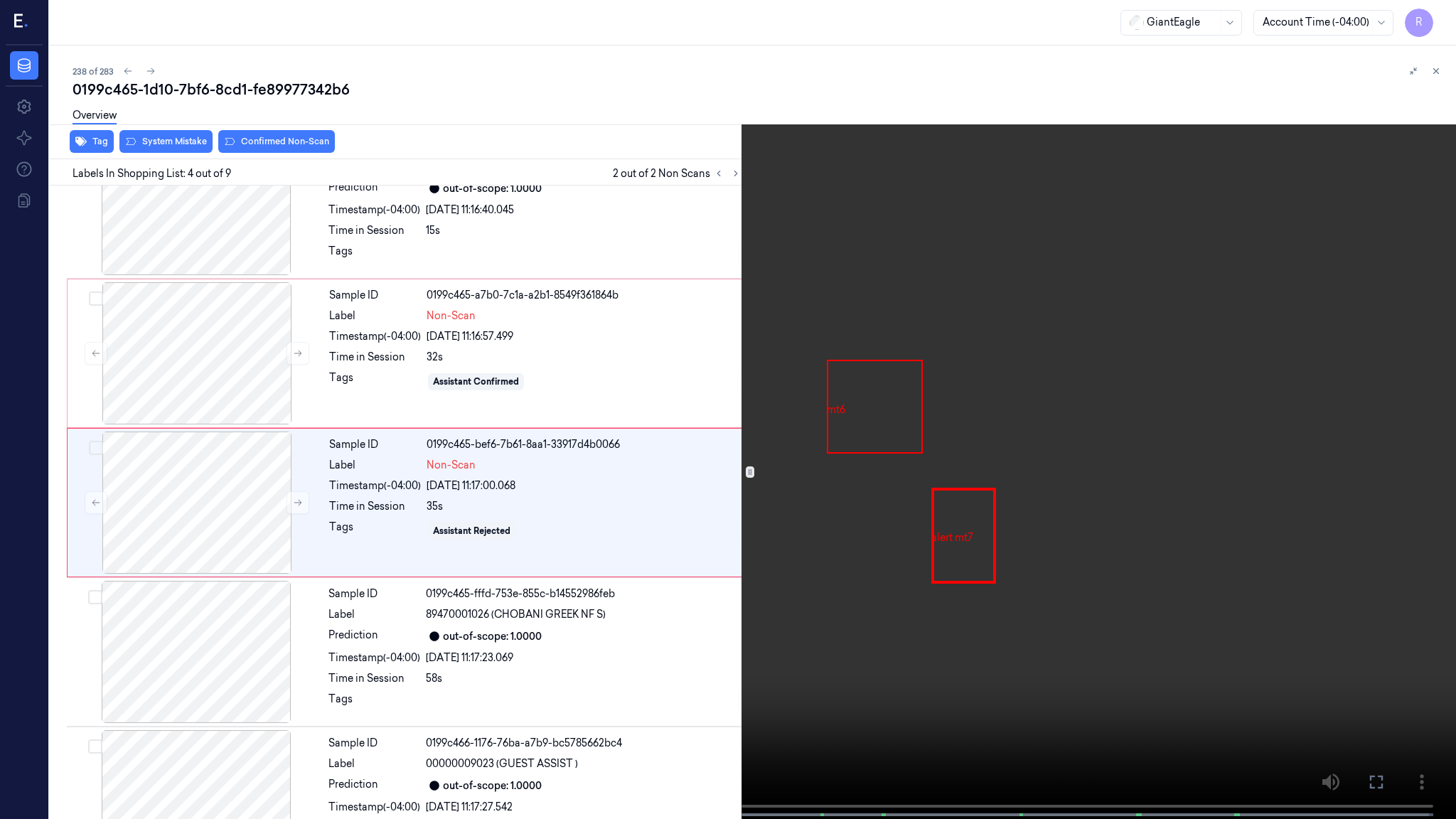
click at [401, 547] on video at bounding box center [728, 411] width 1456 height 821
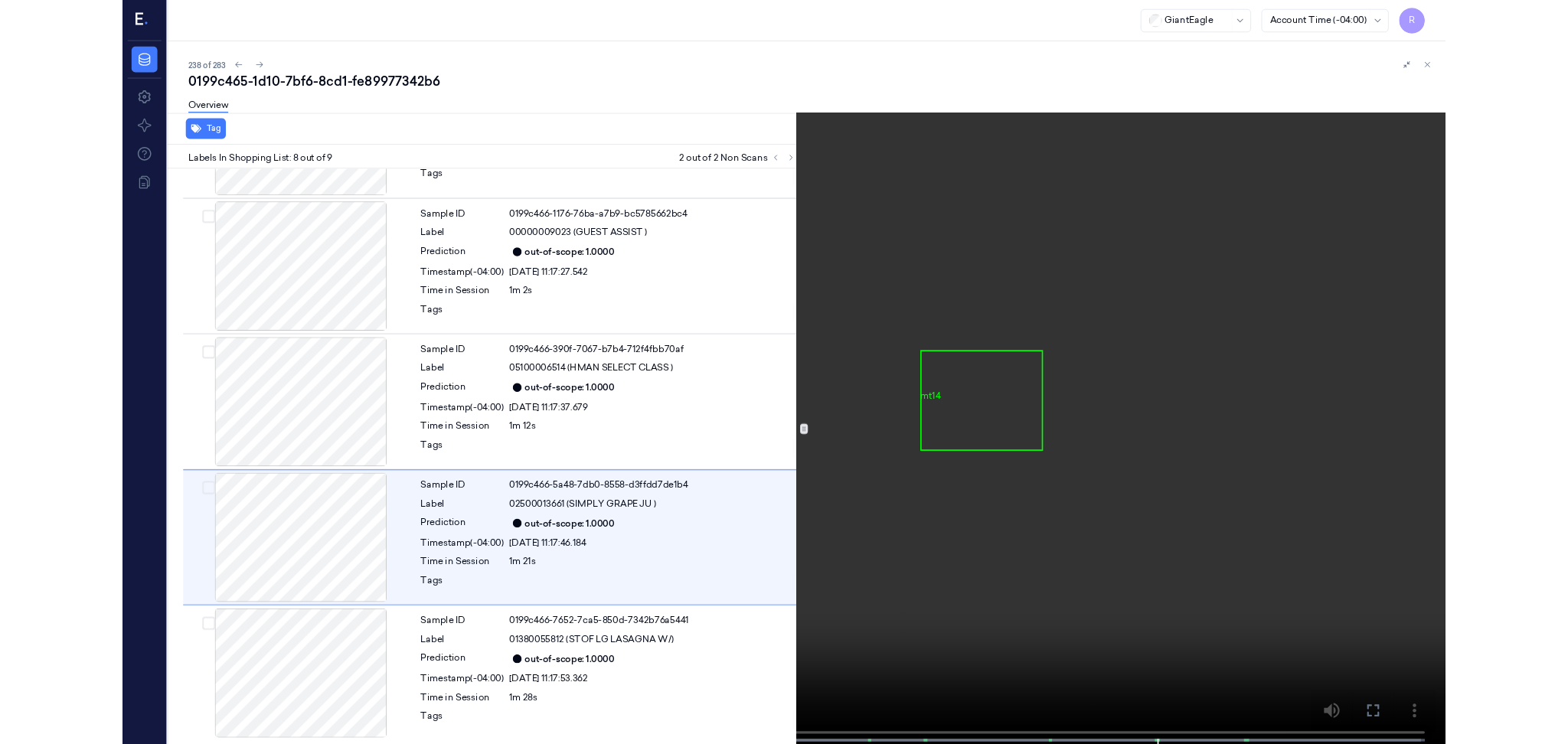
scroll to position [769, 0]
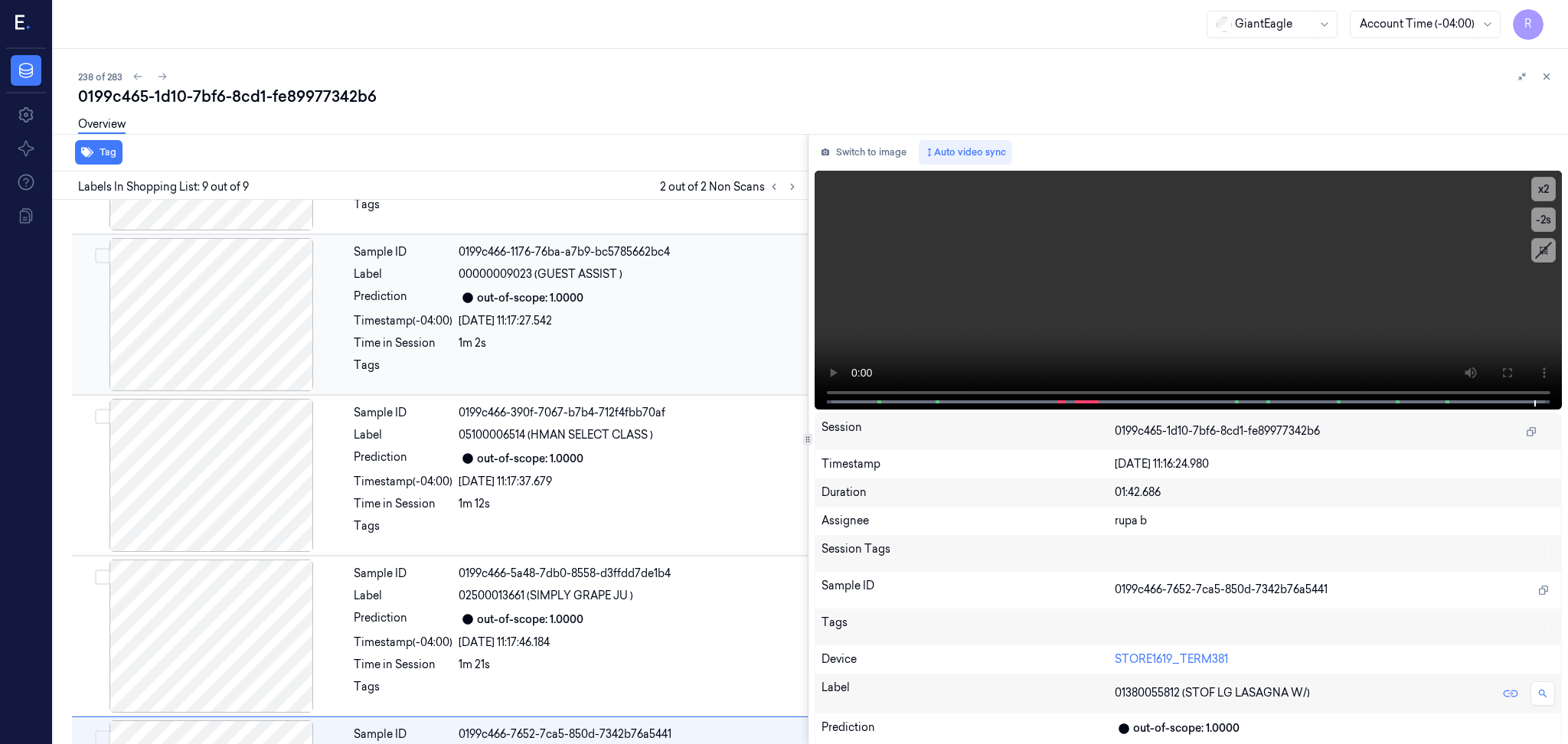
drag, startPoint x: 866, startPoint y: 158, endPoint x: 648, endPoint y: 233, distance: 230.5
click at [870, 156] on button "Switch to image" at bounding box center [864, 152] width 98 height 24
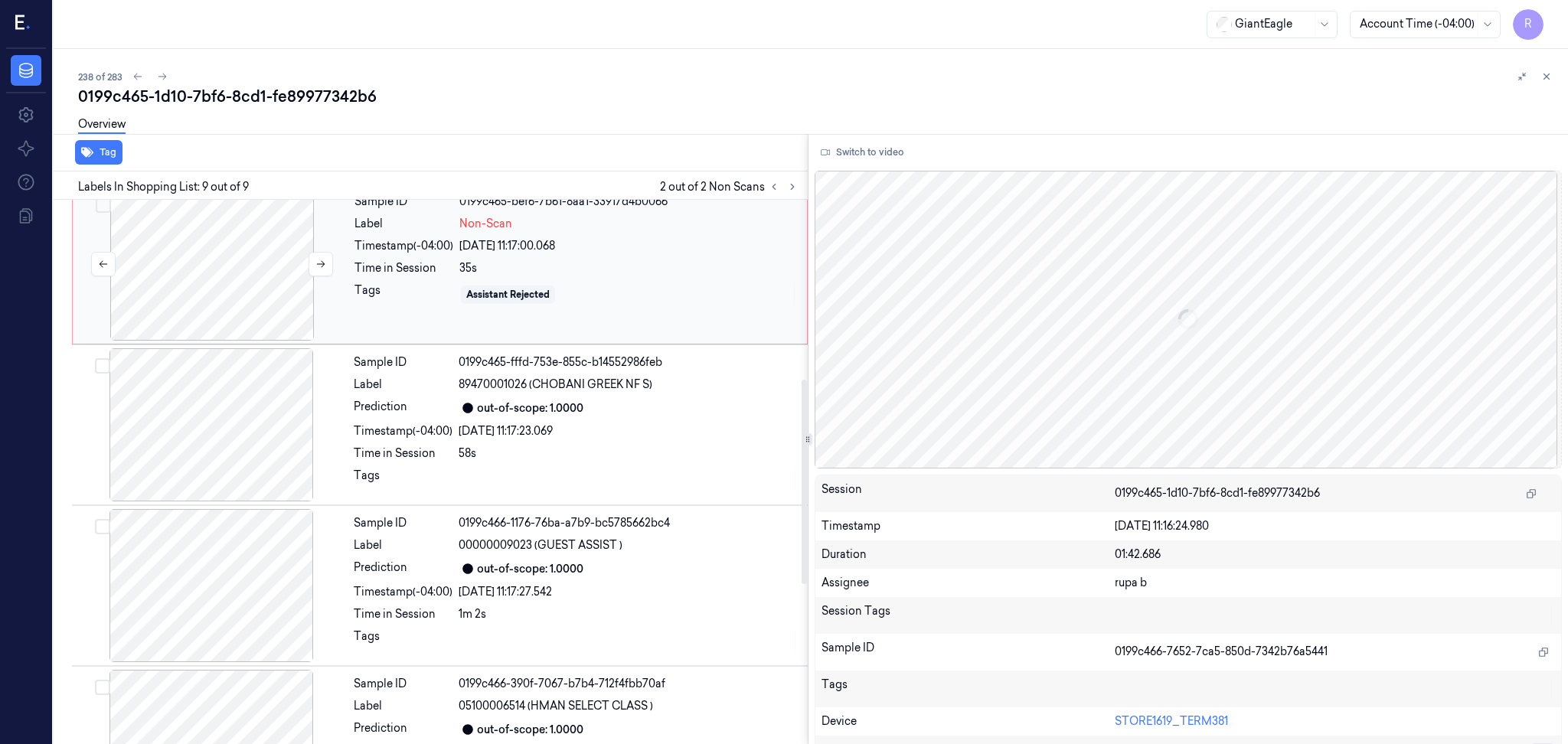
scroll to position [192, 0]
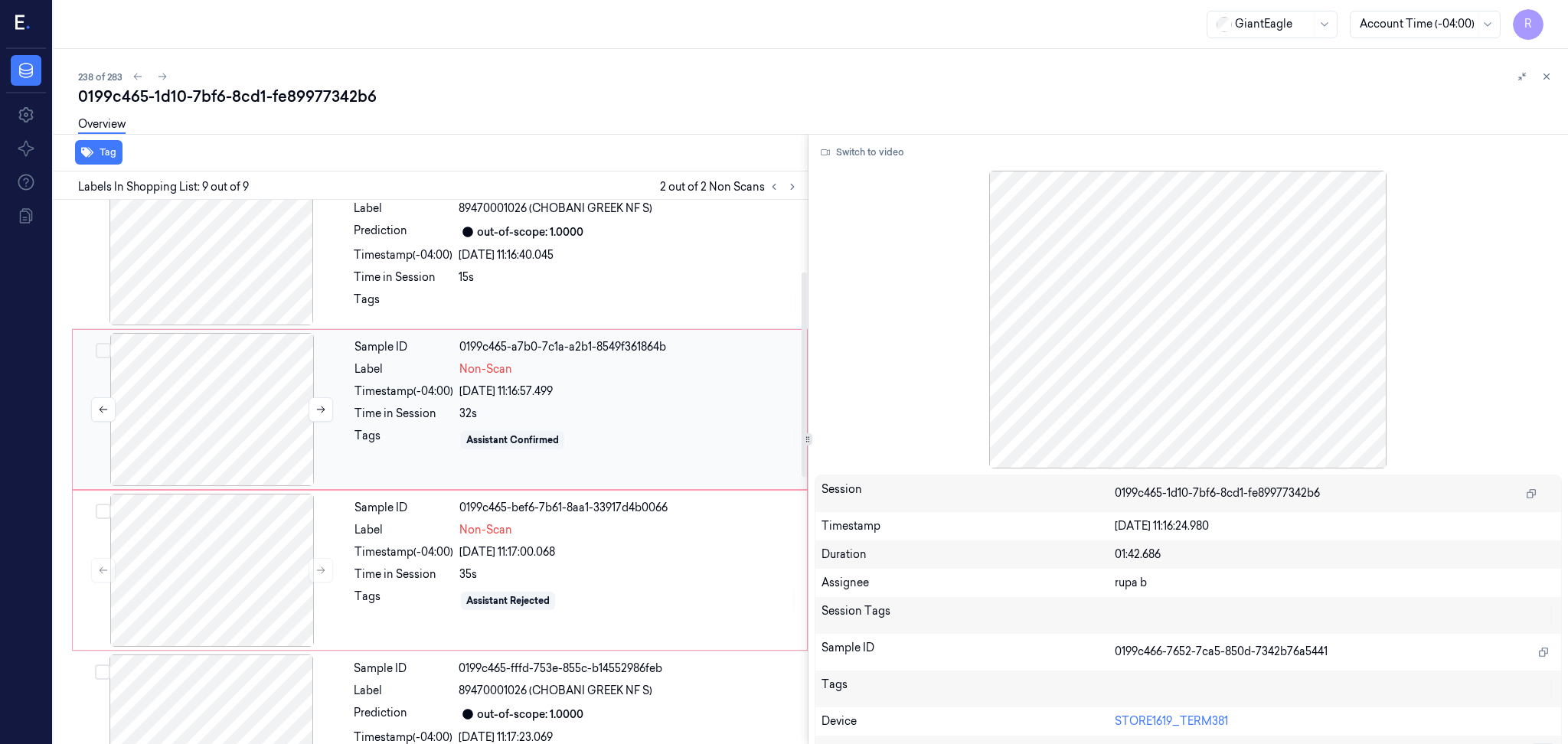
click at [203, 467] on div at bounding box center [212, 410] width 272 height 153
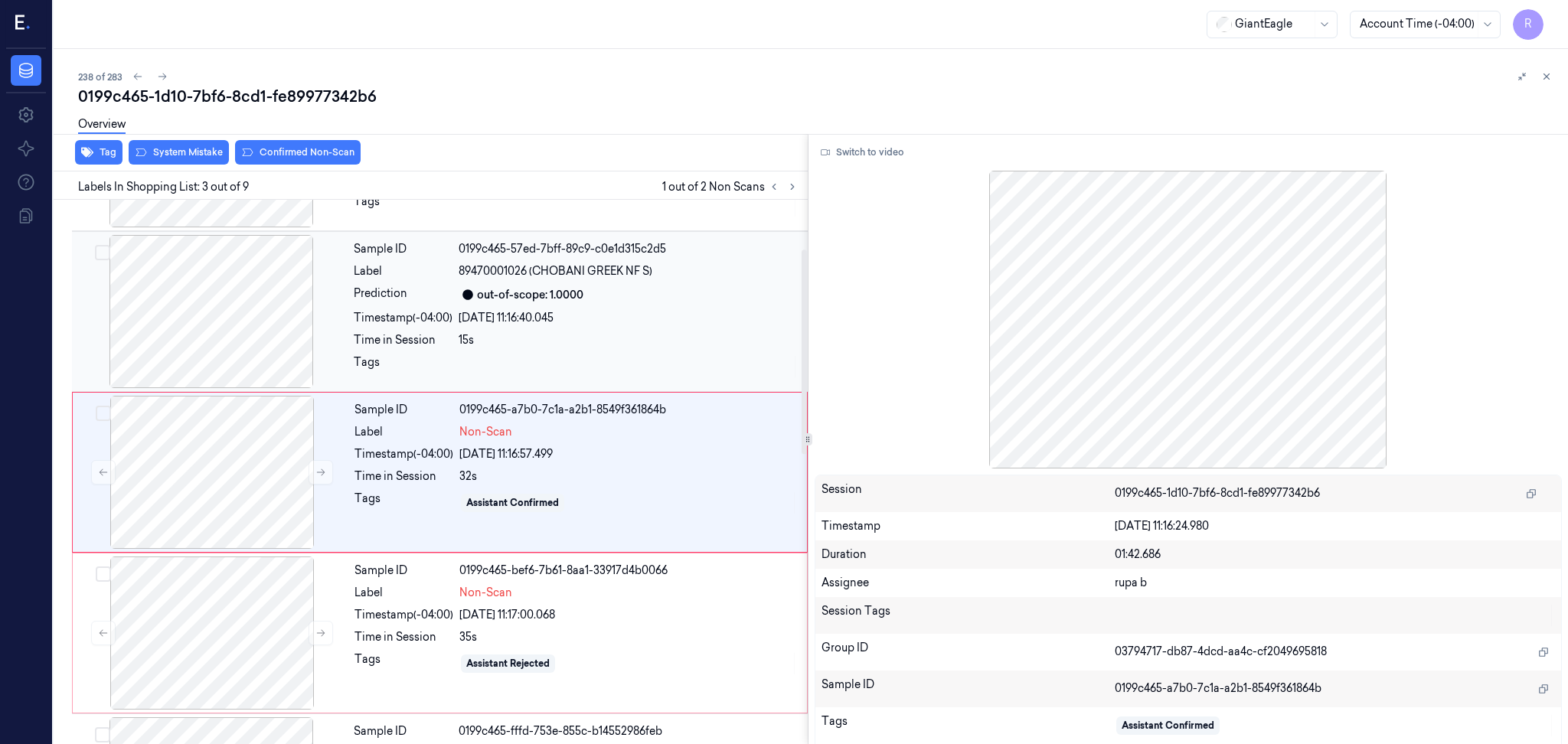
scroll to position [127, 0]
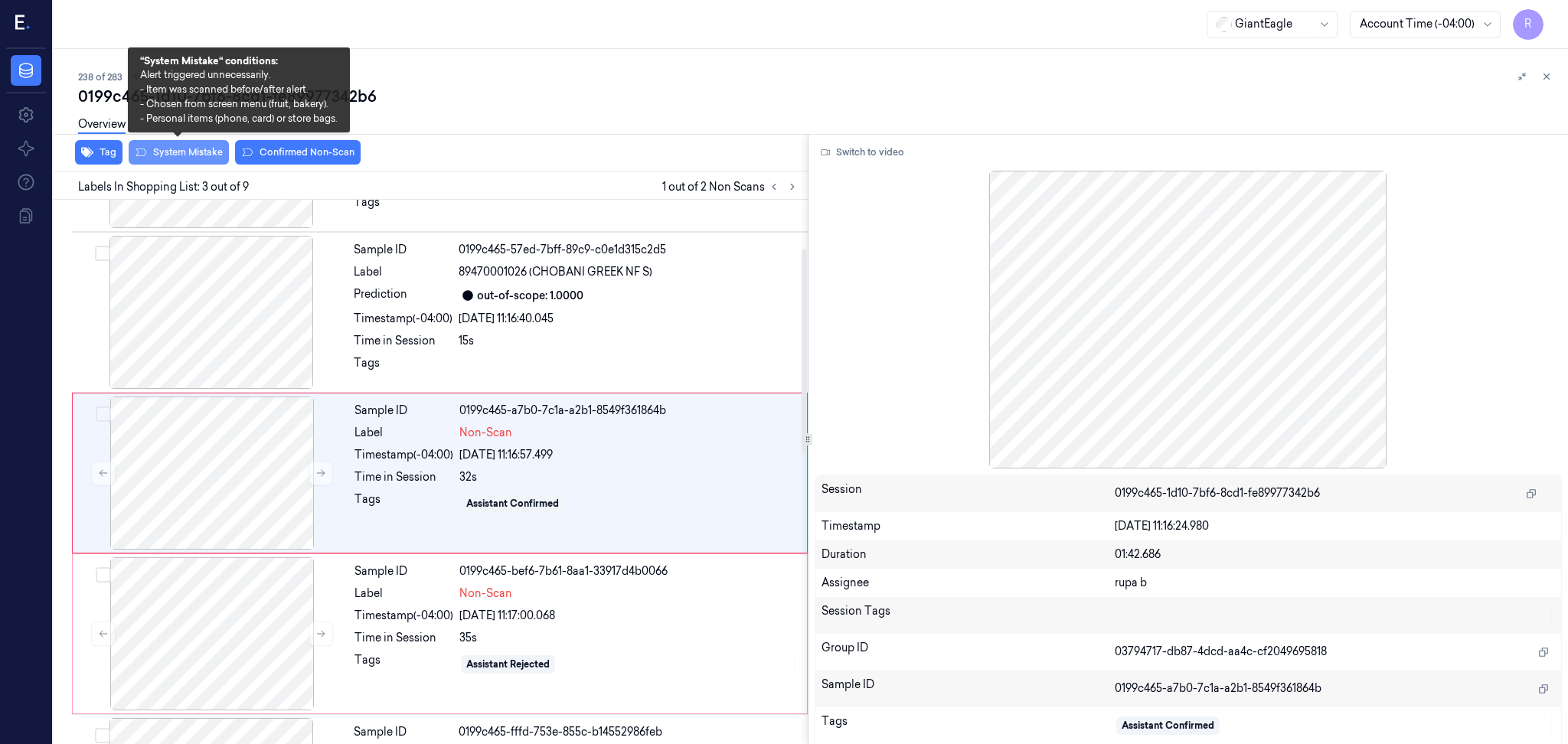
click at [191, 154] on button "System Mistake" at bounding box center [178, 152] width 100 height 24
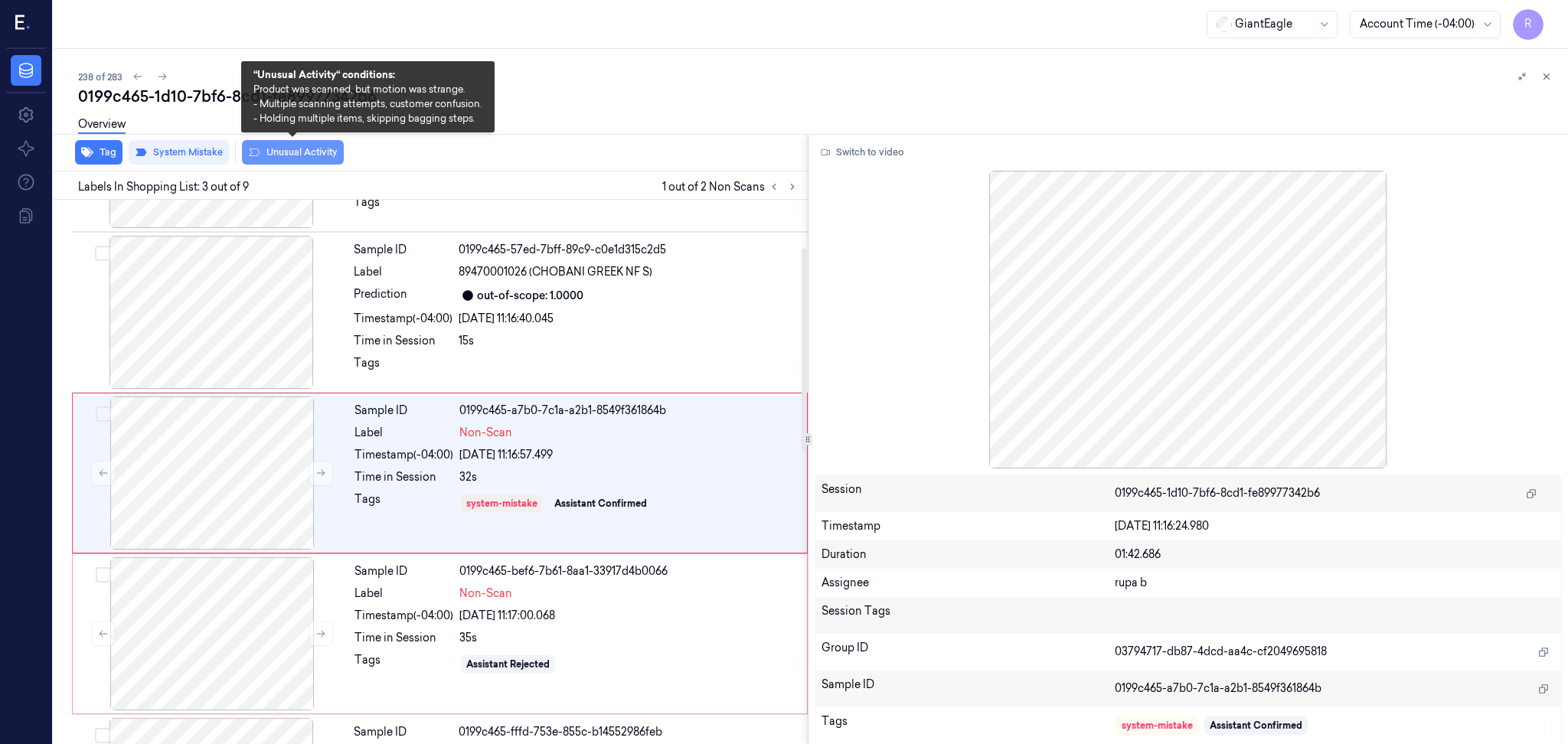
click at [303, 150] on button "Unusual Activity" at bounding box center [292, 152] width 102 height 24
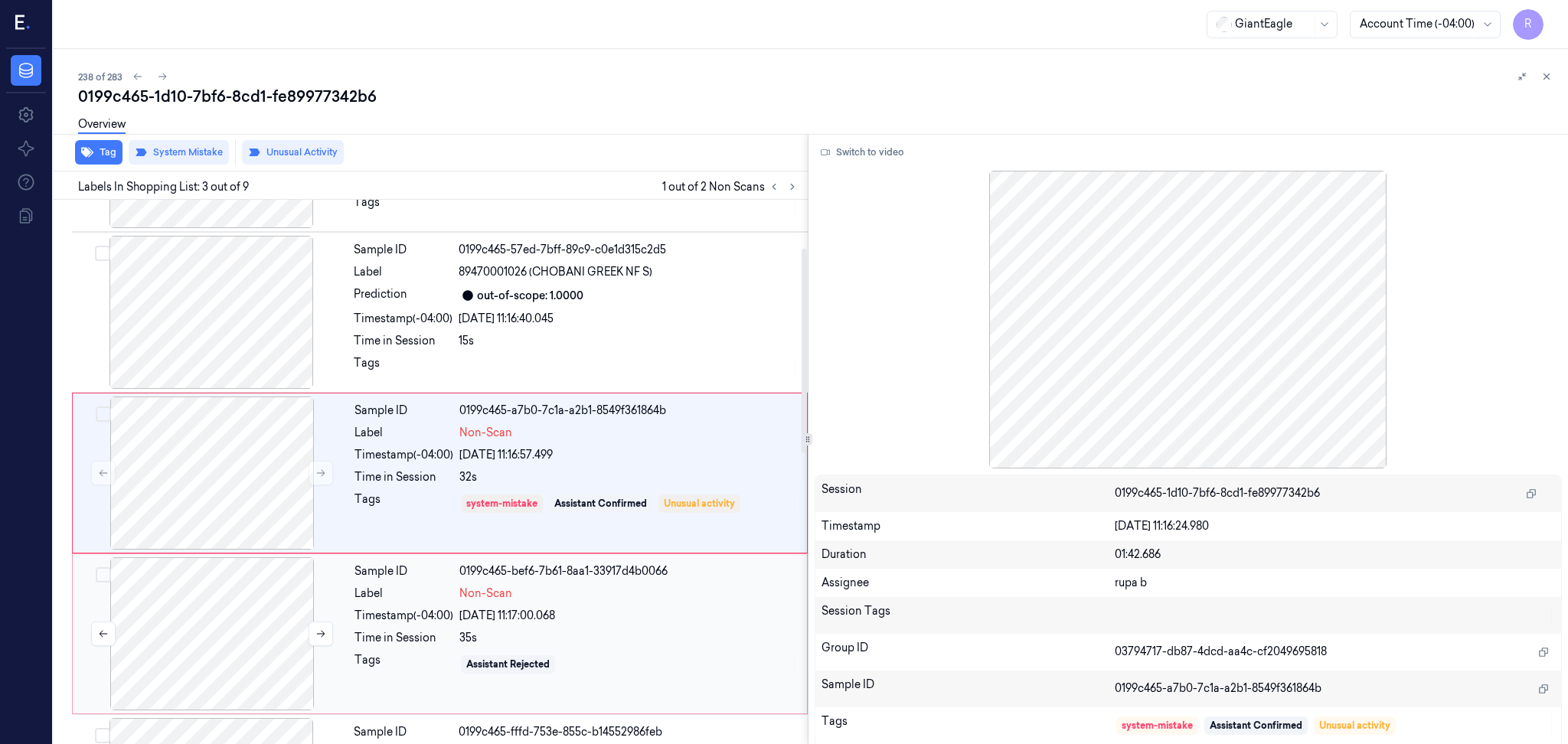
click at [204, 645] on div at bounding box center [212, 634] width 272 height 153
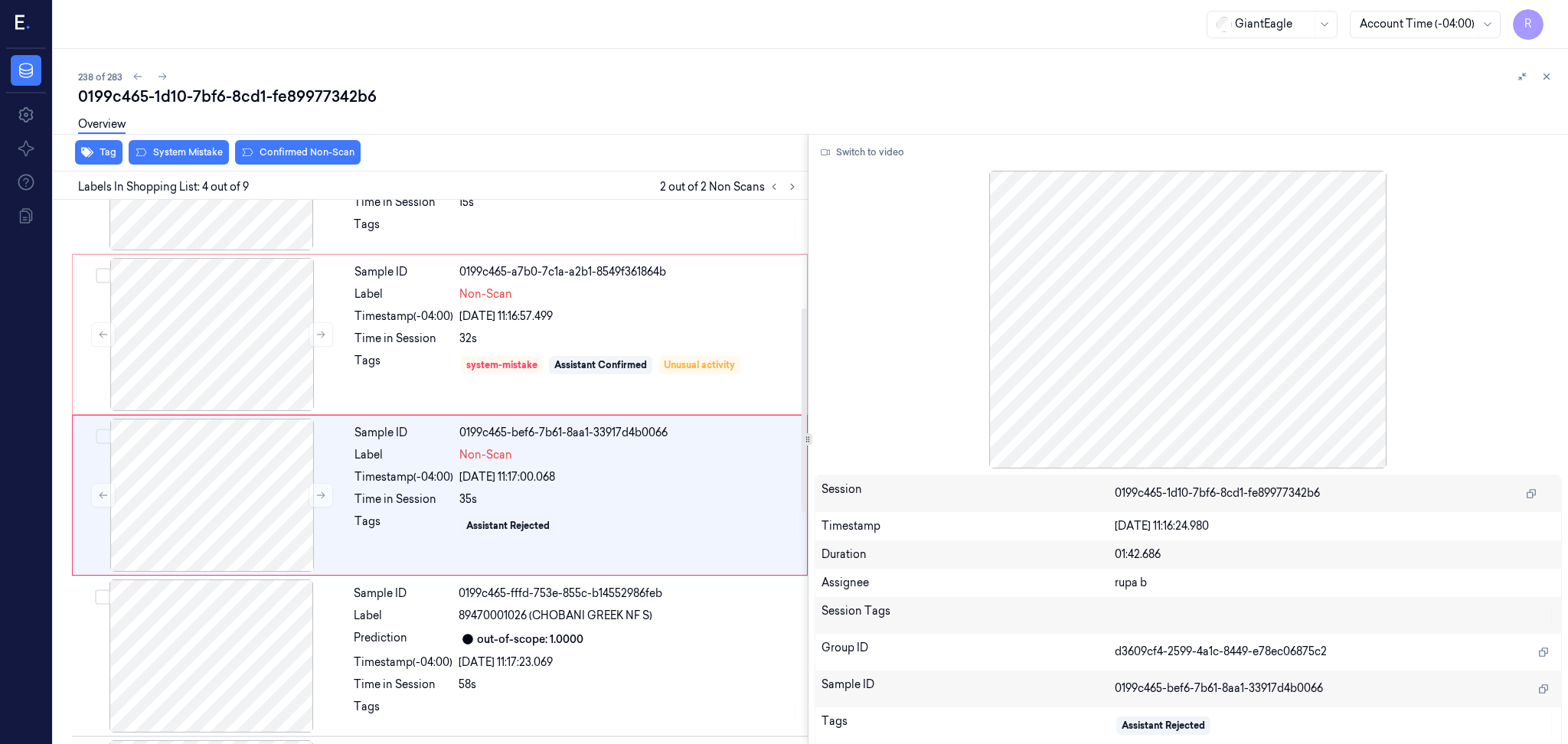
scroll to position [288, 0]
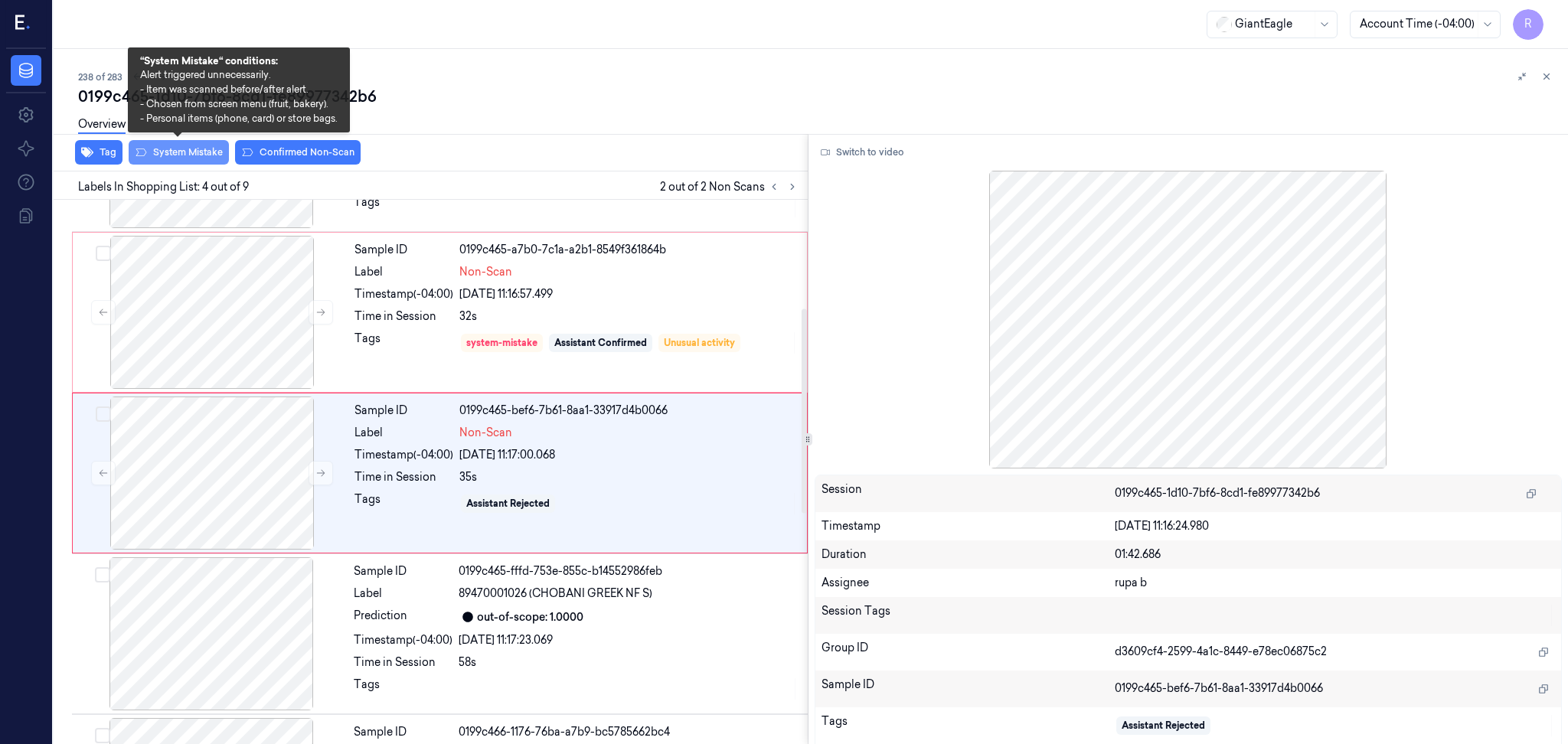
click at [177, 157] on button "System Mistake" at bounding box center [178, 152] width 100 height 24
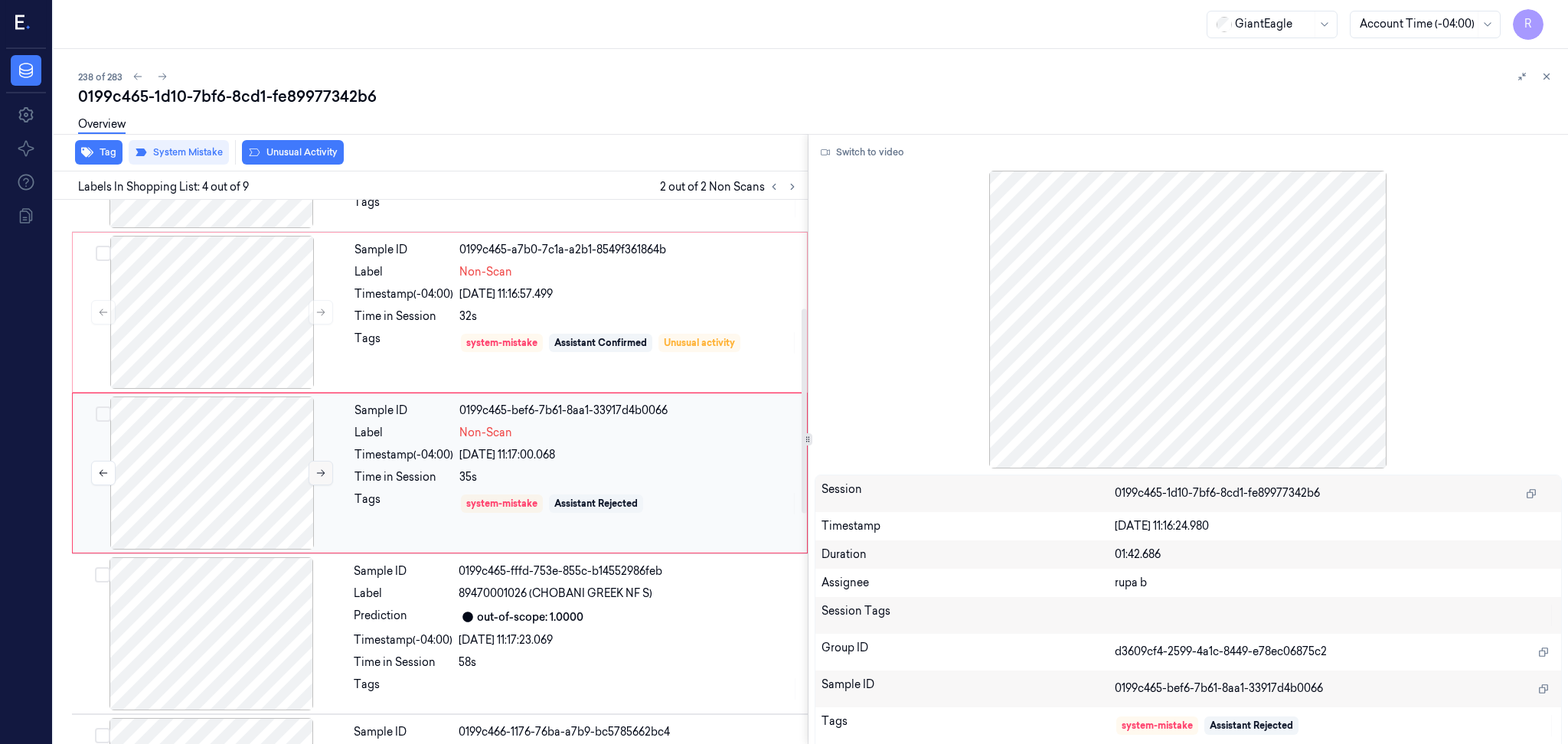
click at [319, 476] on icon at bounding box center [321, 473] width 11 height 11
click at [321, 477] on icon at bounding box center [321, 473] width 11 height 11
click at [321, 478] on button at bounding box center [320, 472] width 24 height 24
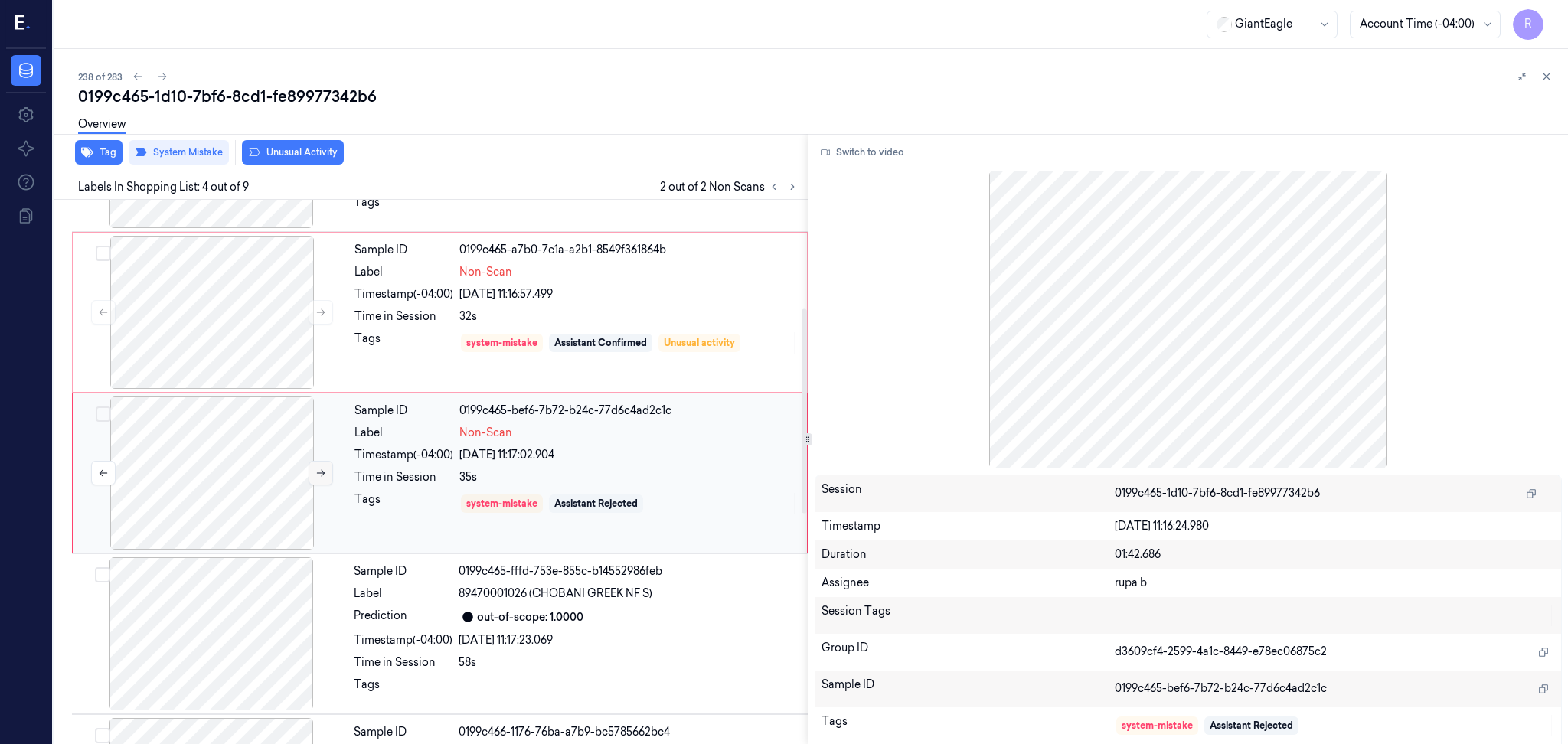
click at [321, 478] on button at bounding box center [320, 472] width 24 height 24
click at [321, 480] on button at bounding box center [320, 472] width 24 height 24
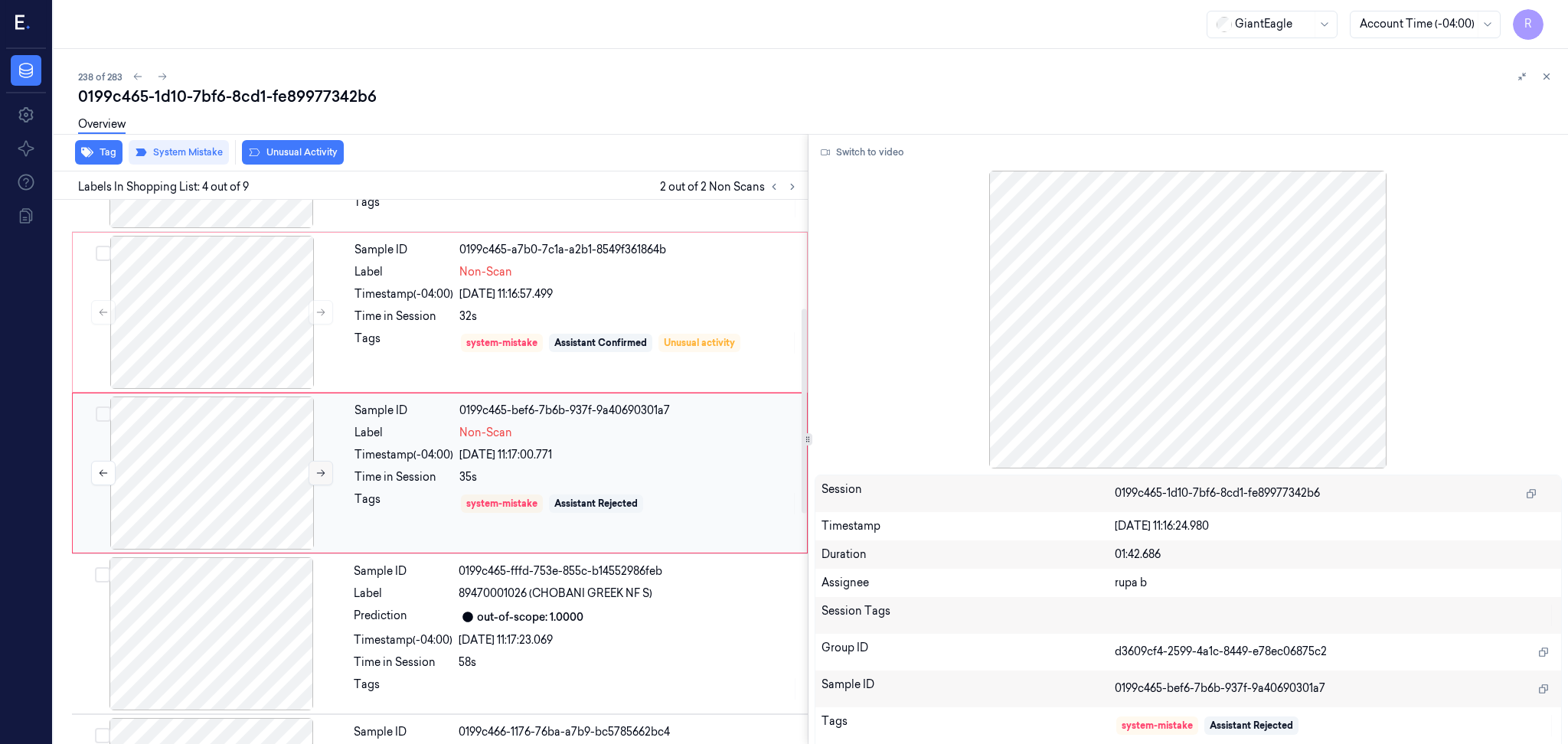
click at [321, 481] on button at bounding box center [320, 472] width 24 height 24
click at [242, 336] on div at bounding box center [212, 312] width 272 height 153
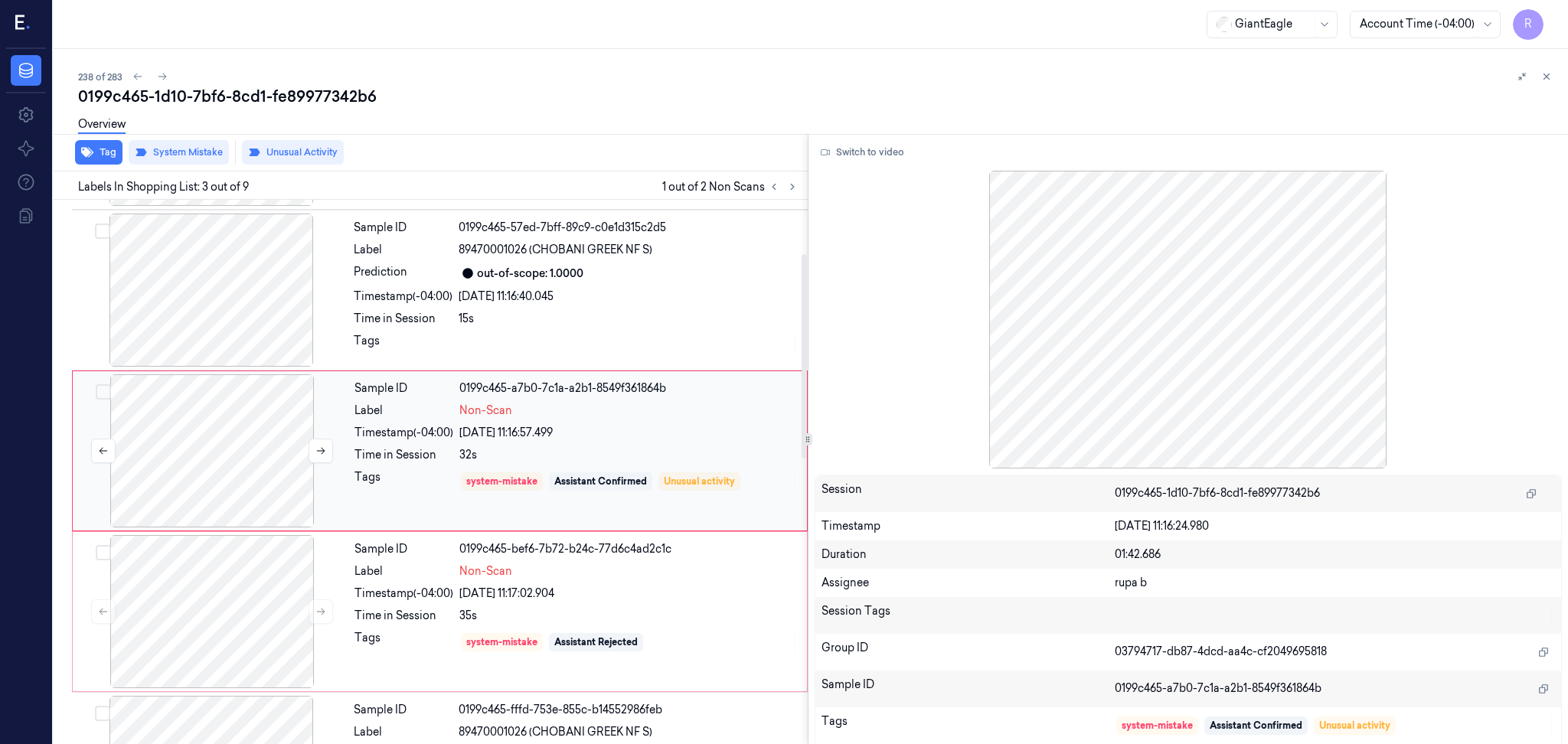
scroll to position [127, 0]
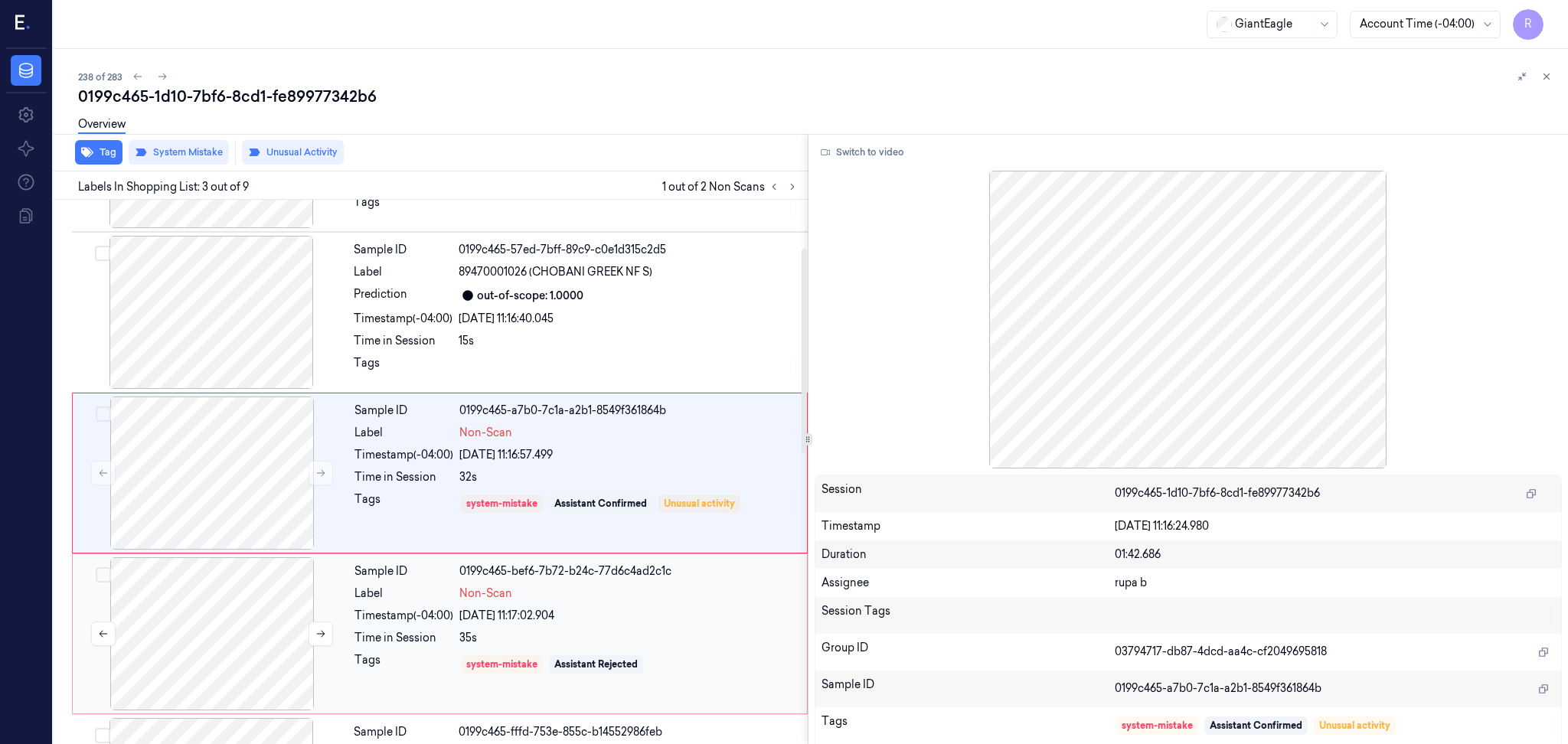
click at [185, 628] on div at bounding box center [212, 634] width 272 height 153
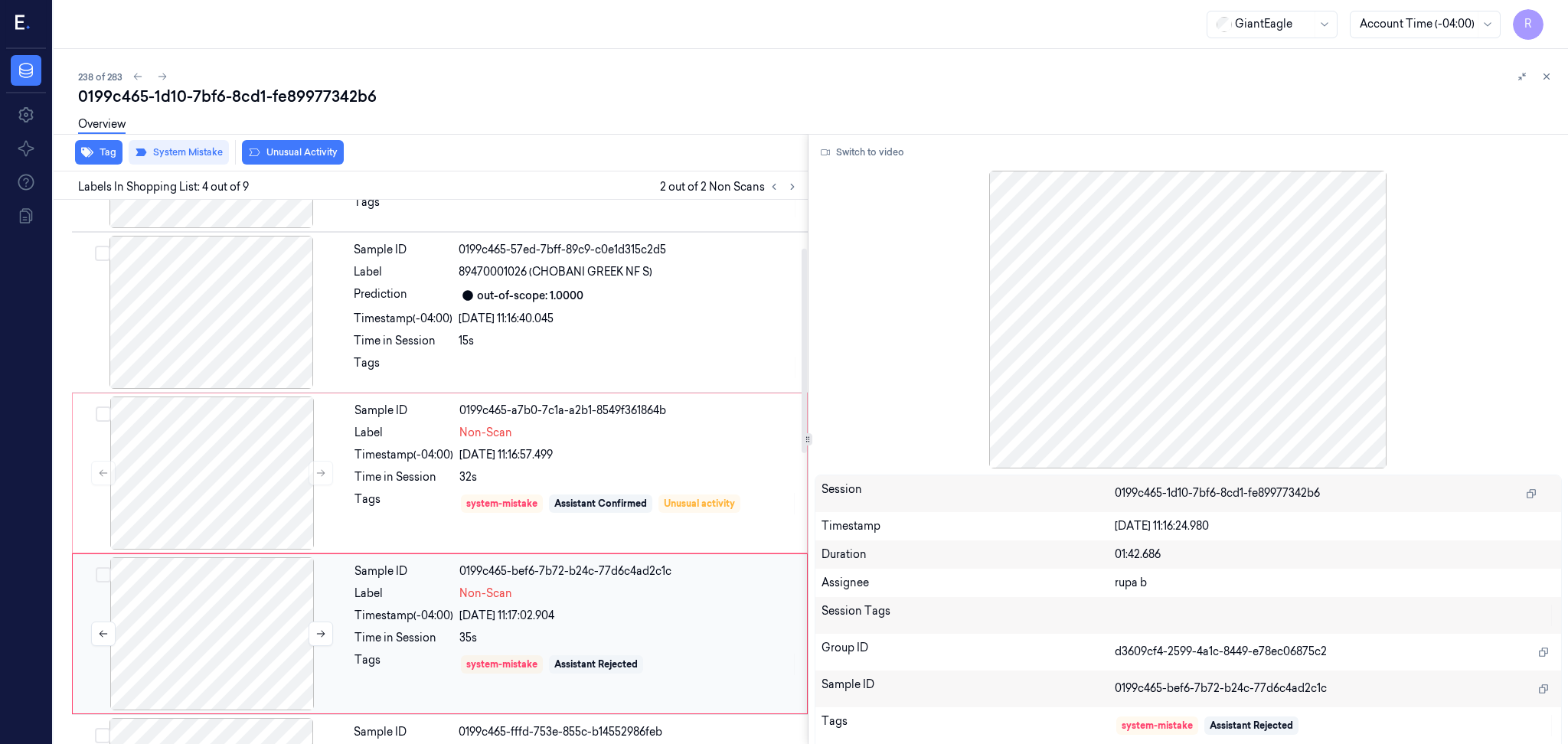
scroll to position [288, 0]
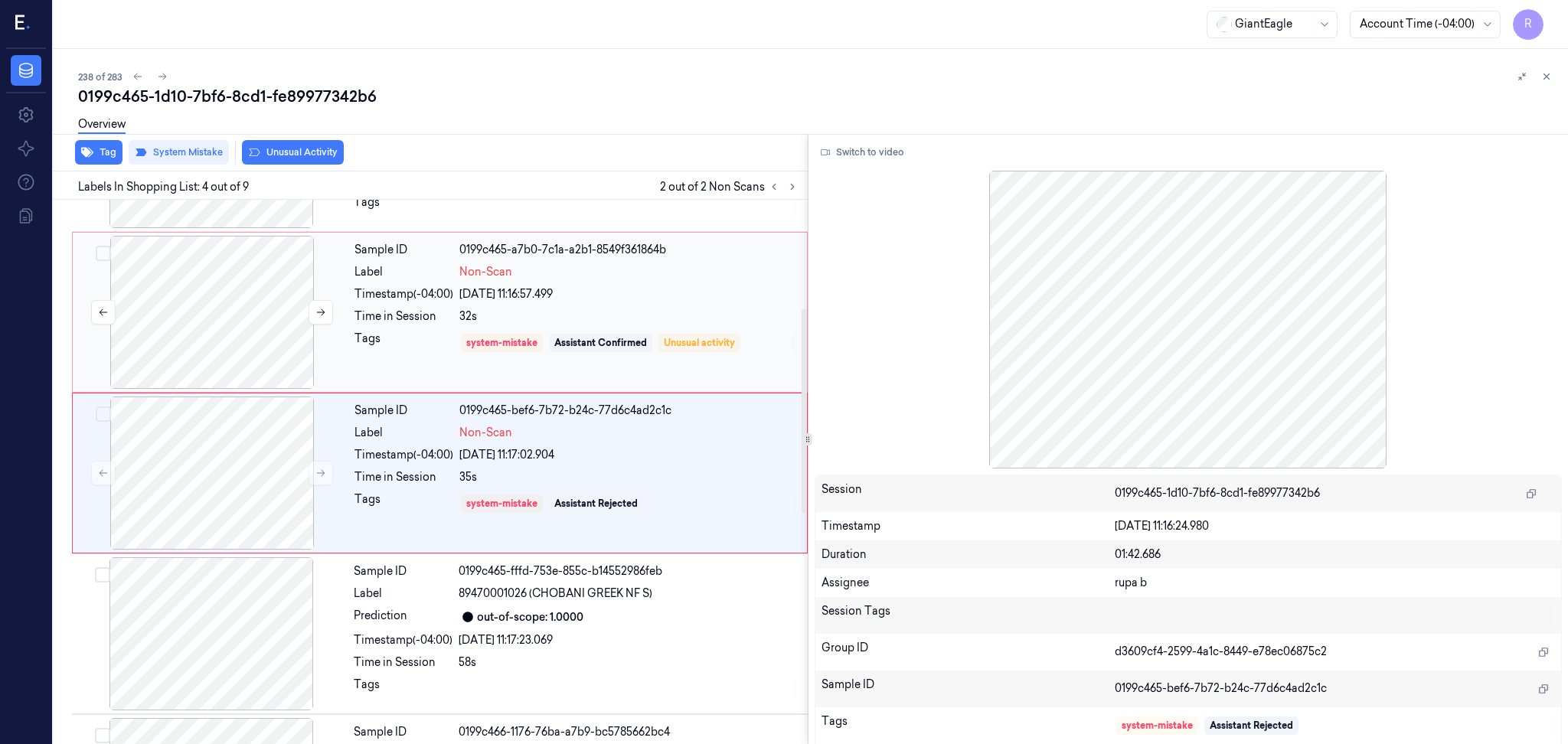
click at [241, 345] on div at bounding box center [212, 312] width 272 height 153
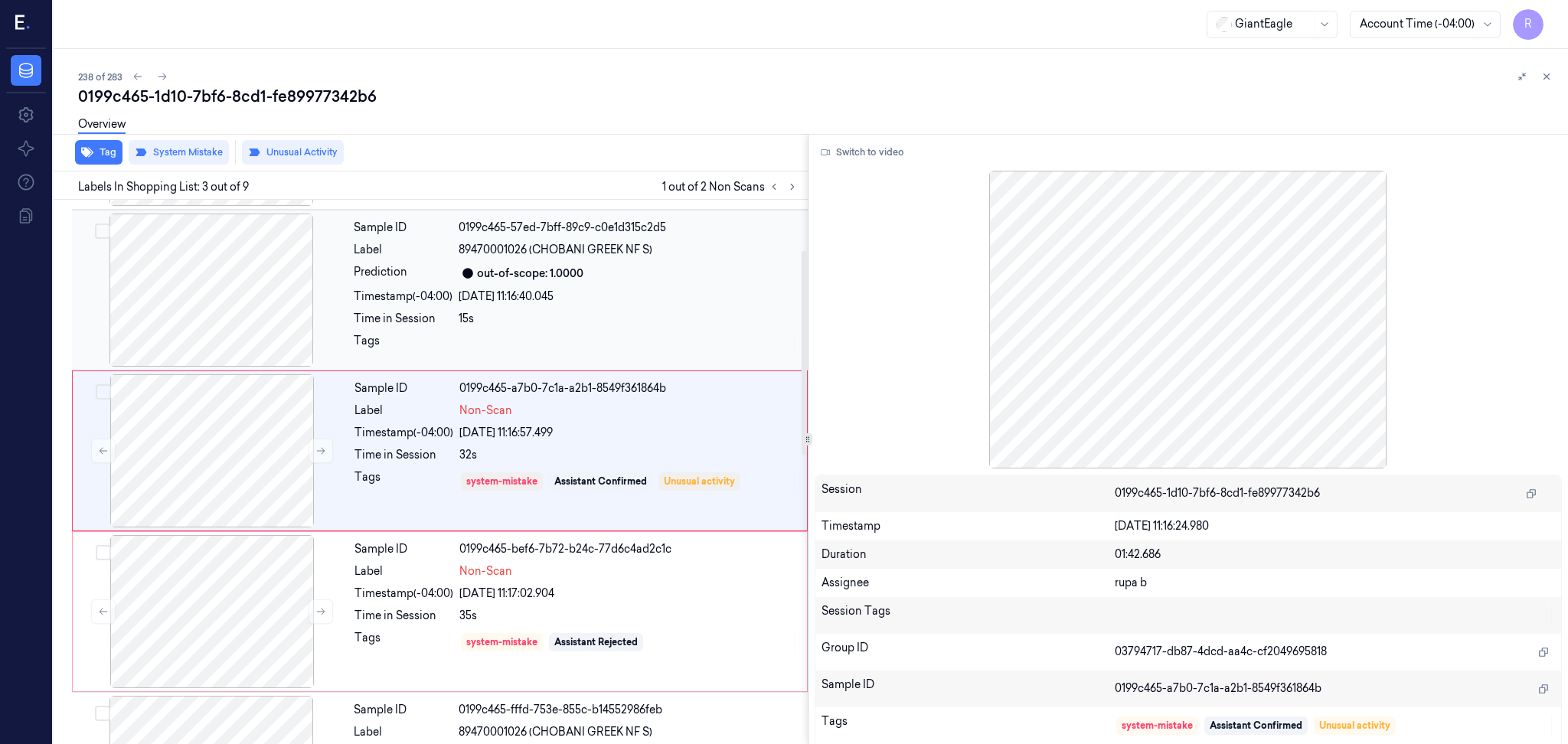
scroll to position [127, 0]
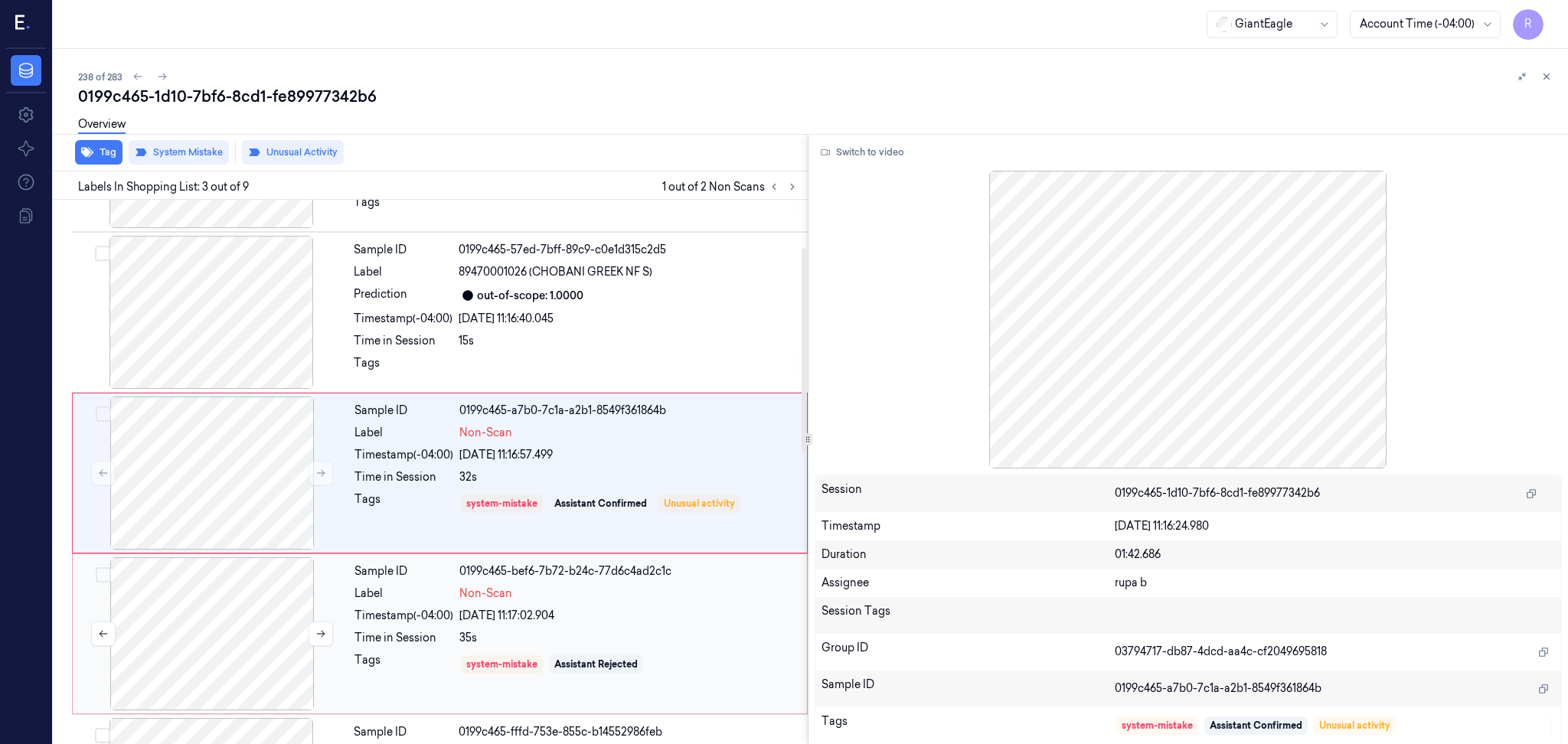
click at [237, 671] on div at bounding box center [212, 634] width 272 height 153
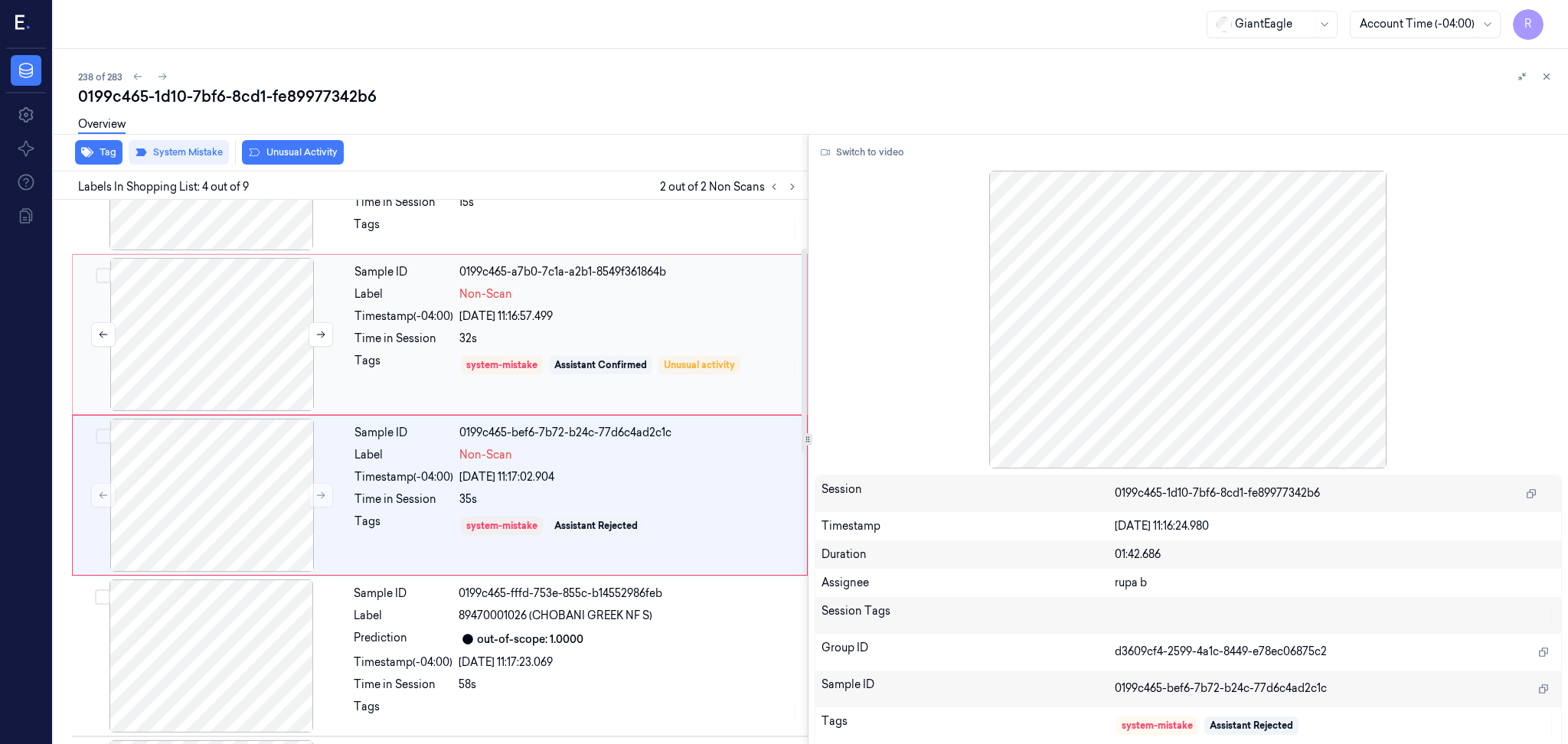
scroll to position [288, 0]
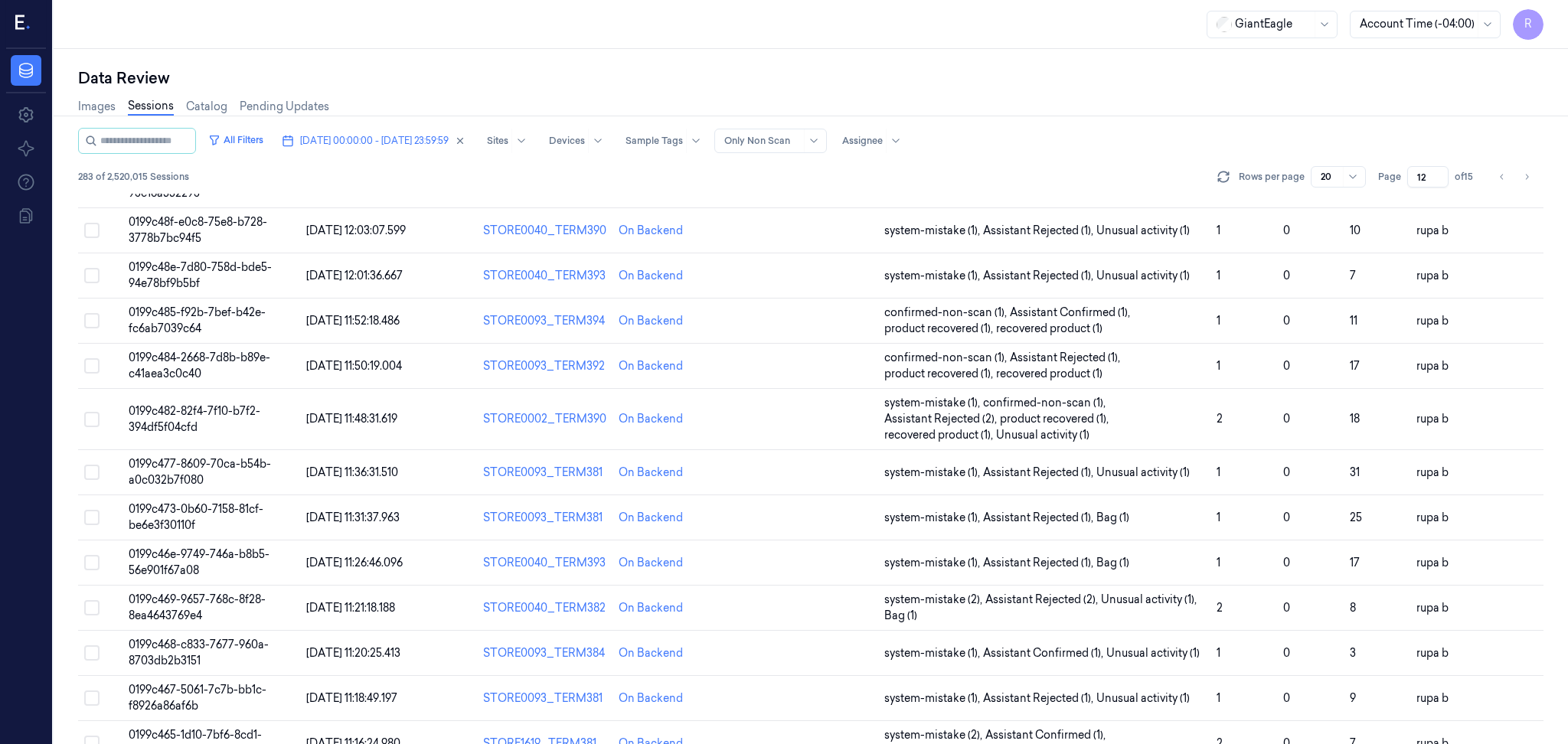
scroll to position [430, 0]
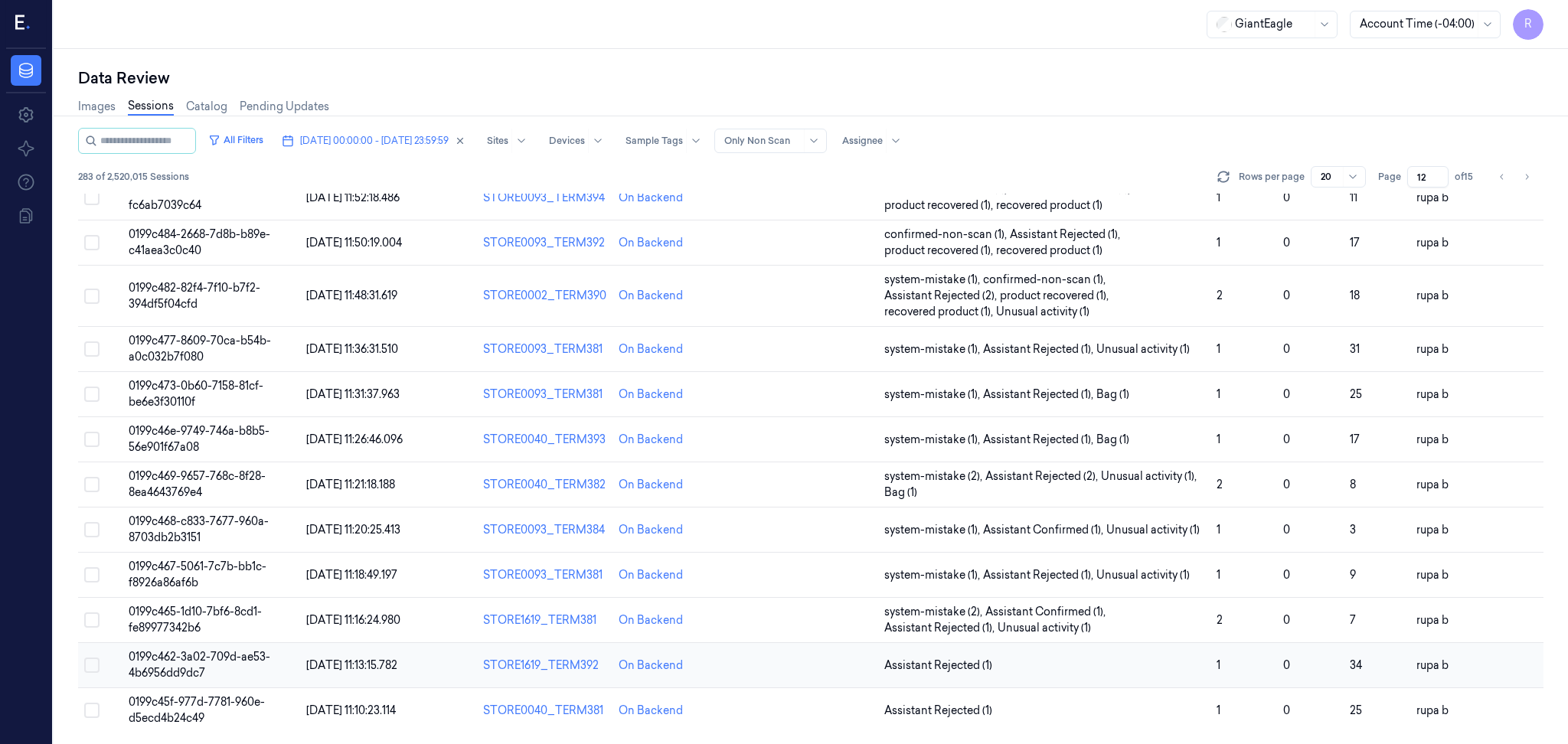
click at [227, 662] on span "0199c462-3a02-709d-ae53-4b6956dd9dc7" at bounding box center [199, 665] width 142 height 30
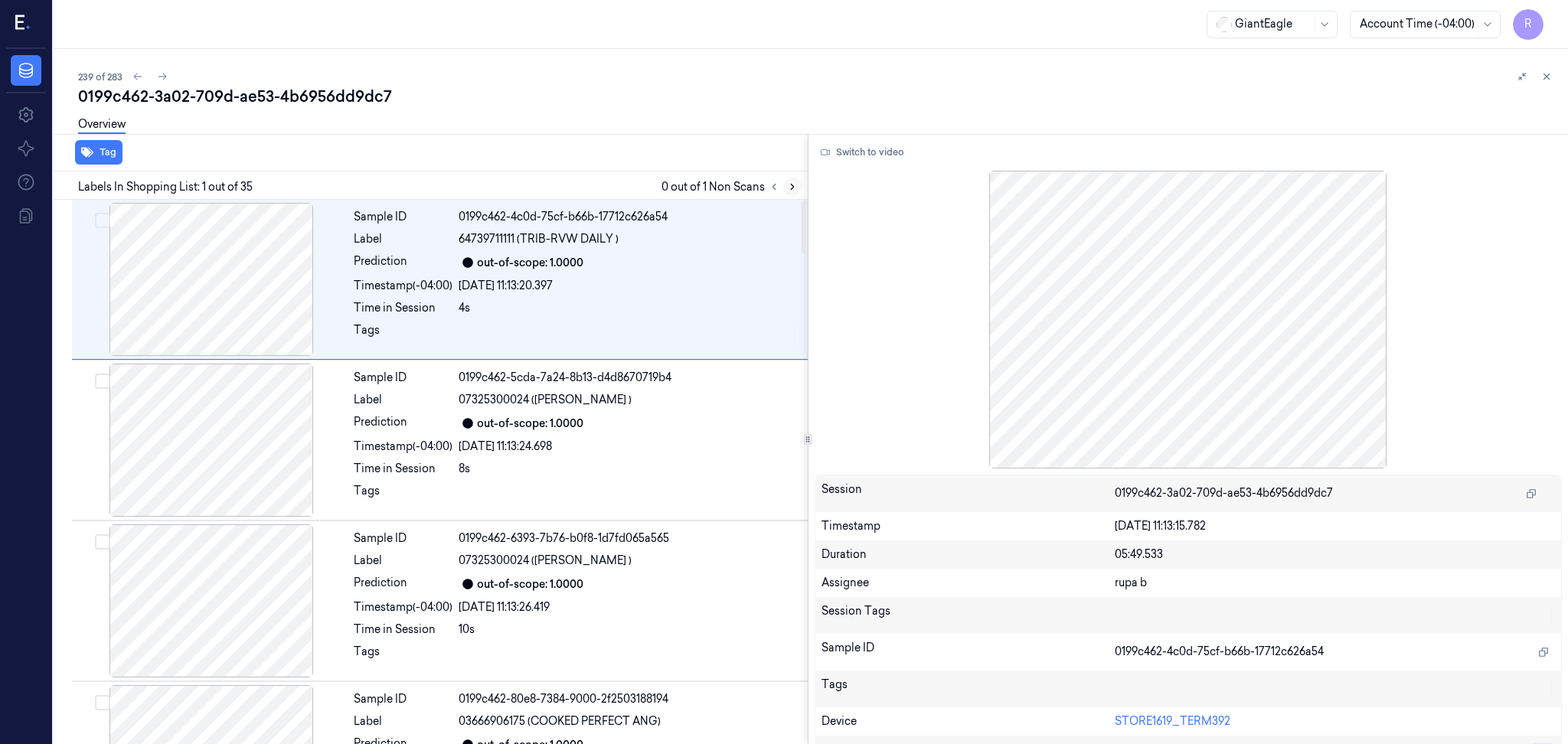
click at [794, 182] on icon at bounding box center [792, 187] width 11 height 11
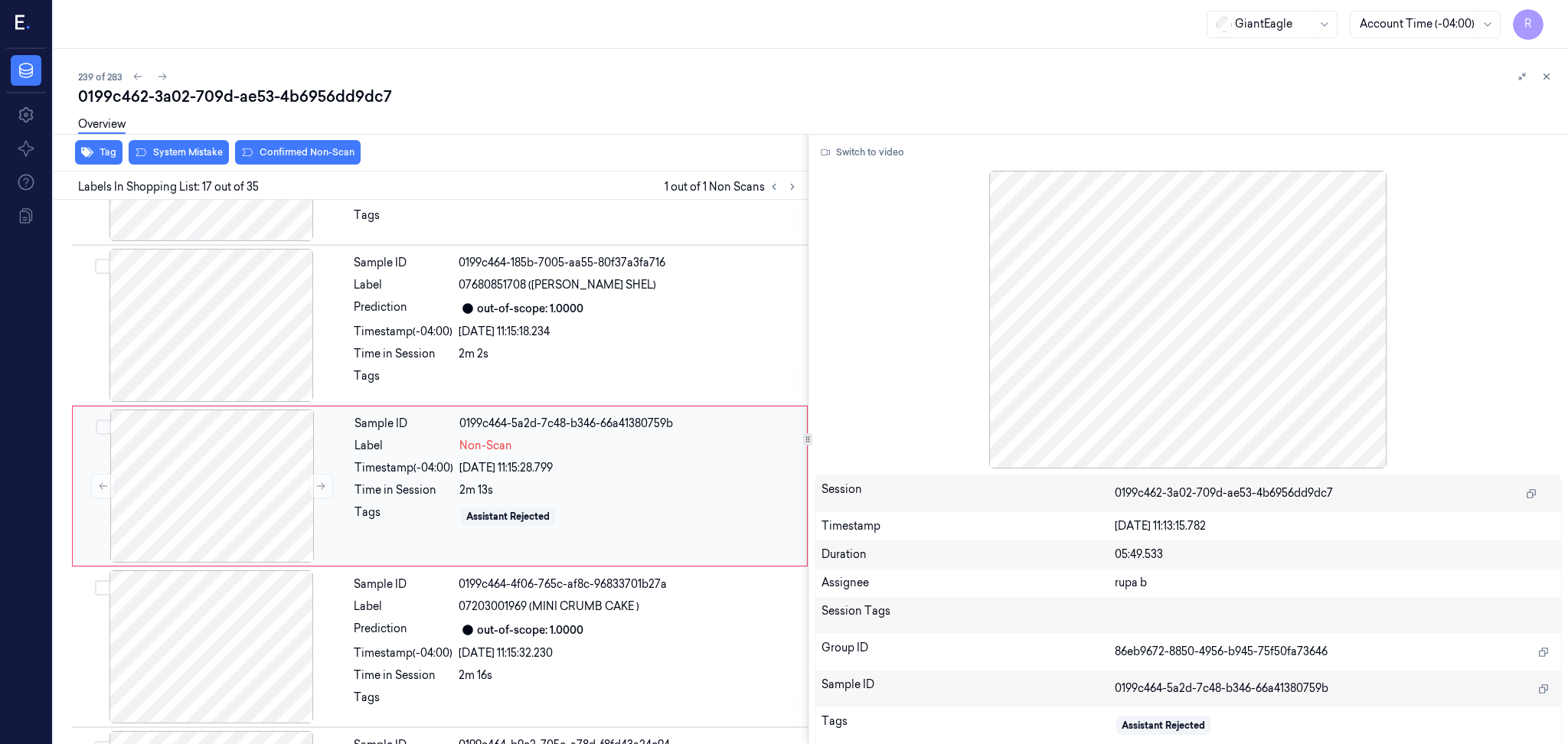
scroll to position [2380, 0]
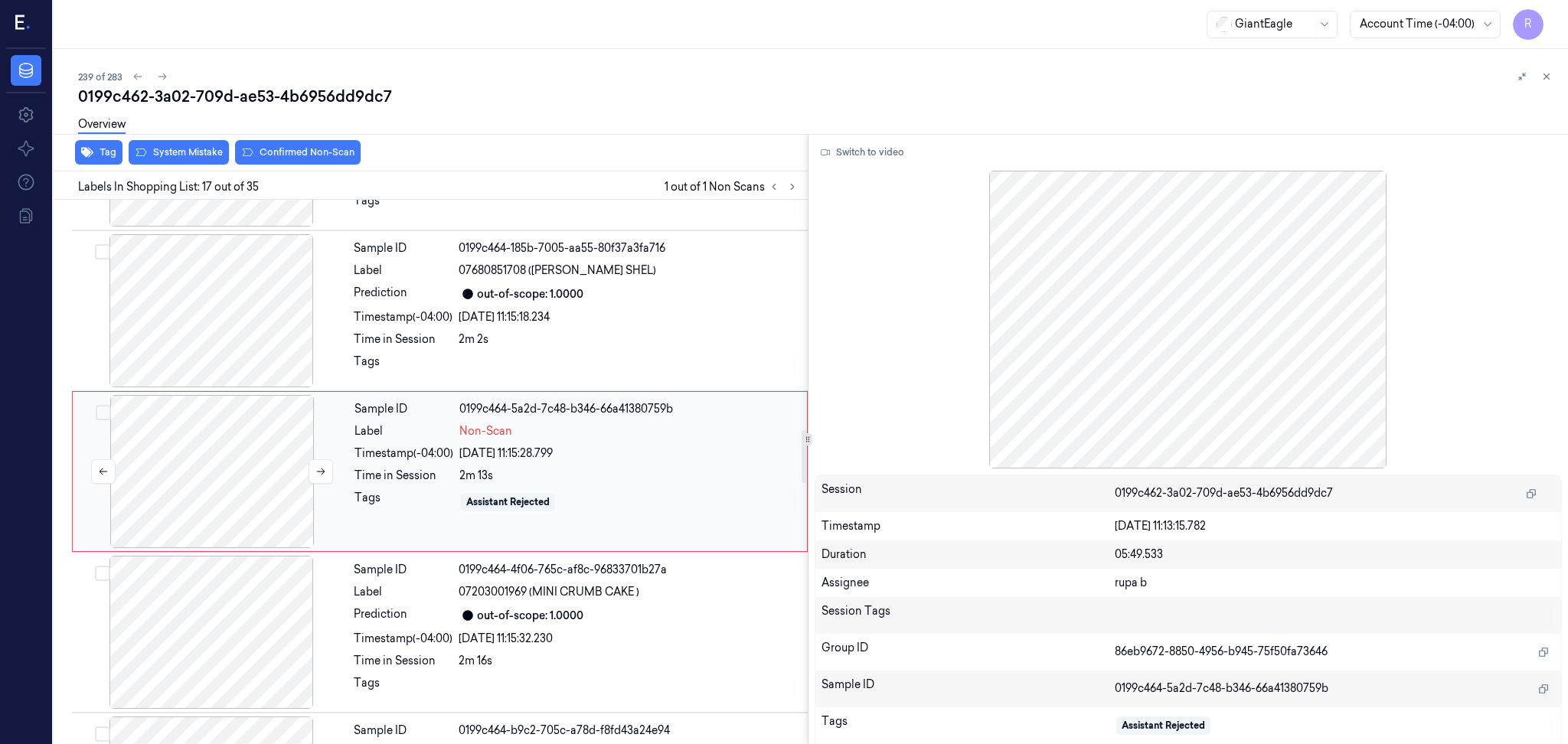
click at [270, 497] on div at bounding box center [212, 472] width 272 height 153
click at [327, 468] on button at bounding box center [320, 471] width 24 height 24
click at [326, 465] on button at bounding box center [320, 471] width 24 height 24
click at [836, 147] on button "Switch to video" at bounding box center [862, 152] width 96 height 24
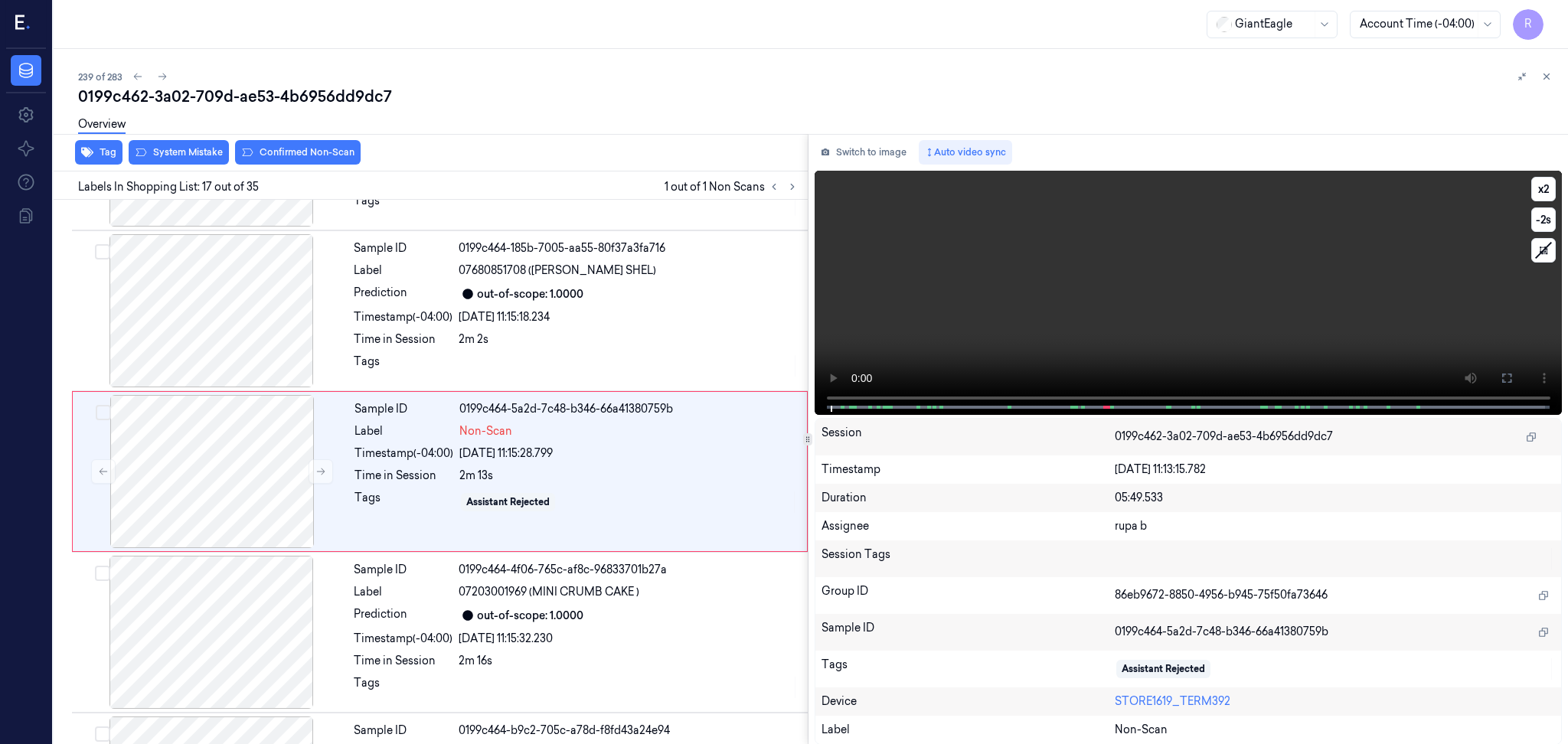
click at [1084, 409] on span at bounding box center [1085, 407] width 2 height 7
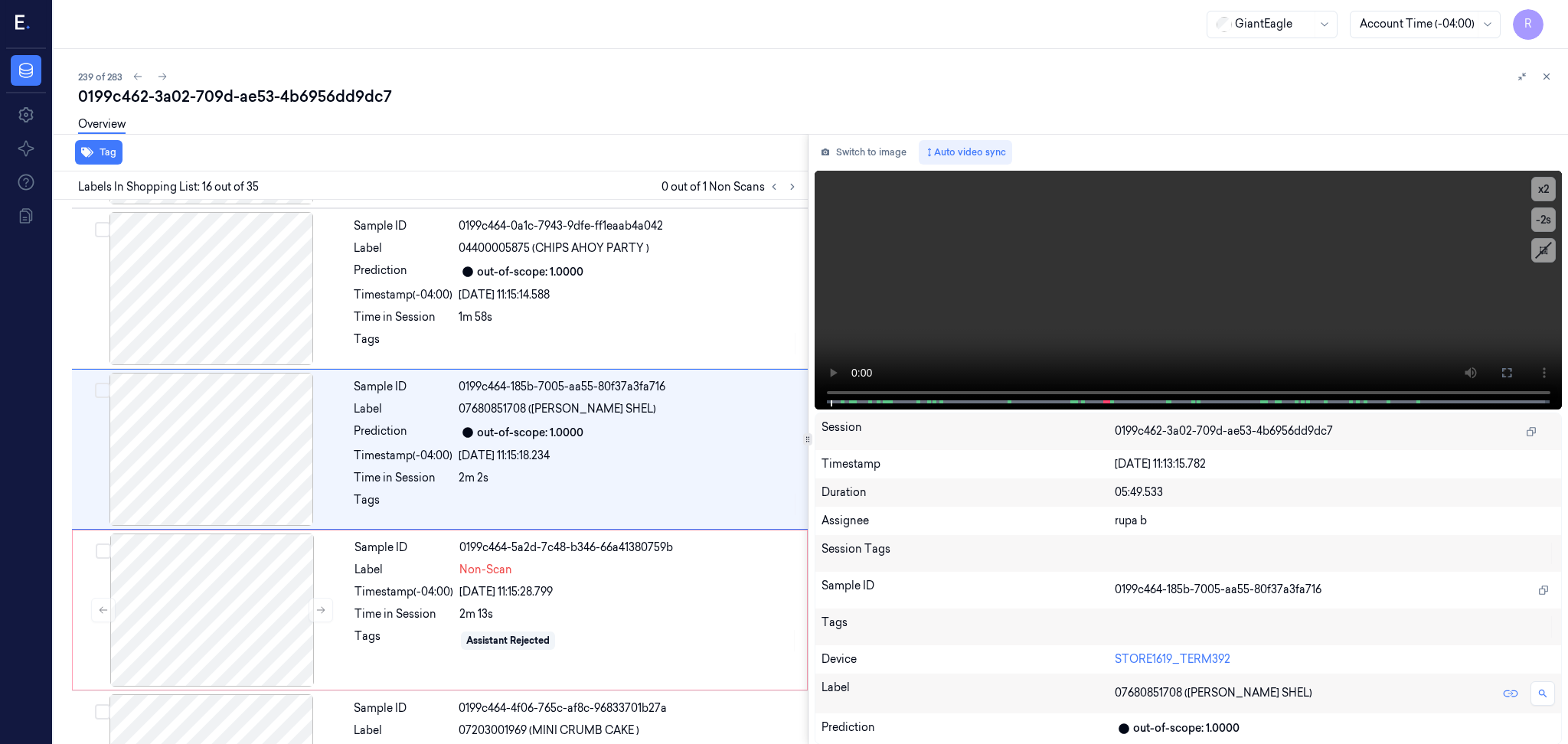
scroll to position [2220, 0]
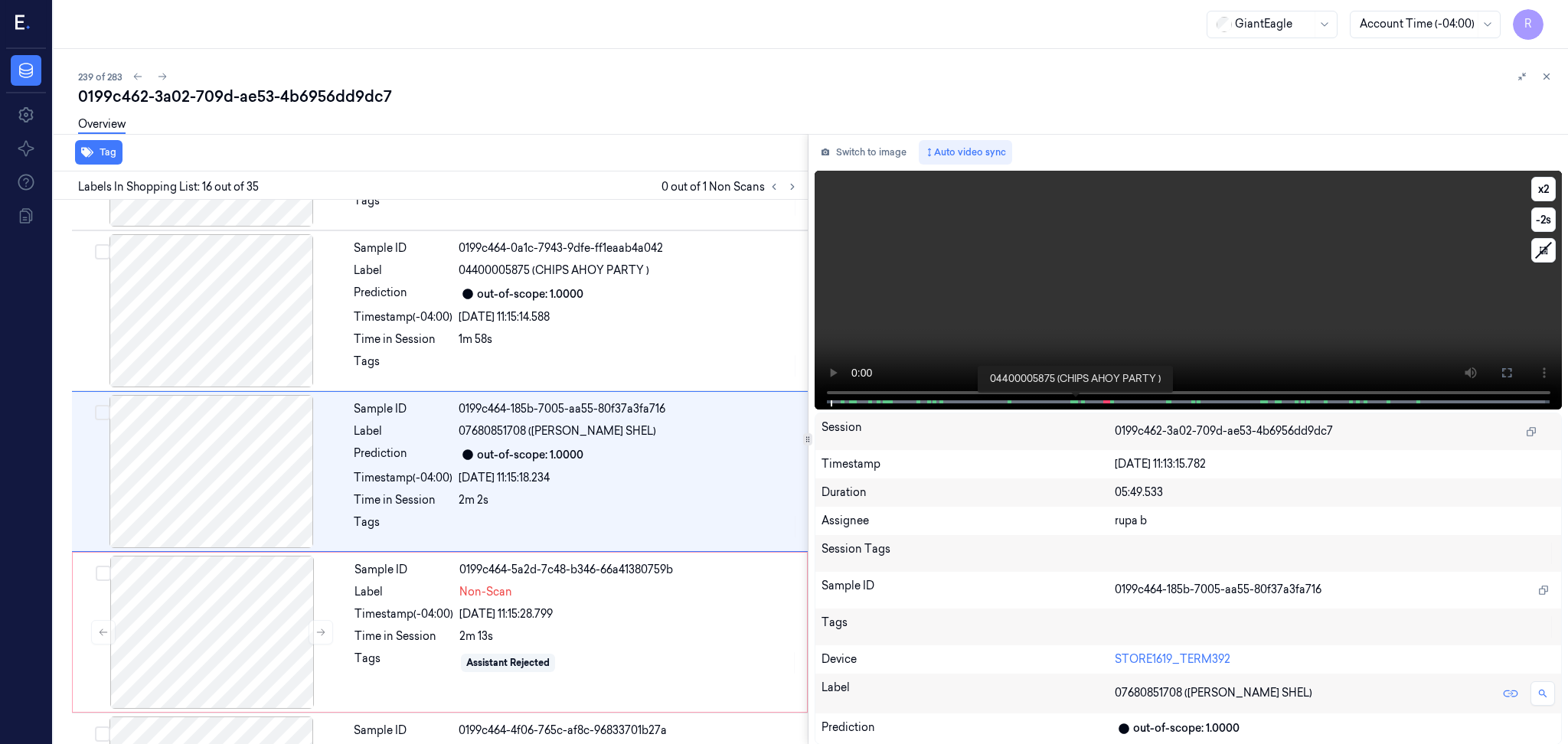
click at [1076, 399] on span at bounding box center [1076, 402] width 2 height 7
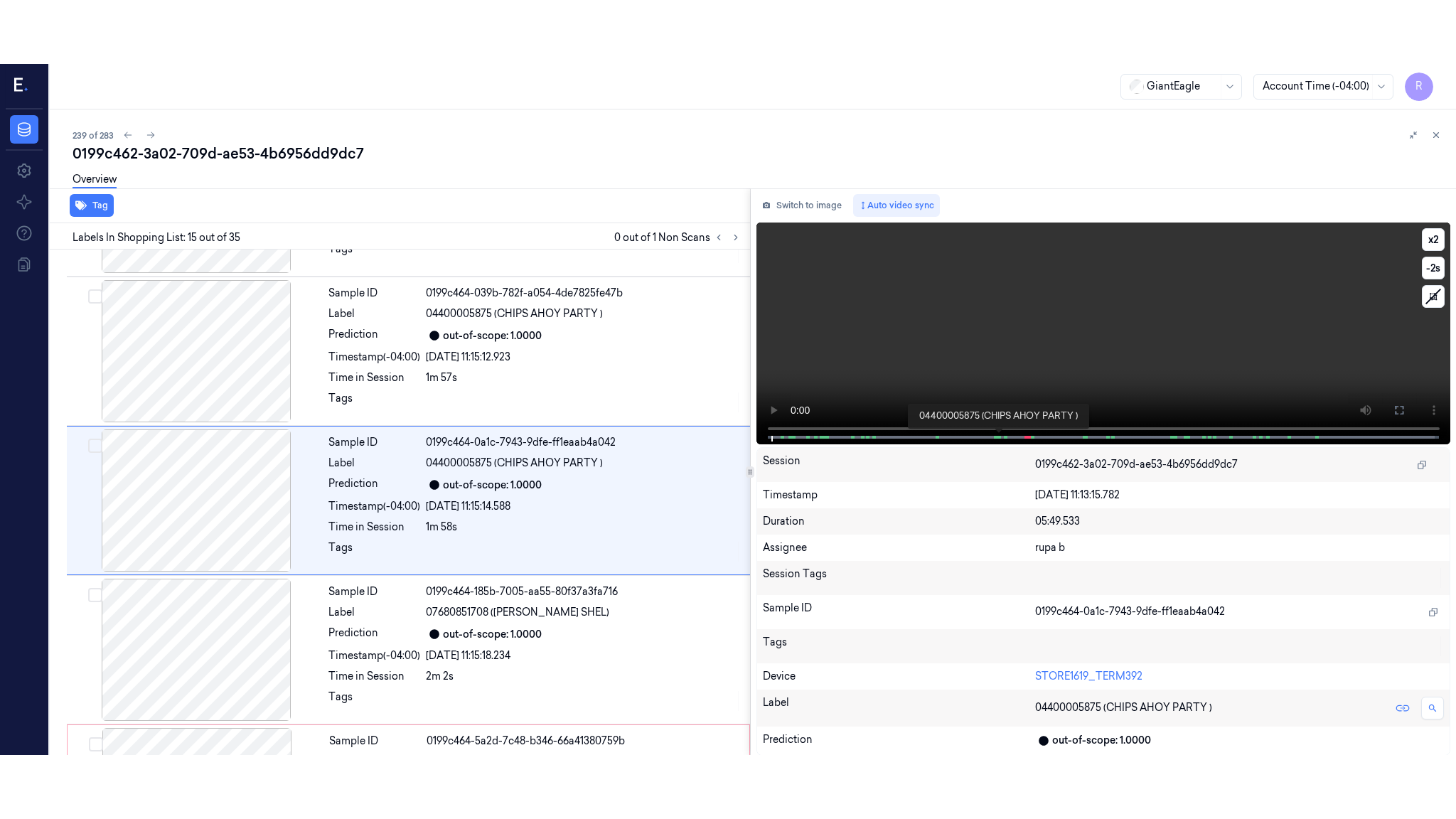
scroll to position [1911, 0]
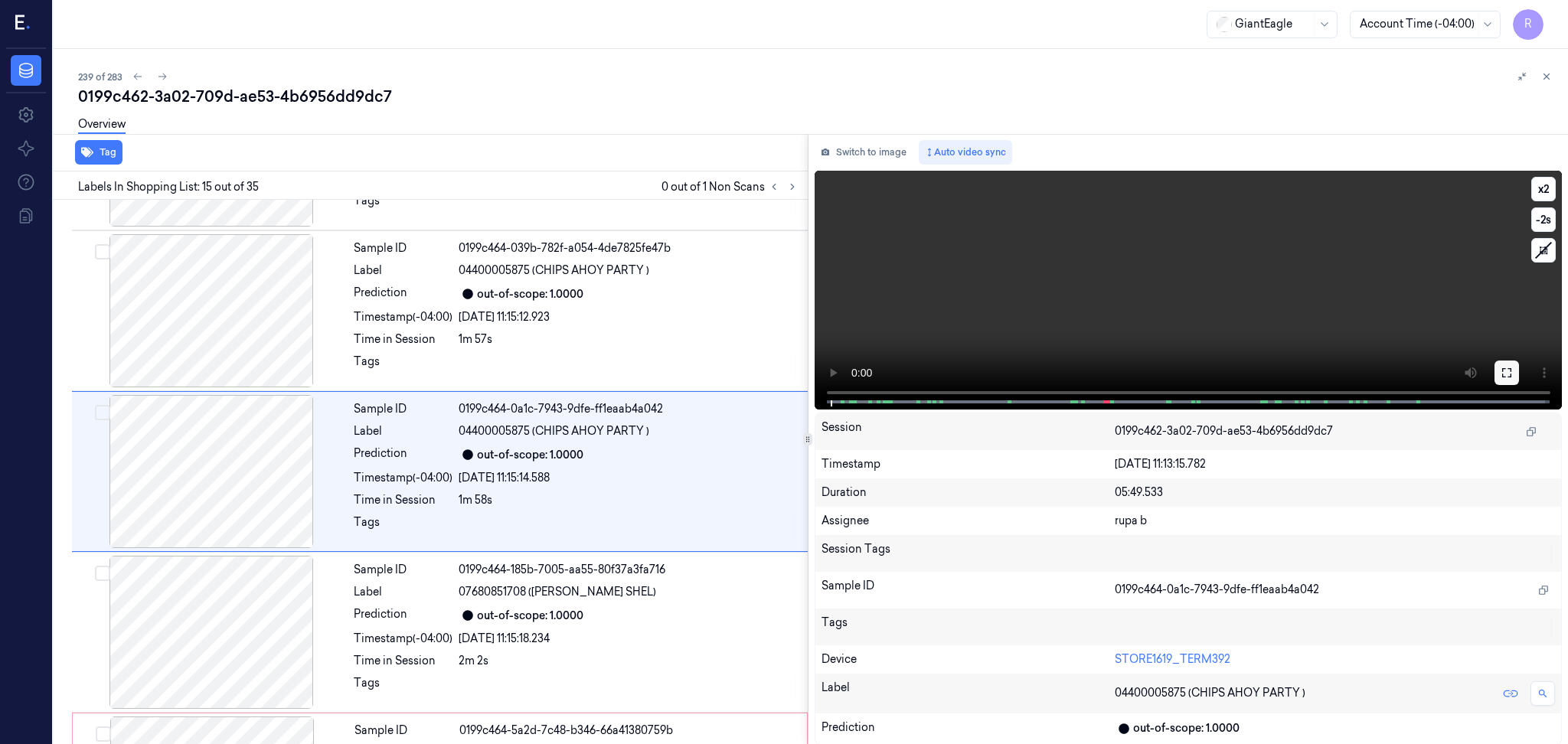
click at [1501, 374] on icon at bounding box center [1506, 372] width 12 height 12
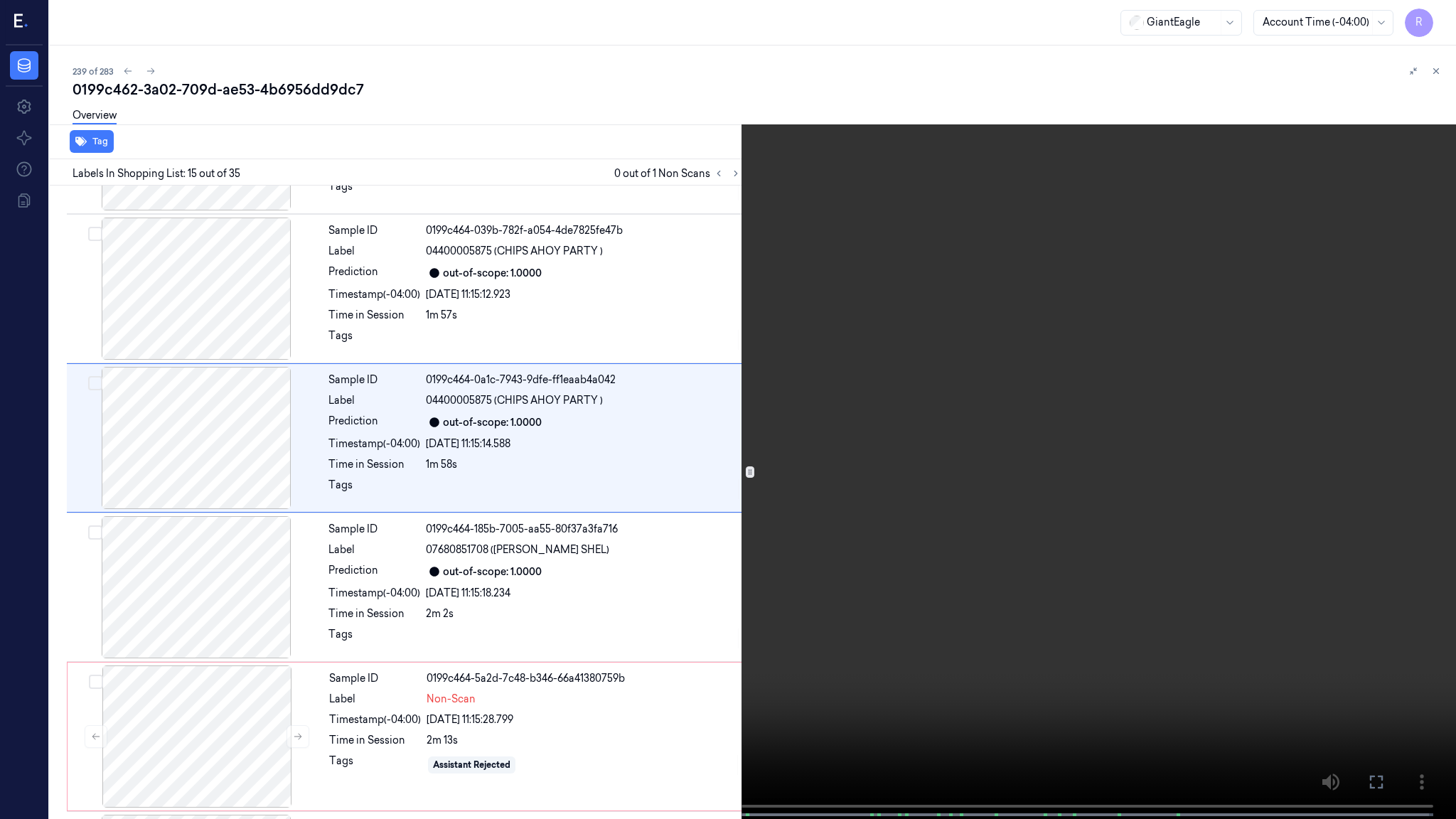
click at [1393, 424] on video at bounding box center [728, 411] width 1456 height 821
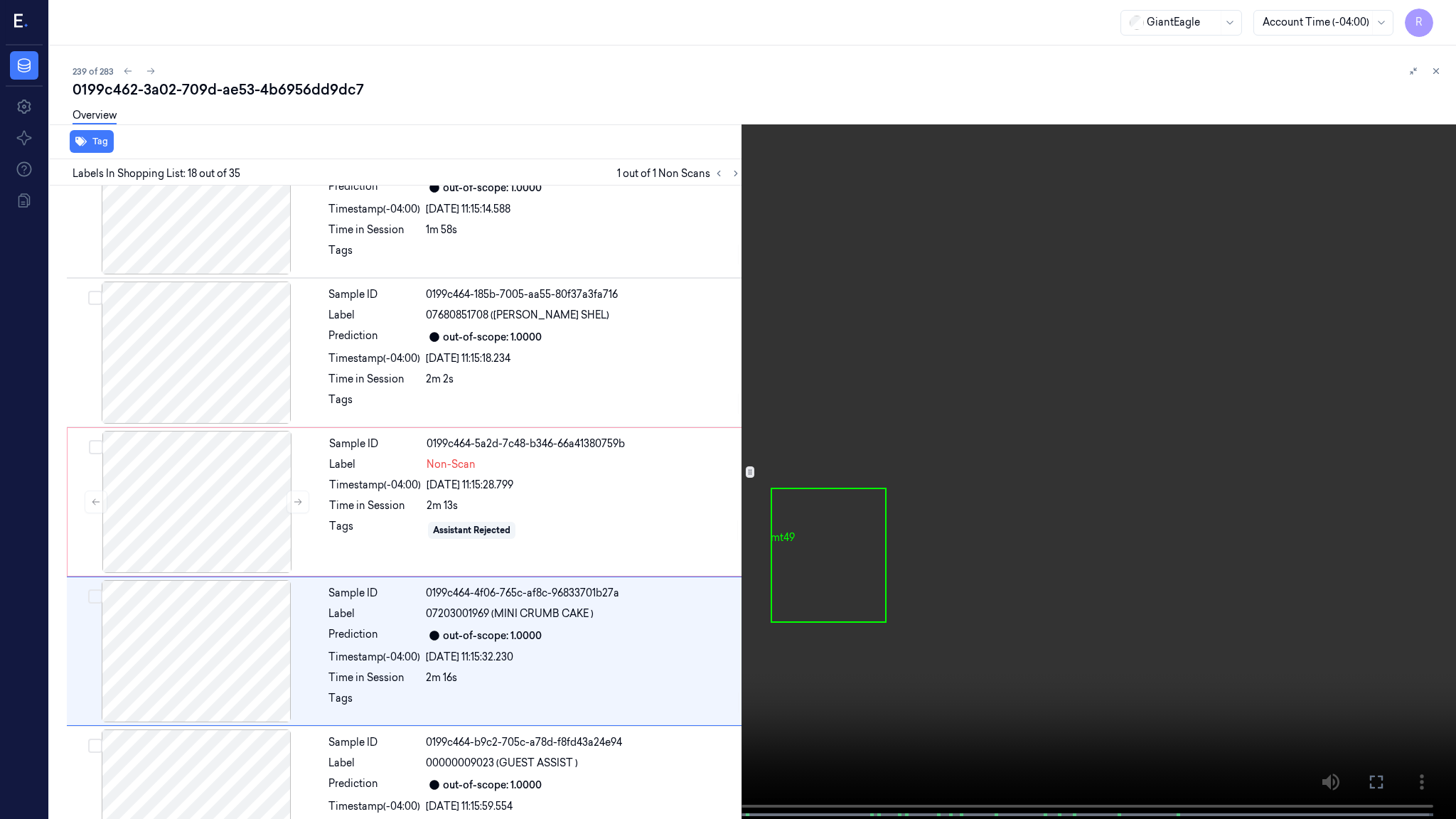
scroll to position [2295, 0]
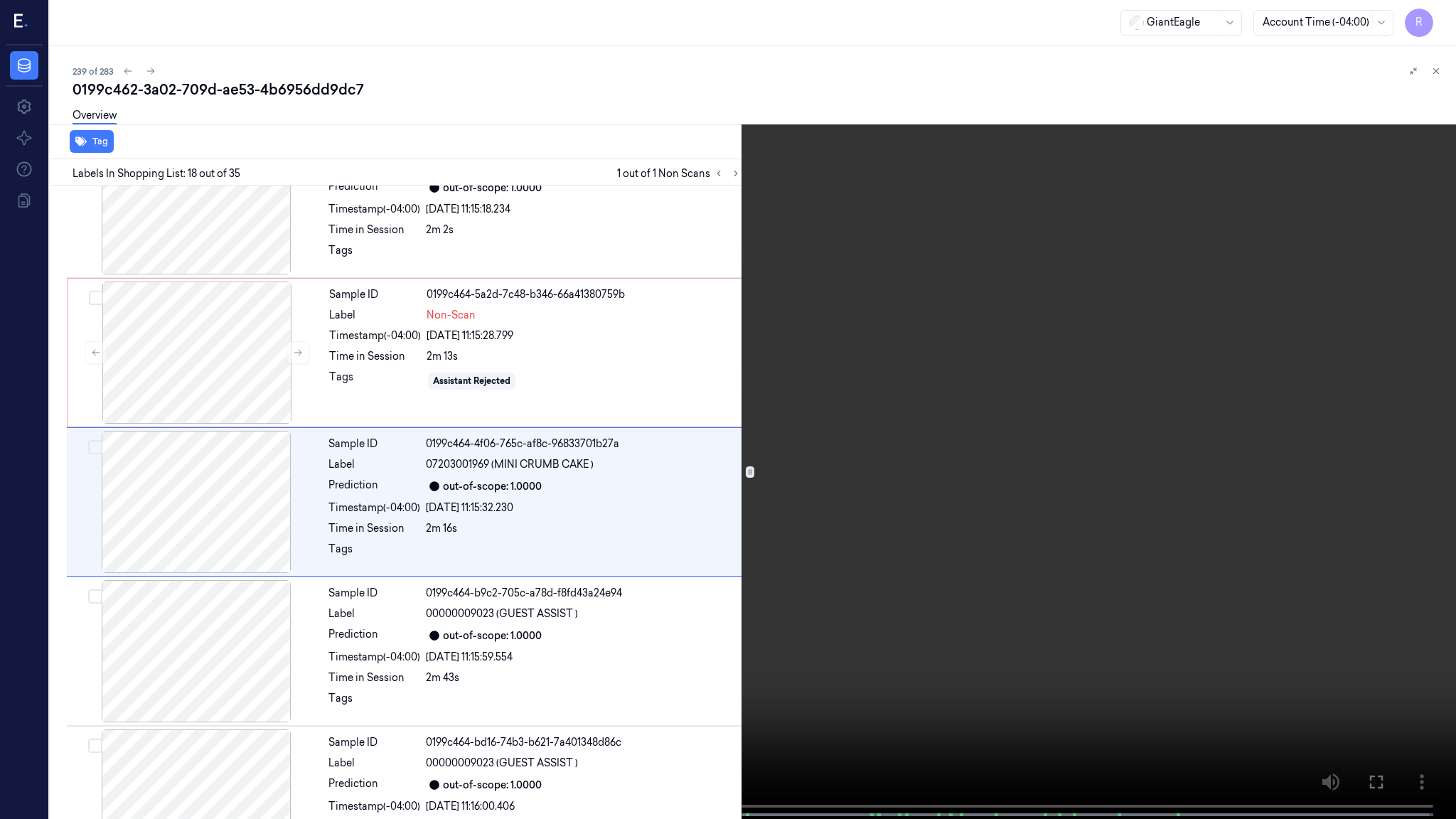
click at [748, 604] on video at bounding box center [728, 411] width 1456 height 821
click at [748, 602] on video at bounding box center [728, 411] width 1456 height 821
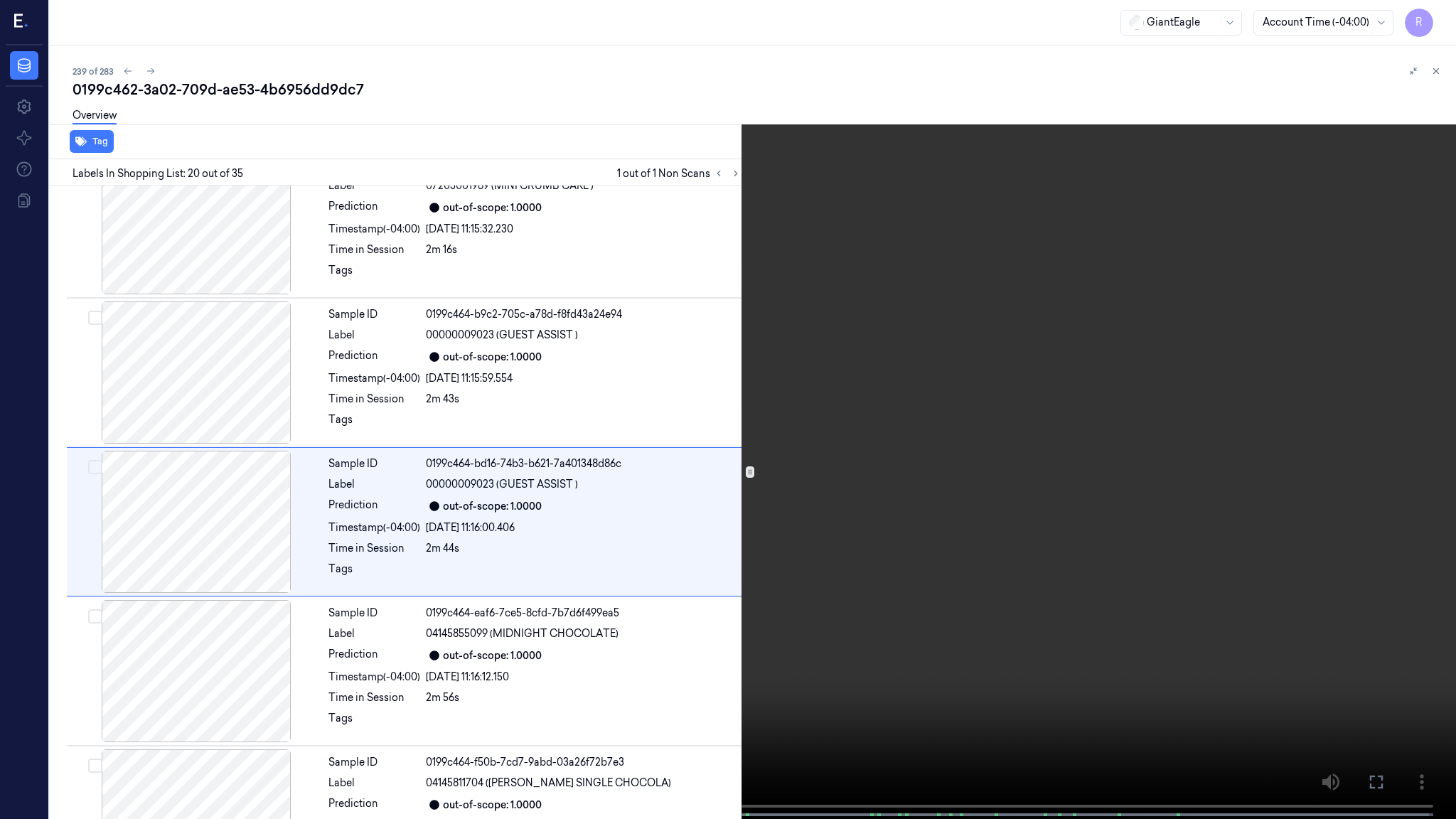
scroll to position [2595, 0]
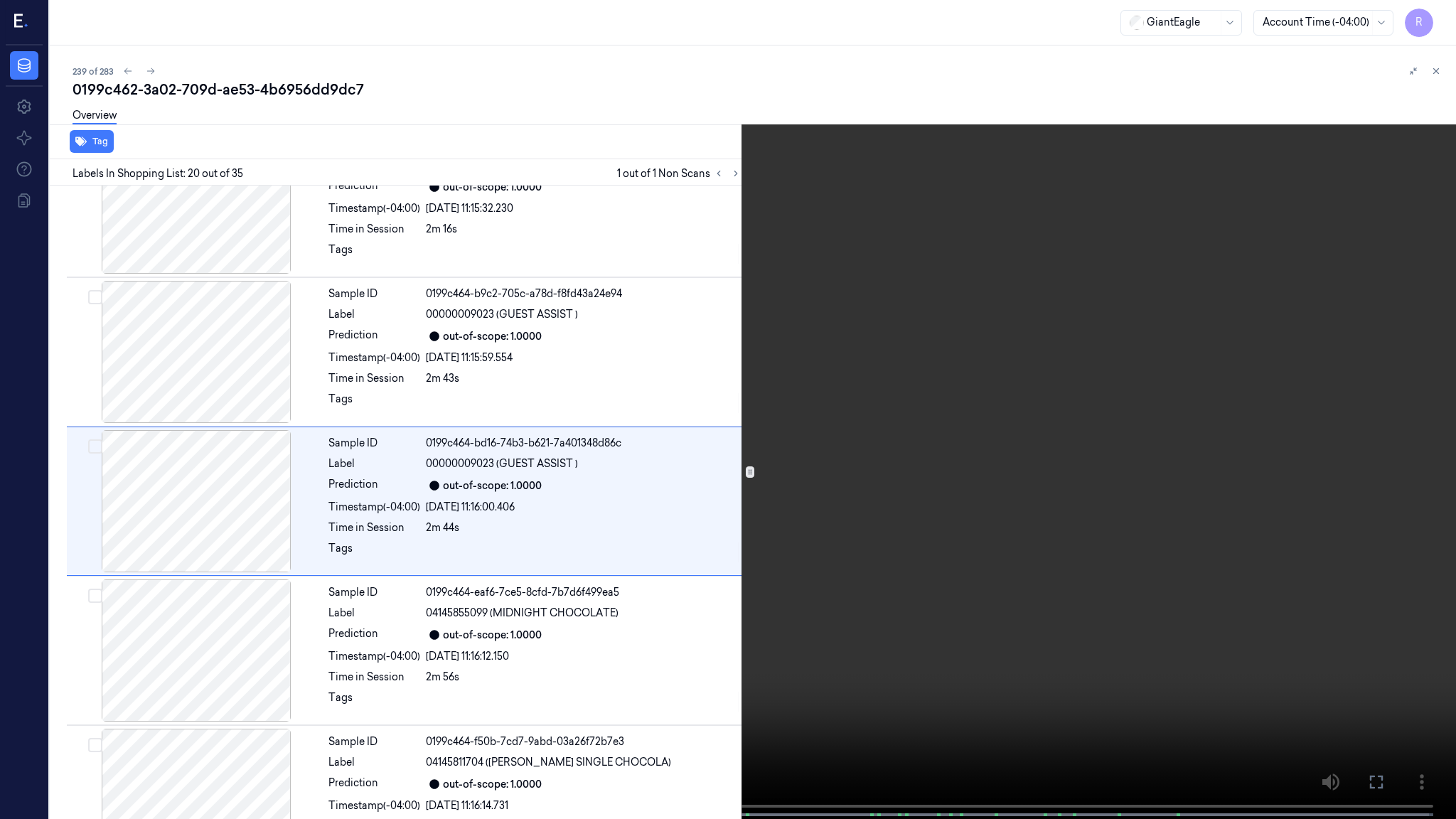
click at [561, 690] on span at bounding box center [562, 814] width 2 height 7
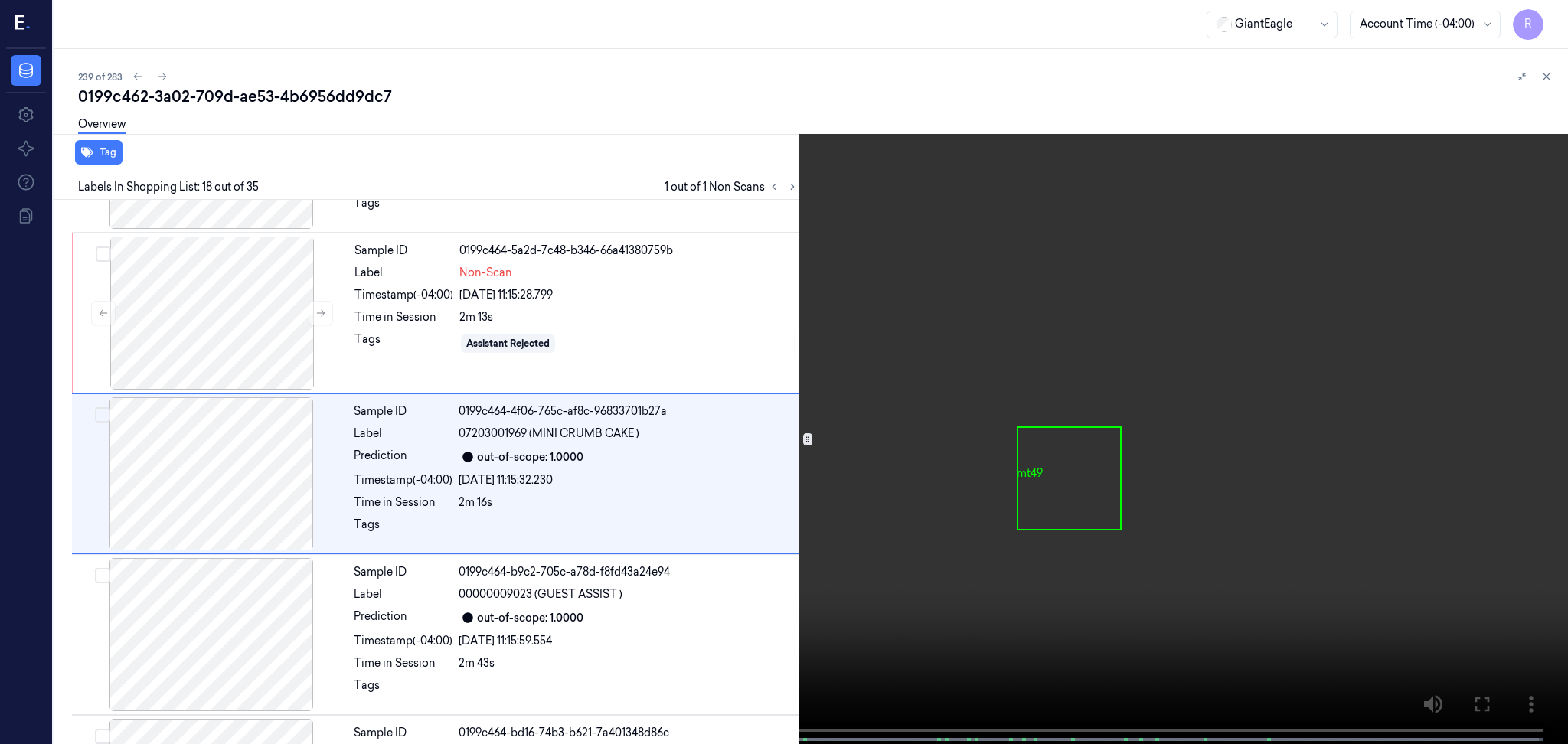
scroll to position [2541, 0]
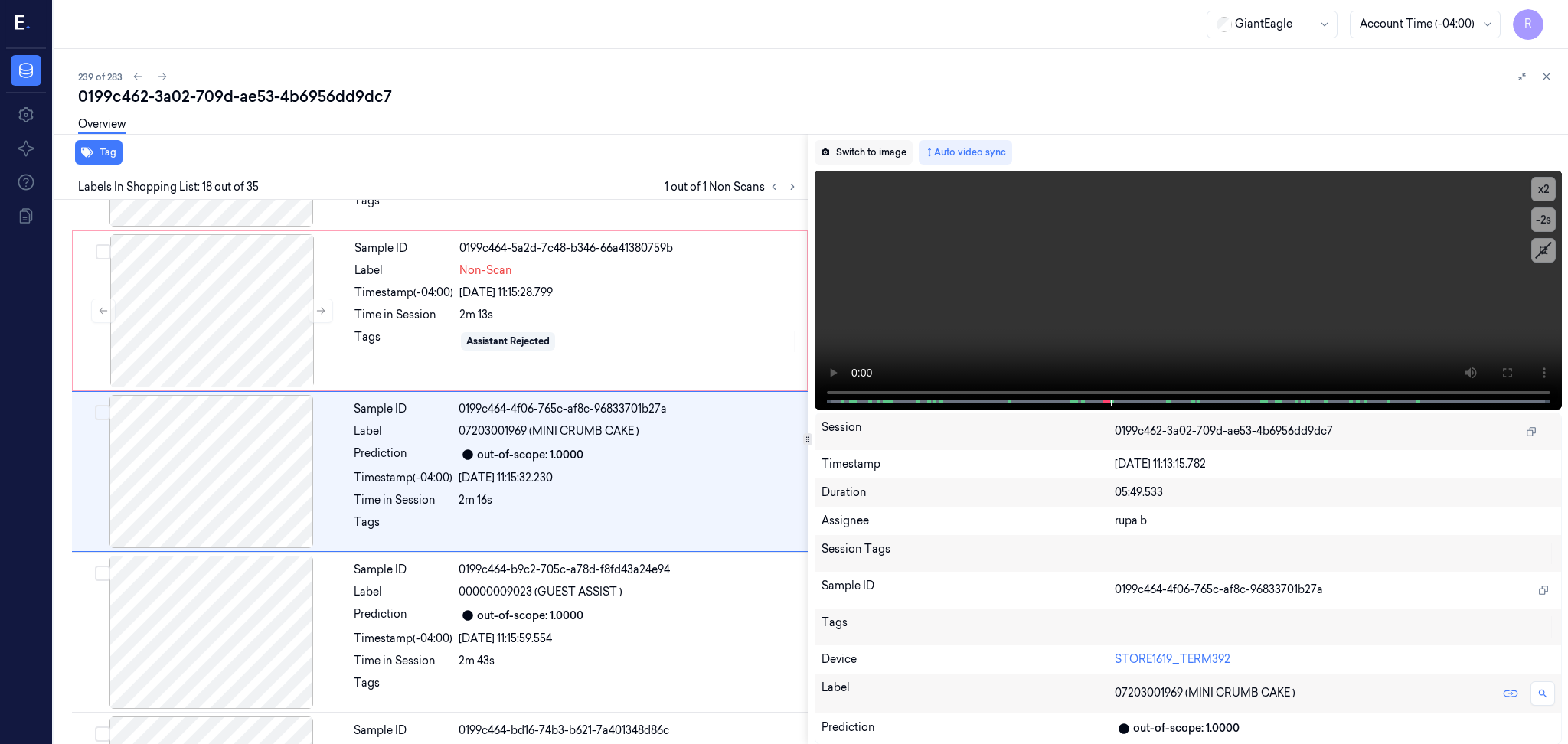
click at [866, 156] on button "Switch to image" at bounding box center [864, 152] width 98 height 24
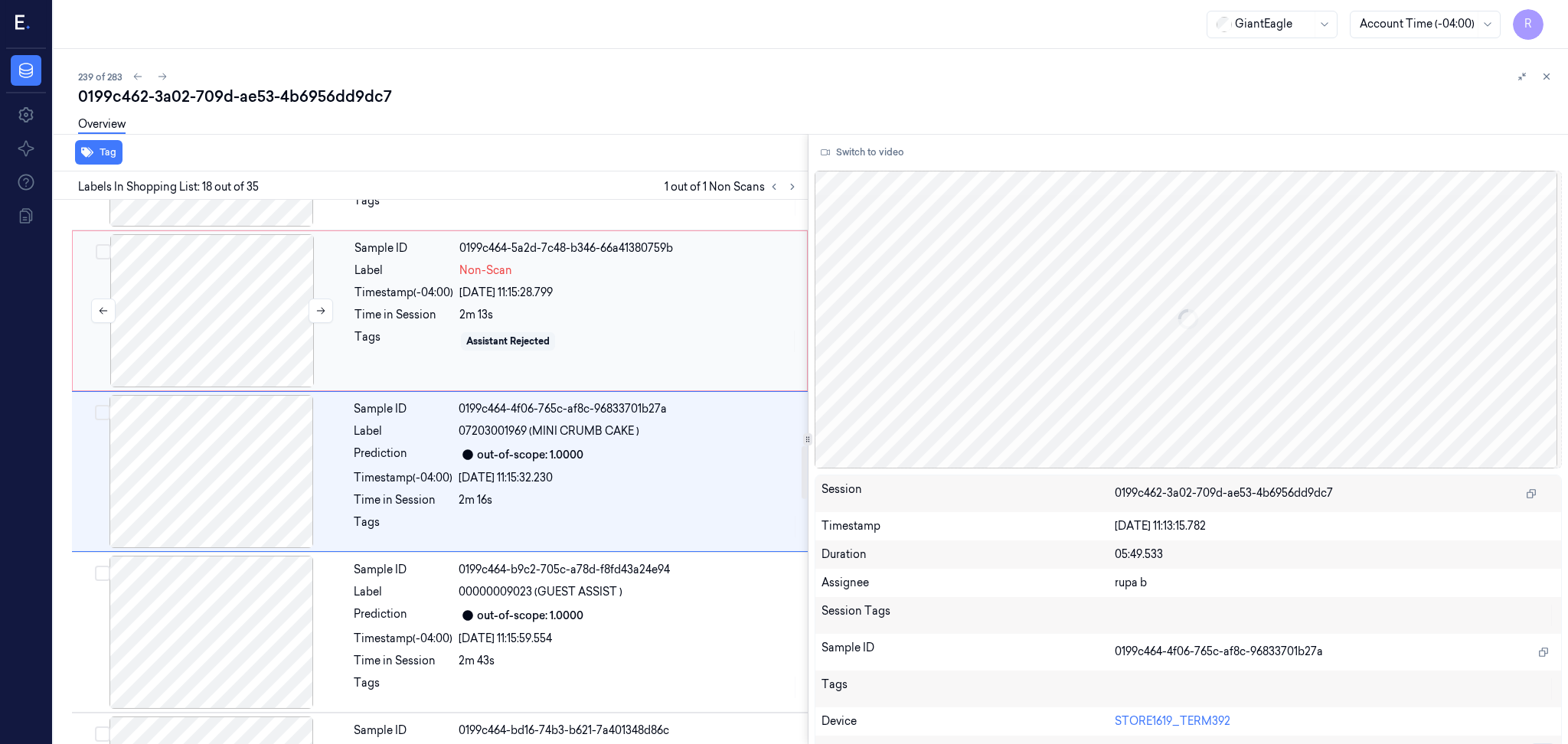
click at [229, 318] on div at bounding box center [212, 311] width 272 height 153
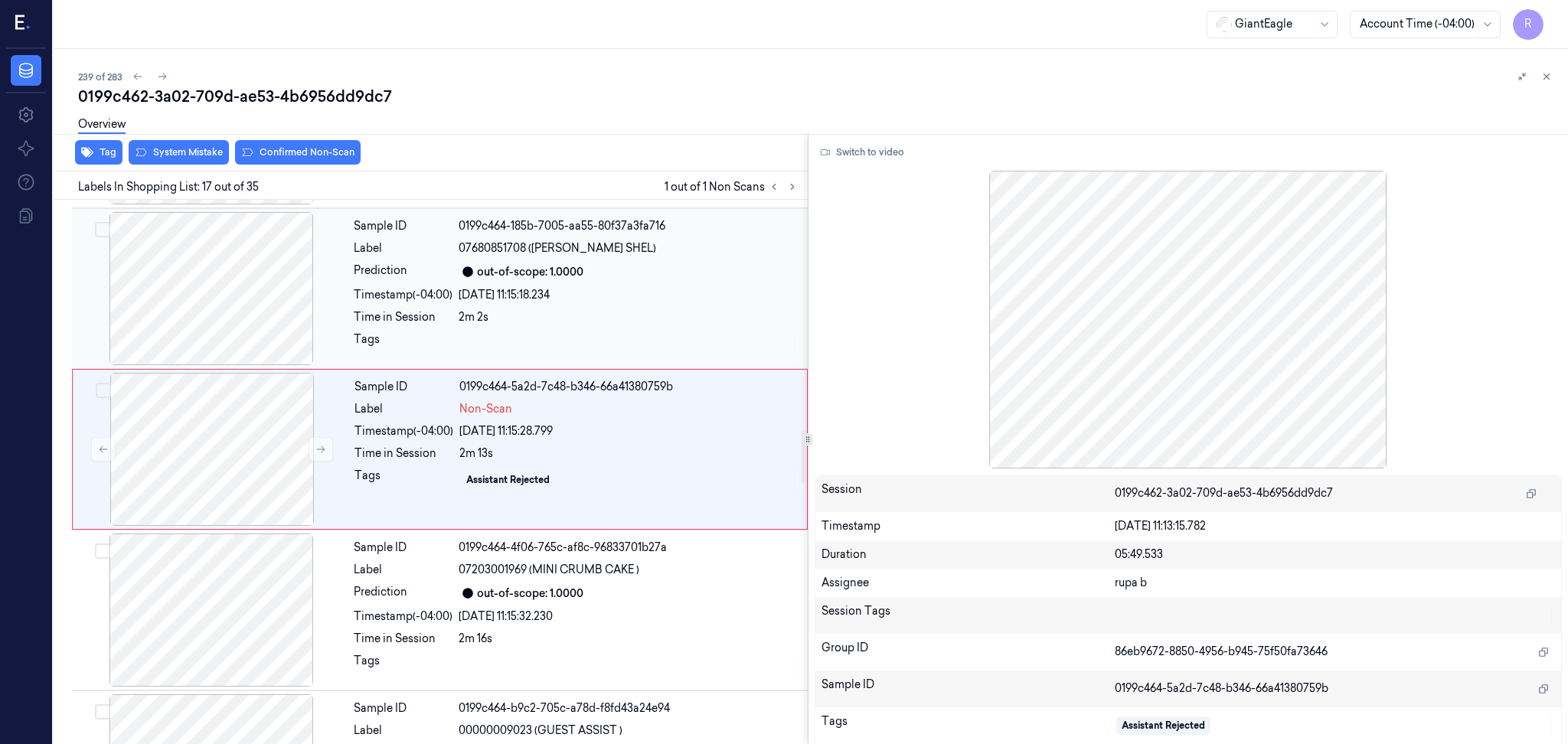
scroll to position [2380, 0]
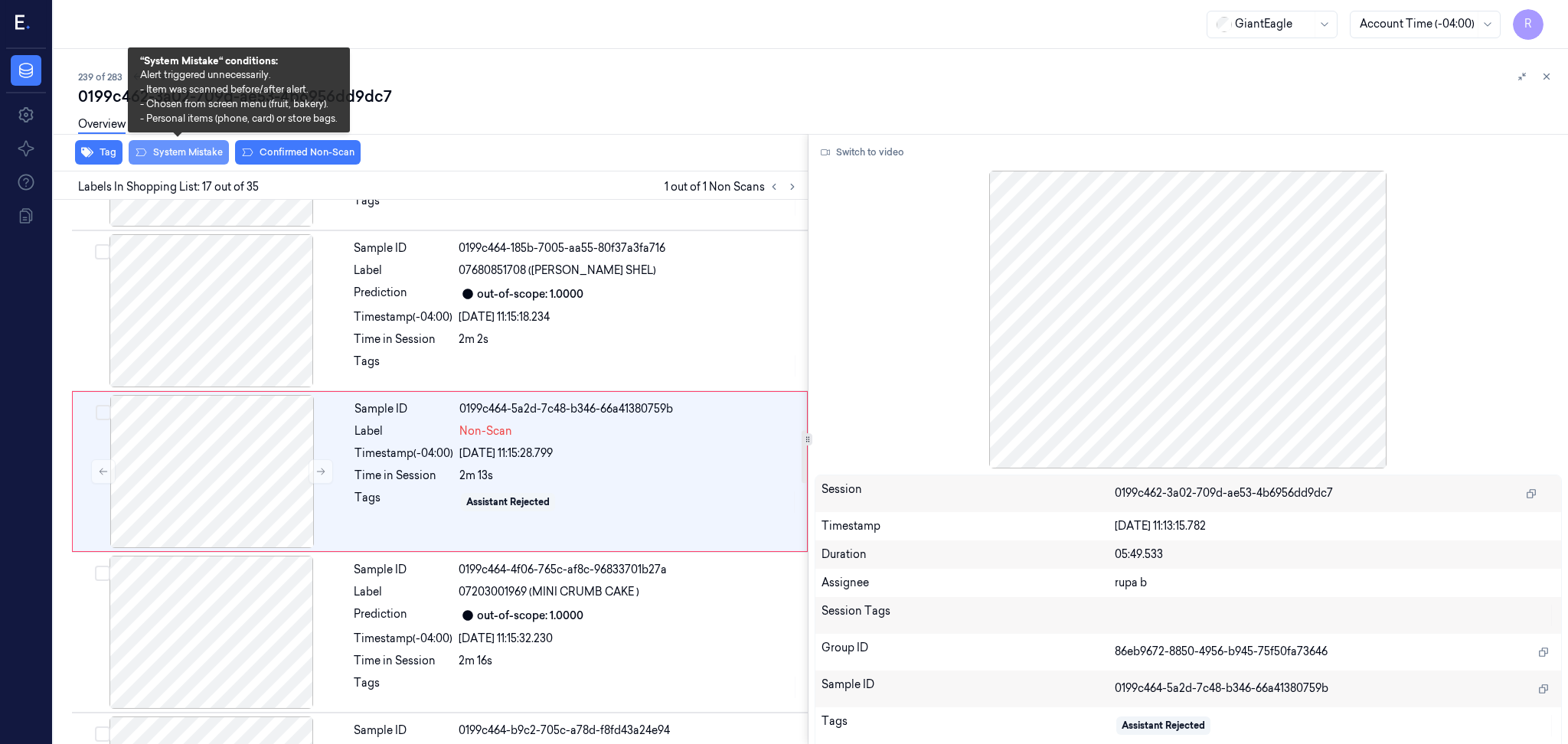
click at [166, 153] on button "System Mistake" at bounding box center [178, 152] width 100 height 24
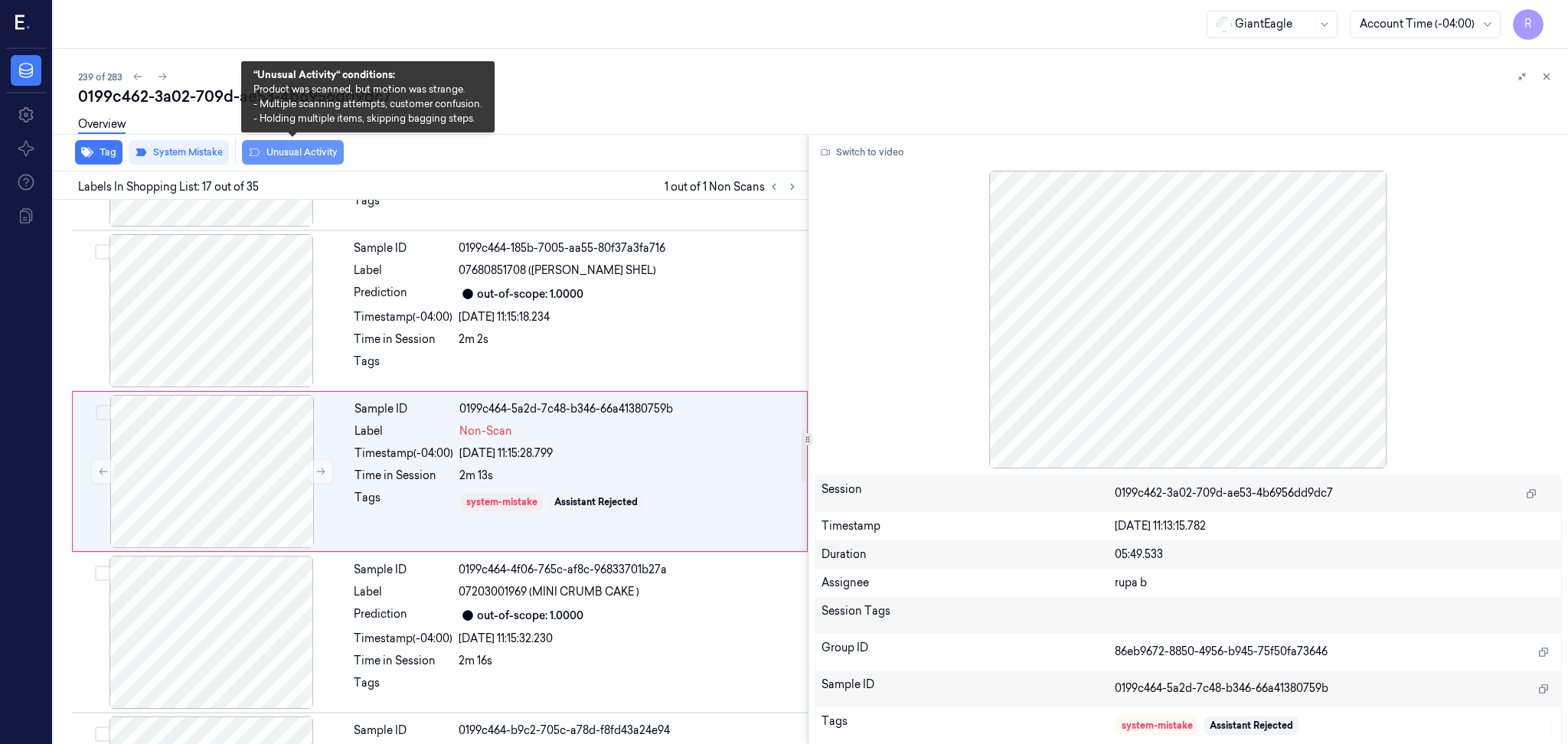
click at [295, 160] on button "Unusual Activity" at bounding box center [292, 152] width 102 height 24
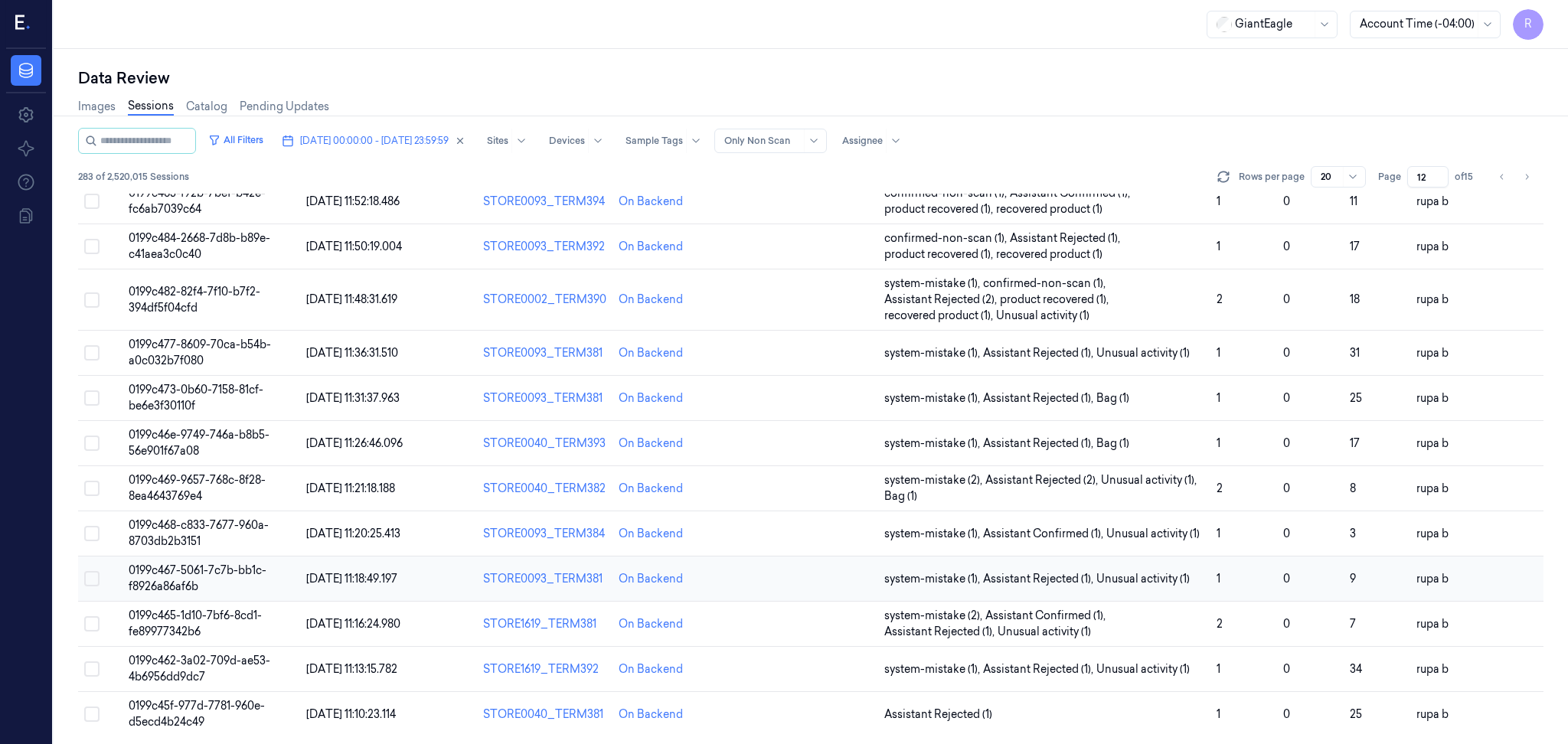
scroll to position [430, 0]
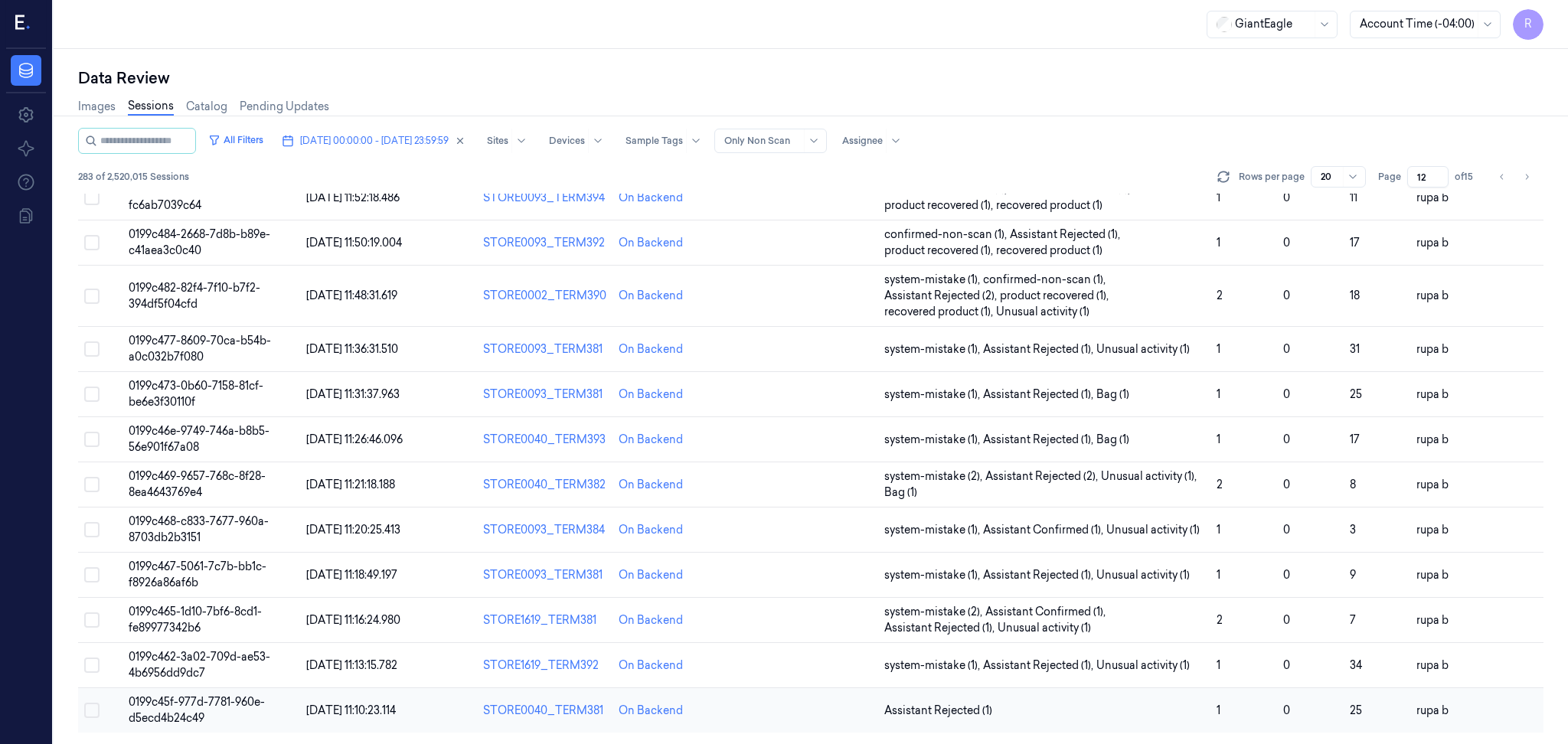
click at [266, 712] on td "0199c45f-977d-7781-960e-d5ecd4b24c49" at bounding box center [211, 711] width 177 height 45
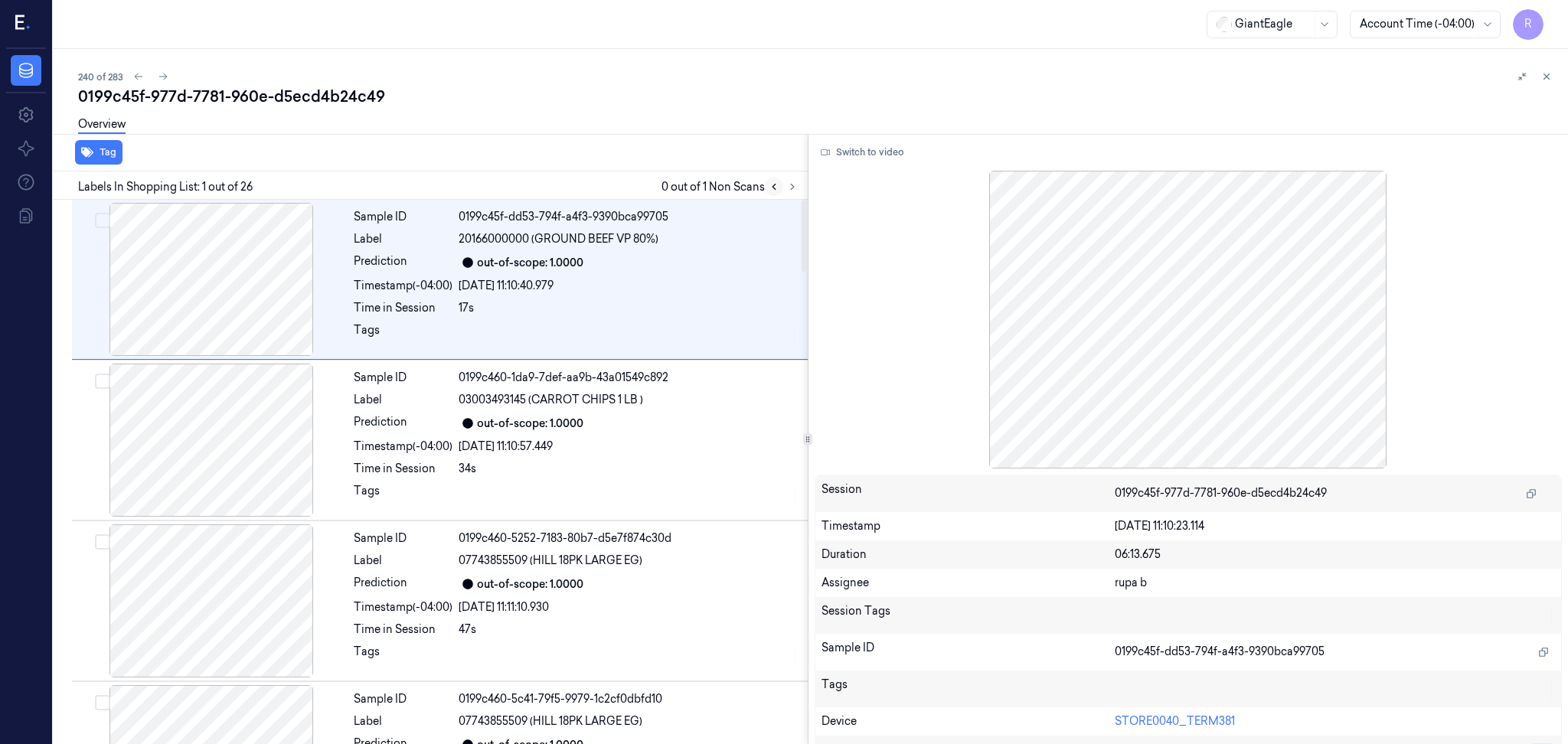
click at [781, 191] on button at bounding box center [774, 187] width 18 height 18
click at [787, 182] on icon at bounding box center [792, 187] width 11 height 11
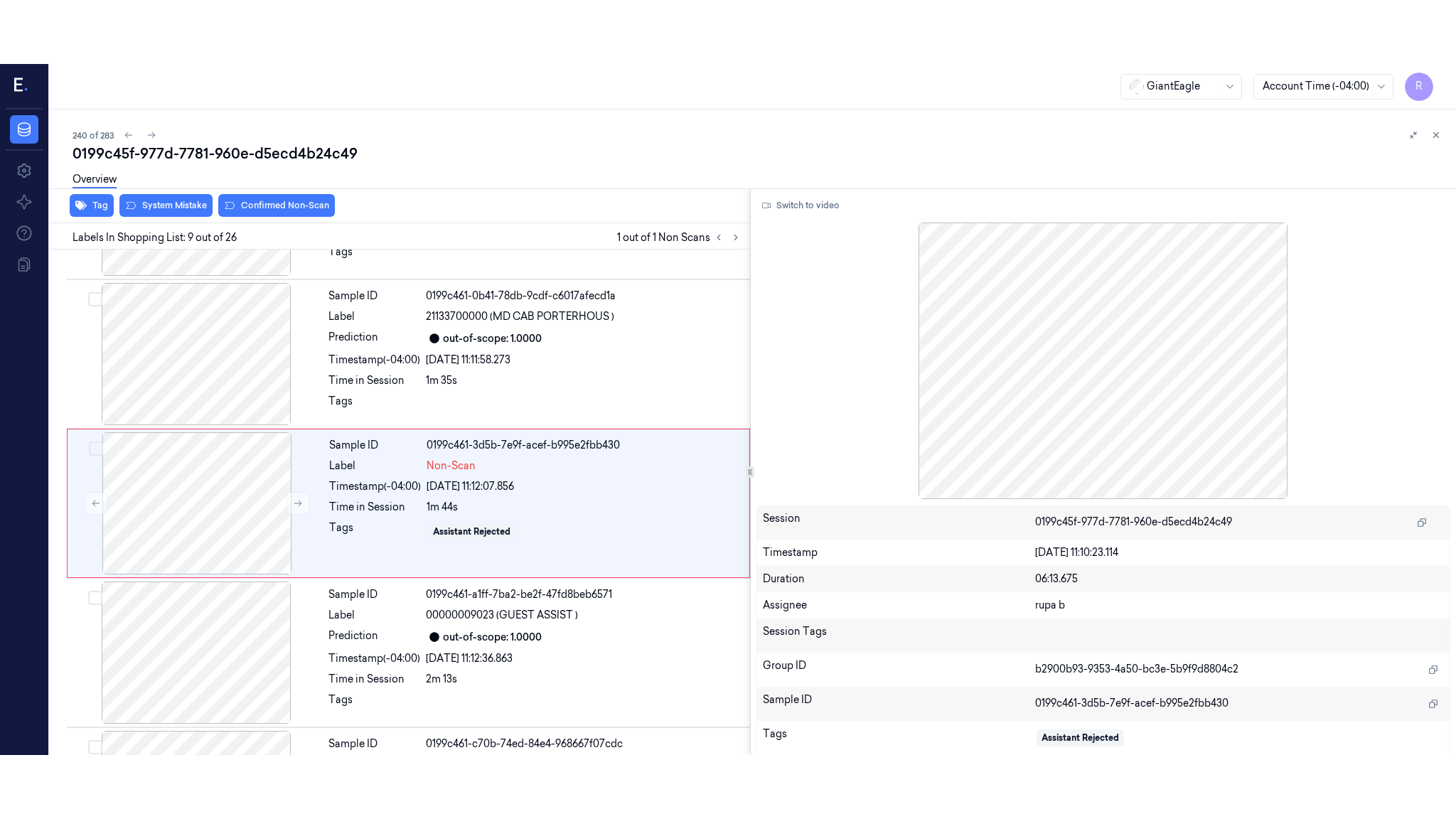
scroll to position [1015, 0]
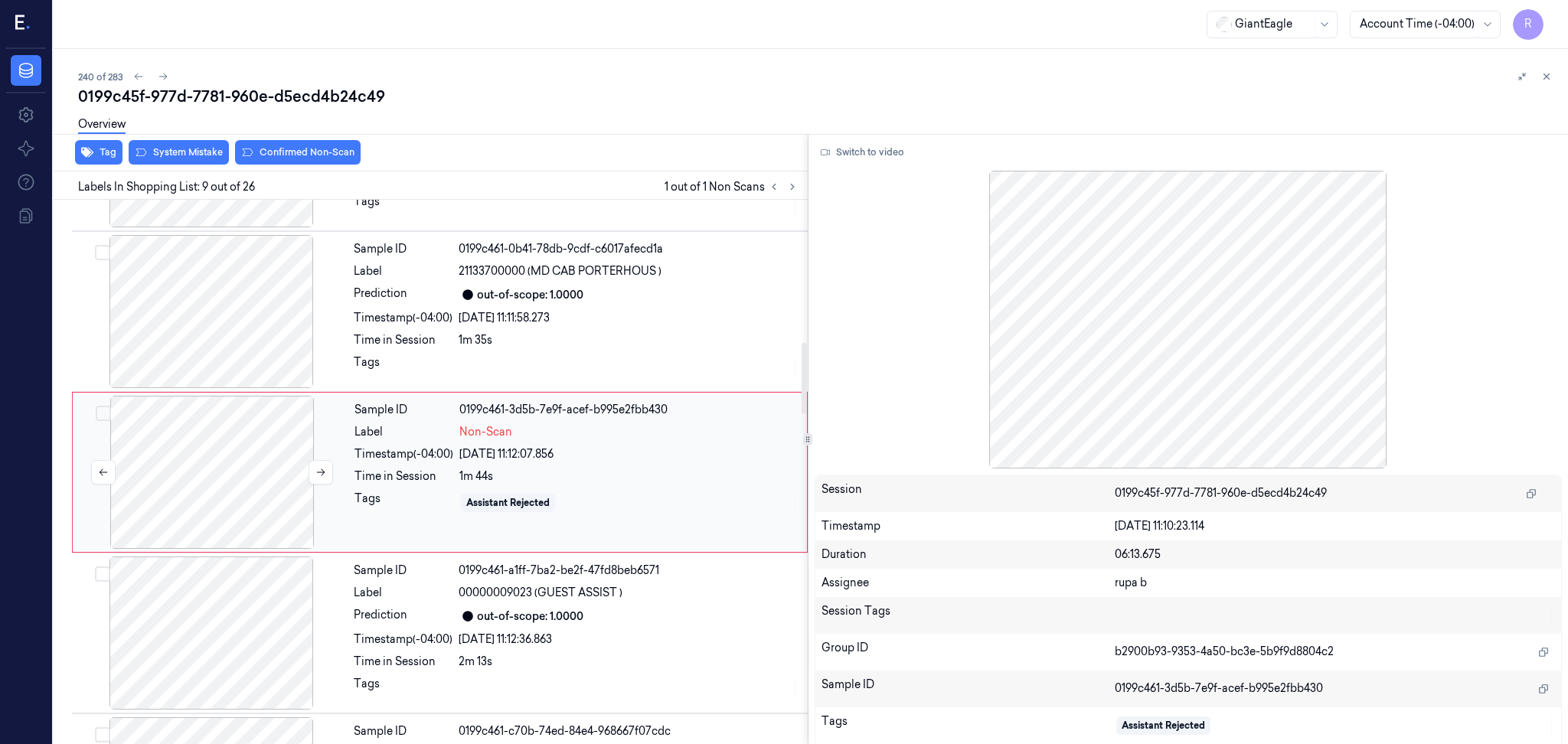
click at [214, 467] on div at bounding box center [212, 472] width 272 height 153
click at [858, 150] on button "Switch to video" at bounding box center [862, 152] width 96 height 24
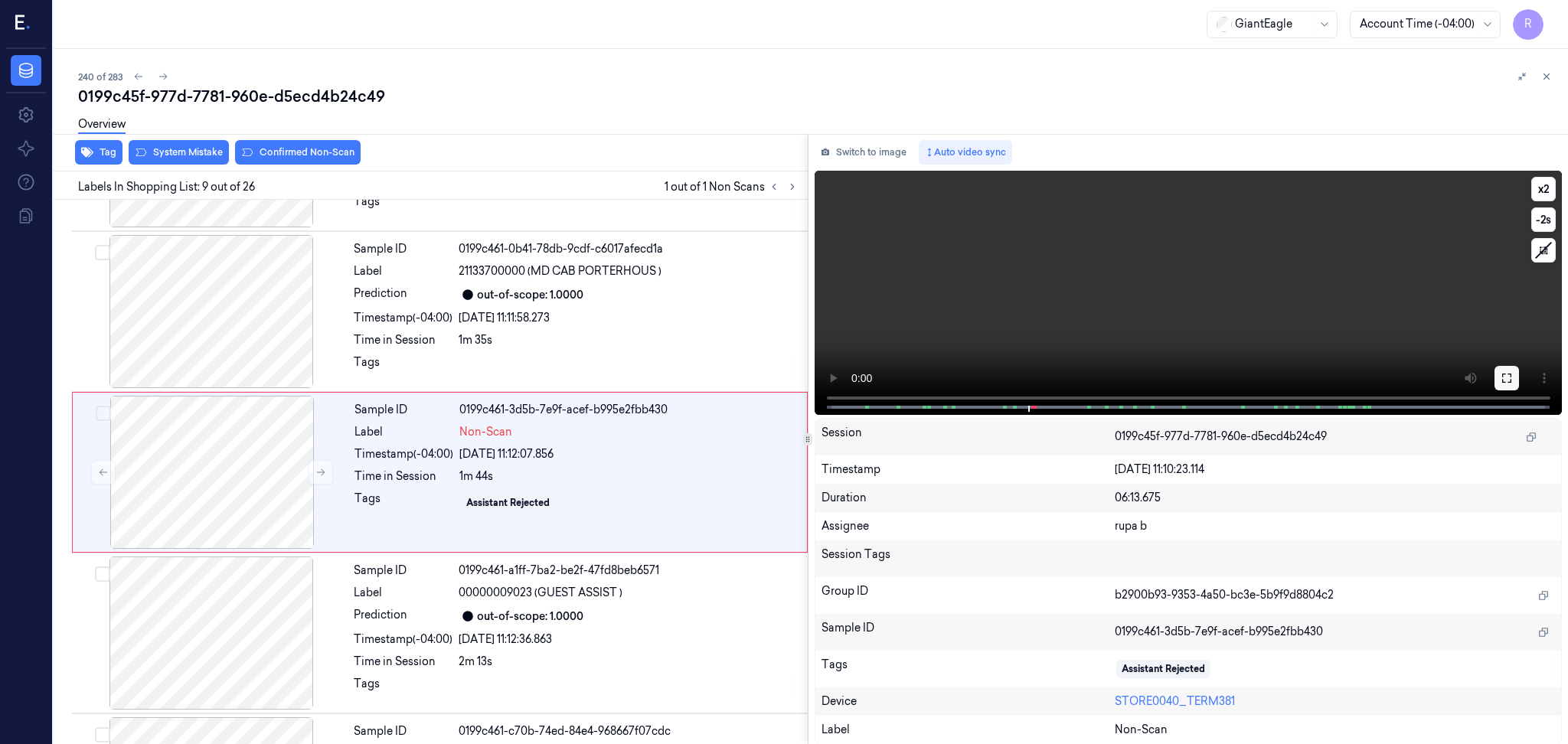
click at [1514, 383] on button at bounding box center [1506, 377] width 24 height 24
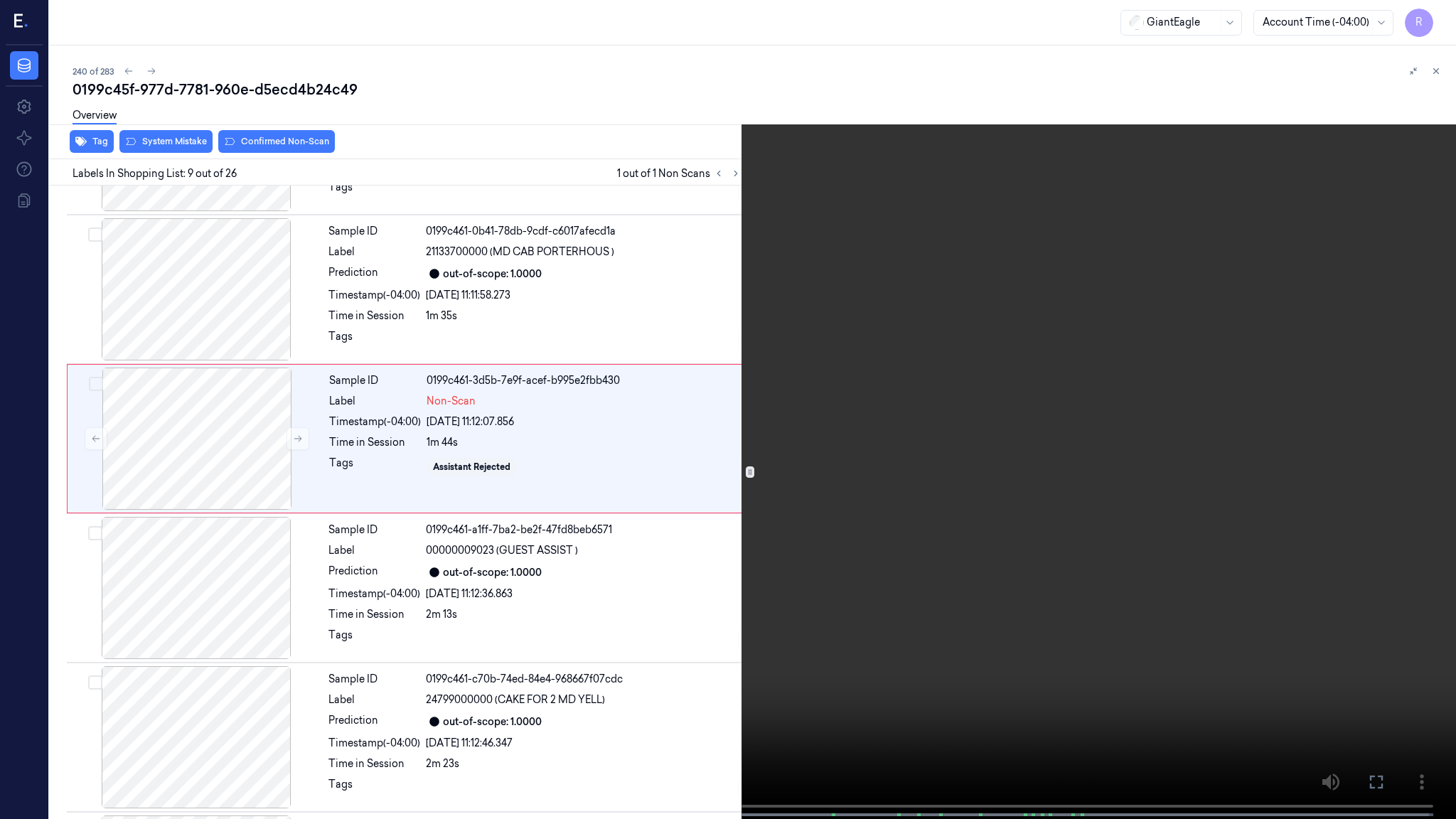
drag, startPoint x: 1394, startPoint y: 421, endPoint x: 368, endPoint y: 573, distance: 1037.2
click at [1394, 421] on video at bounding box center [728, 411] width 1456 height 821
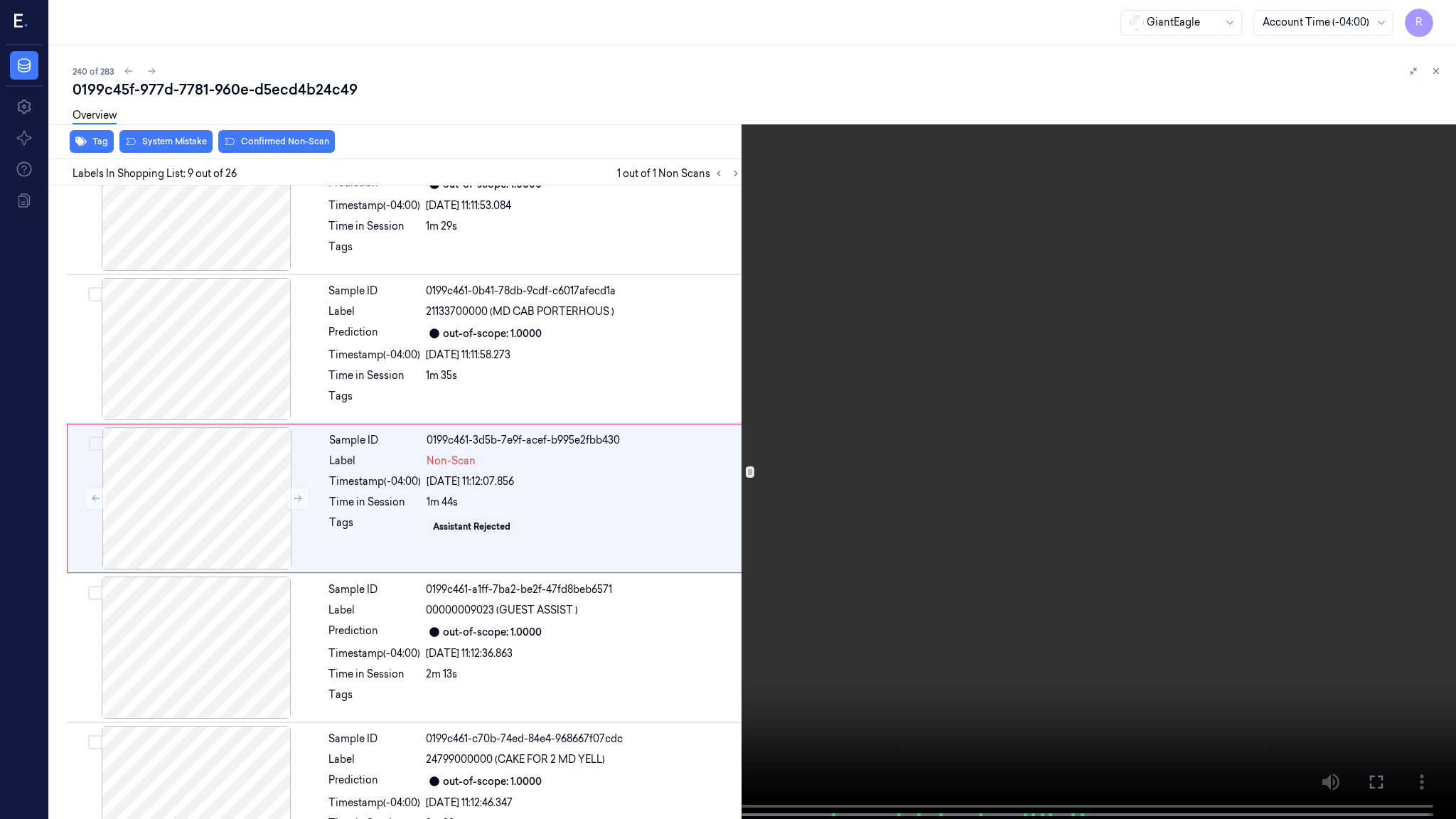
scroll to position [951, 0]
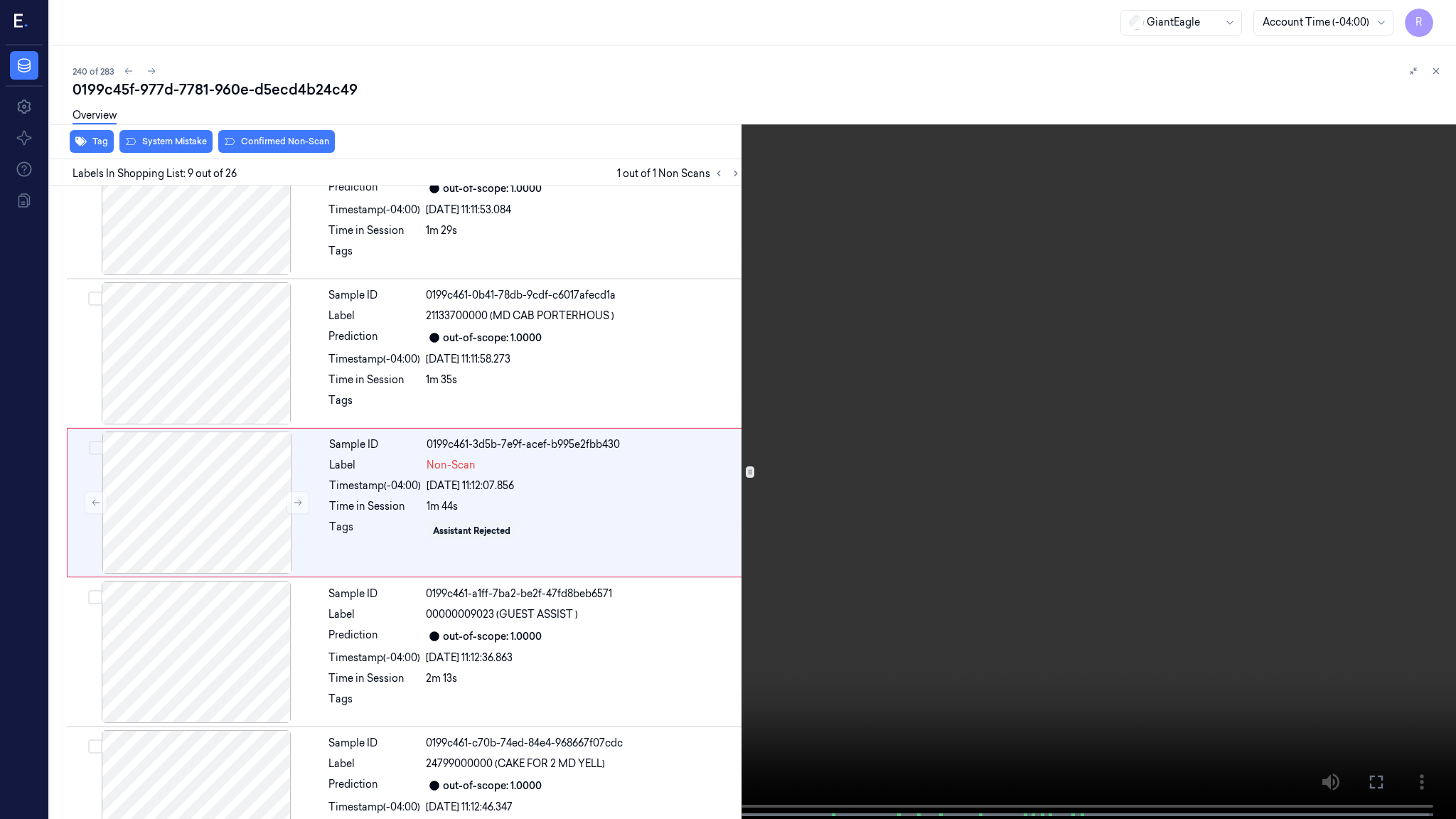
click at [703, 553] on video at bounding box center [728, 411] width 1456 height 821
click at [1439, 16] on button "x 2" at bounding box center [1439, 16] width 22 height 22
click at [760, 296] on video at bounding box center [728, 411] width 1456 height 821
click at [771, 364] on video at bounding box center [728, 411] width 1456 height 821
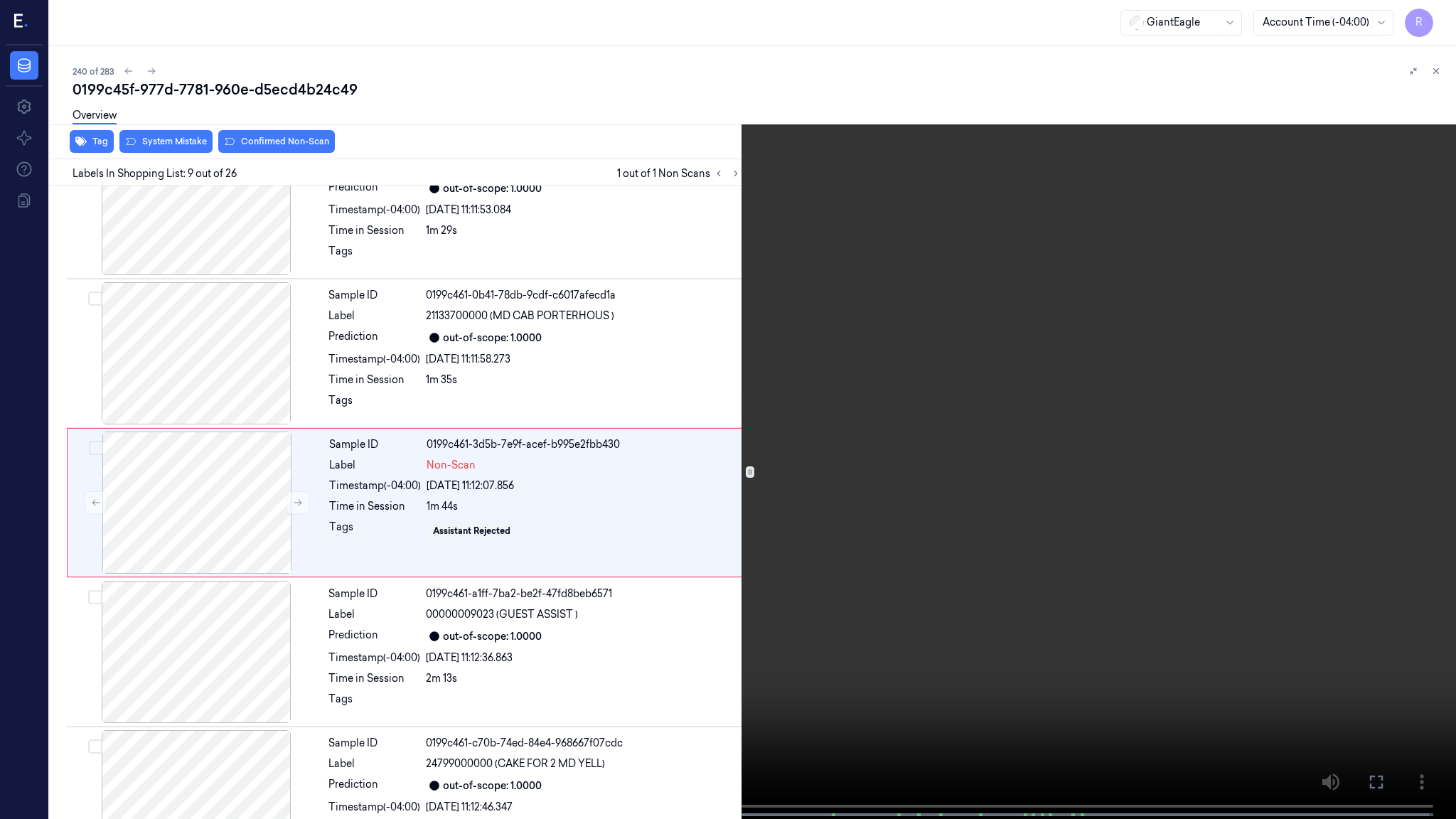
click at [771, 364] on video at bounding box center [728, 411] width 1456 height 821
click at [1443, 15] on button "x 1" at bounding box center [1439, 16] width 22 height 22
click at [1447, 10] on button "x 4" at bounding box center [1439, 16] width 22 height 22
click at [1447, 10] on button "x 1" at bounding box center [1439, 16] width 22 height 22
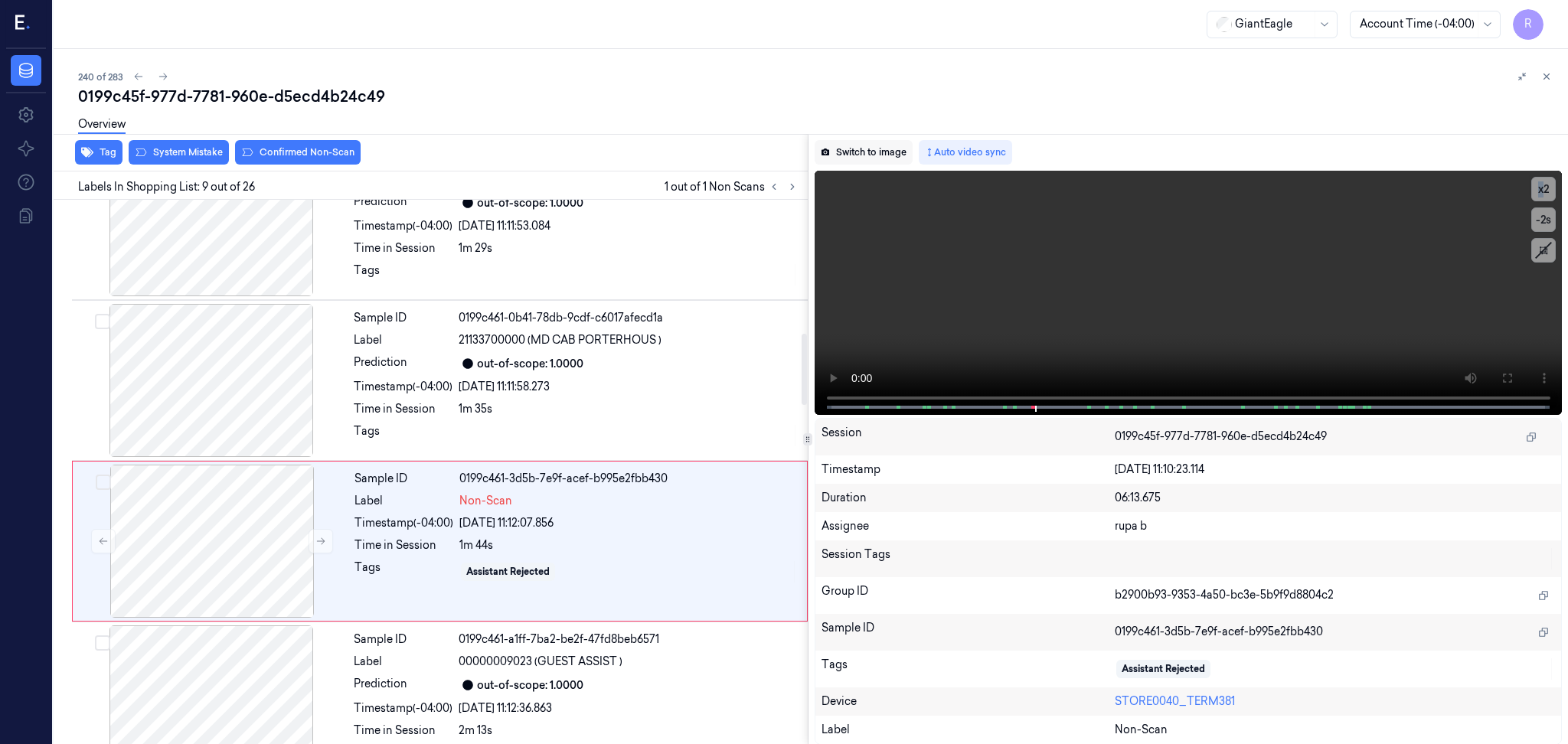
click at [855, 148] on button "Switch to image" at bounding box center [864, 152] width 98 height 24
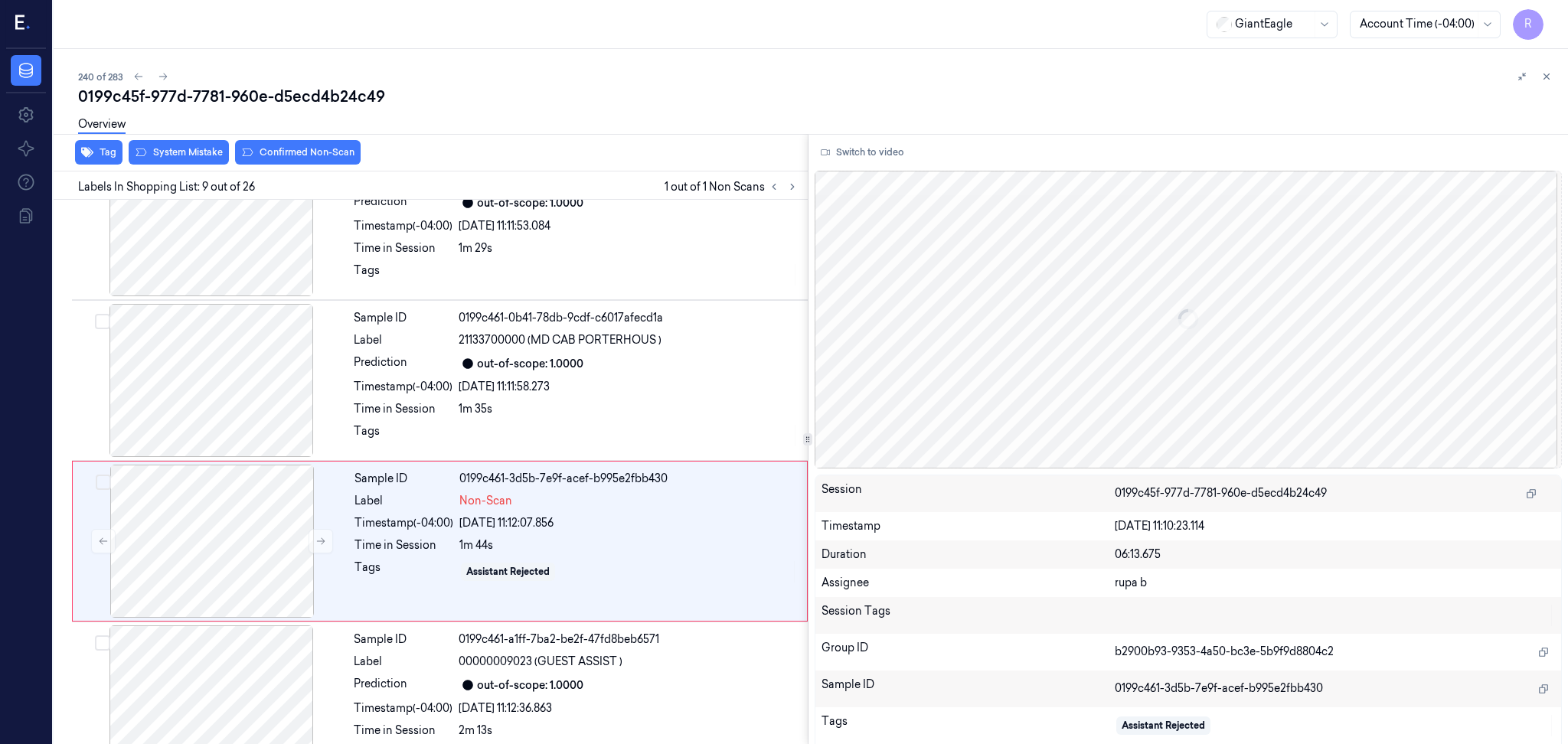
scroll to position [1093, 0]
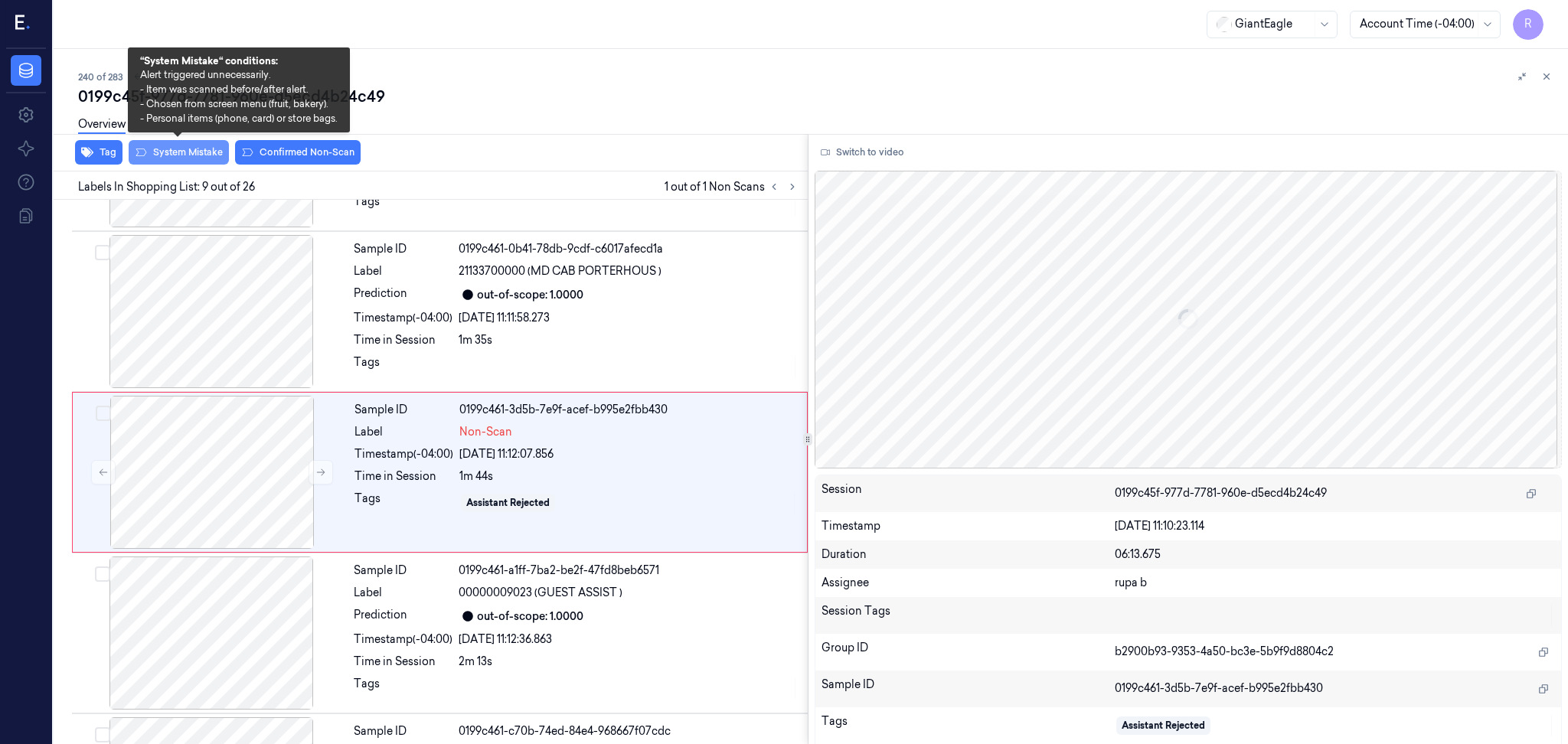
click at [209, 157] on button "System Mistake" at bounding box center [178, 152] width 100 height 24
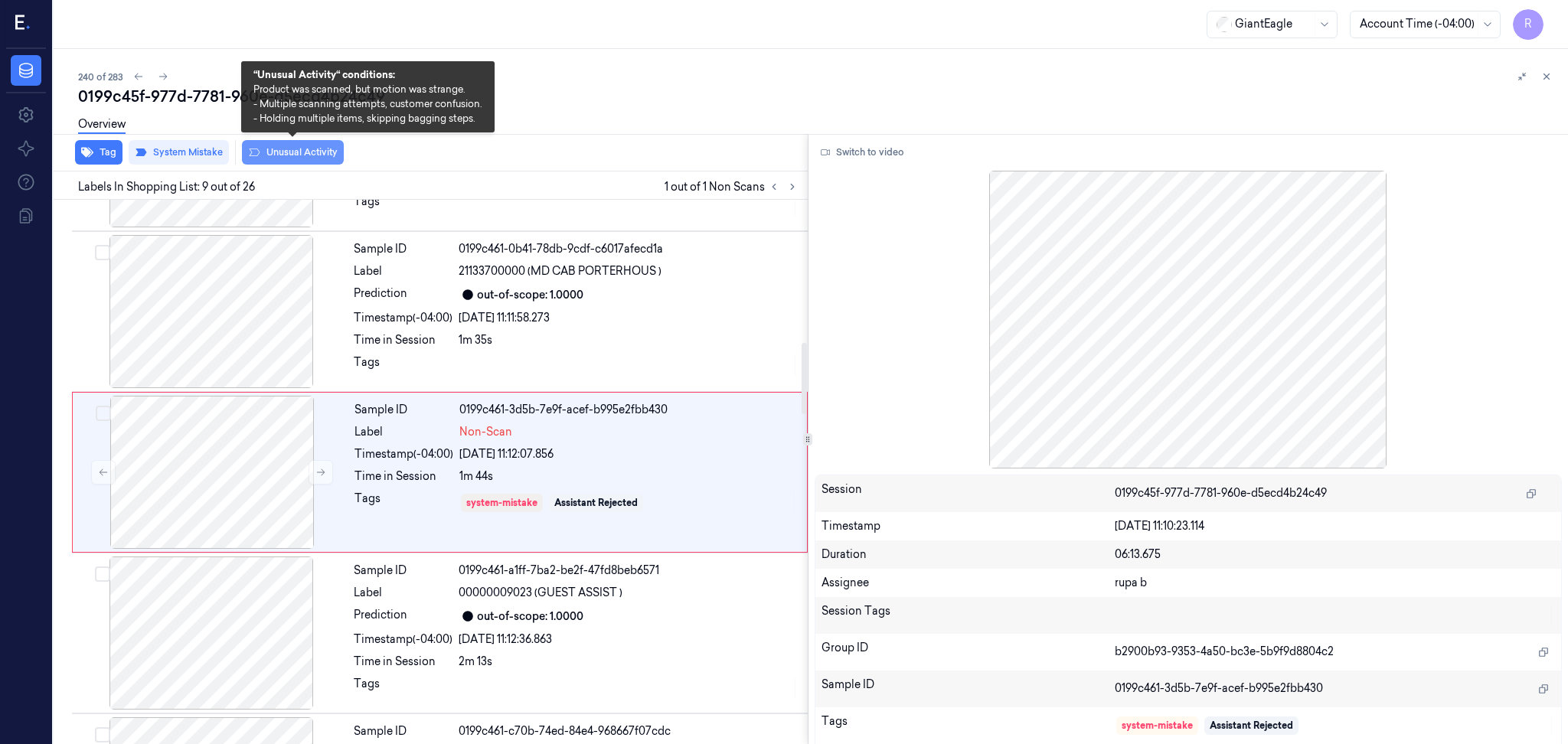
click at [273, 156] on button "Unusual Activity" at bounding box center [292, 152] width 102 height 24
